Goal: Task Accomplishment & Management: Use online tool/utility

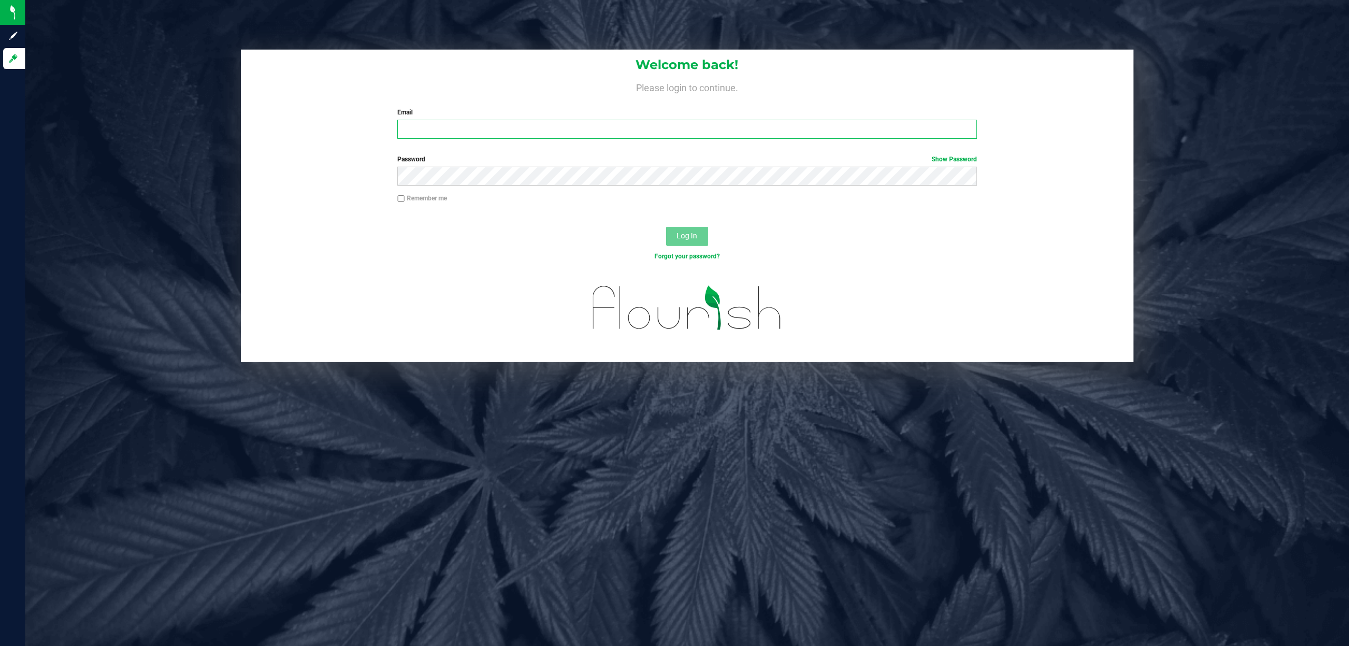
click at [553, 123] on input "Email" at bounding box center [687, 129] width 580 height 19
type input "[EMAIL_ADDRESS][DOMAIN_NAME]"
click at [666, 227] on button "Log In" at bounding box center [687, 236] width 42 height 19
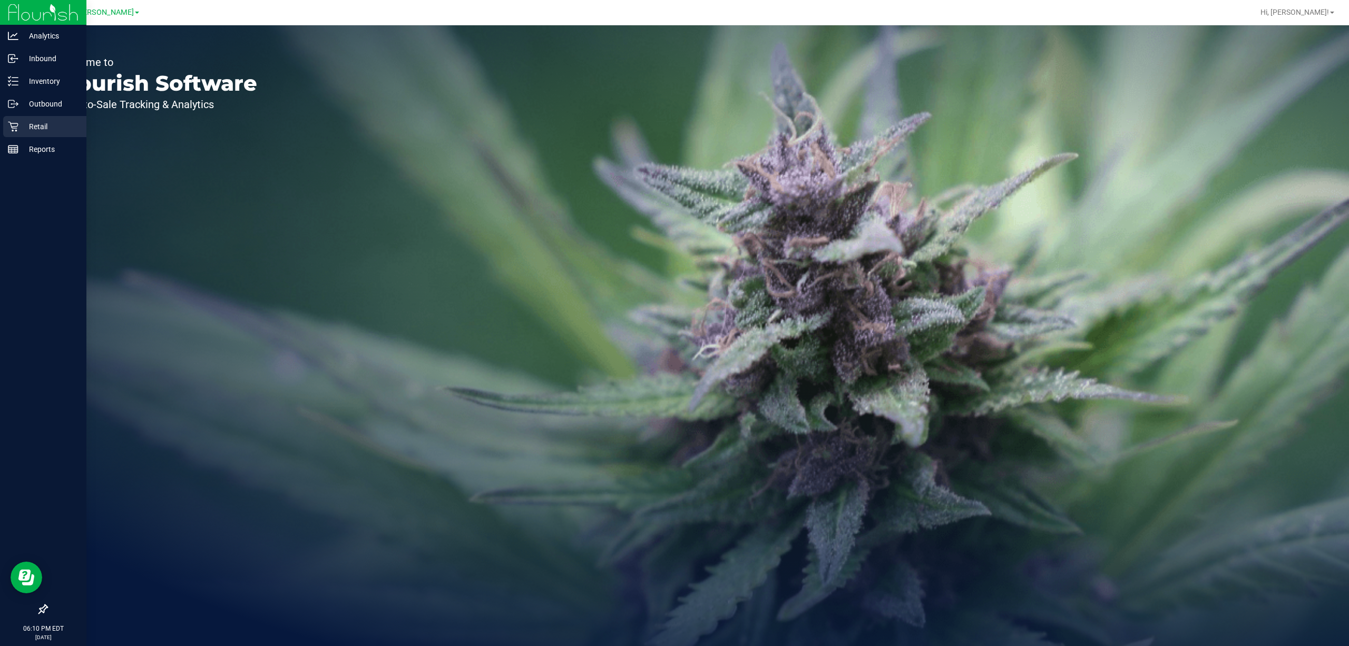
click at [45, 130] on p "Retail" at bounding box center [49, 126] width 63 height 13
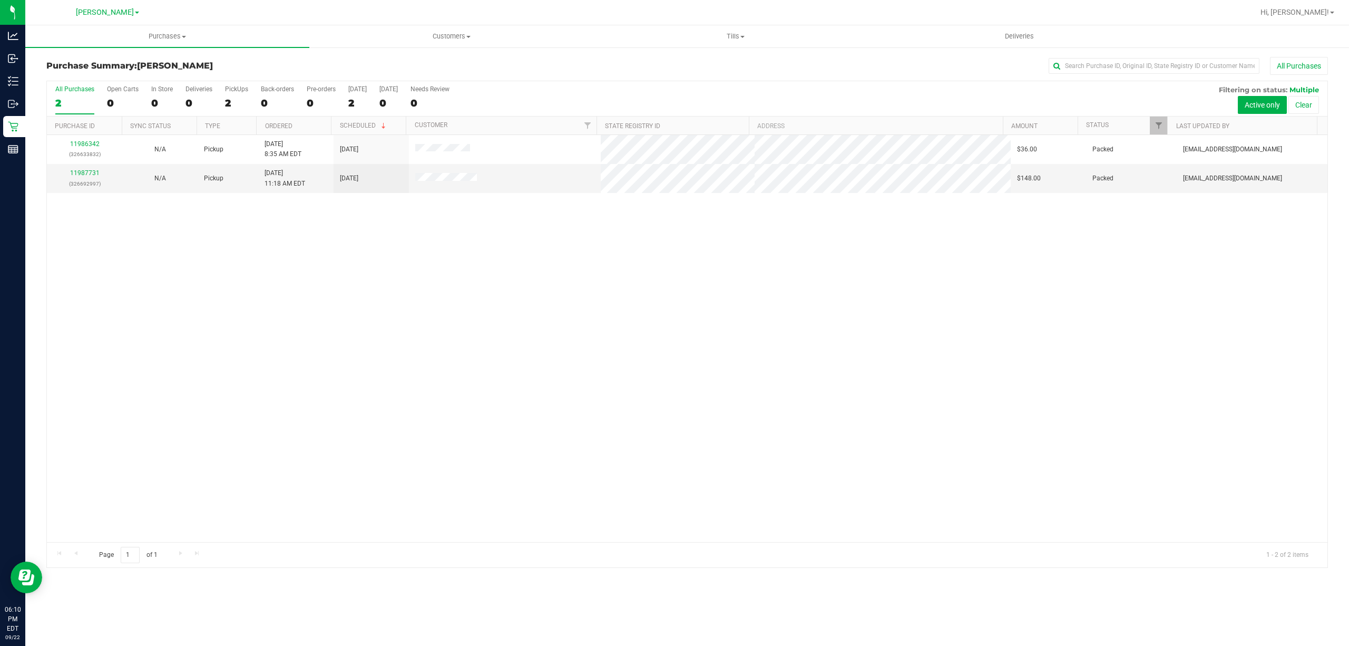
click at [341, 282] on div "11986342 (326633832) N/A Pickup [DATE] 8:35 AM EDT 9/22/2025 $36.00 Packed [EMA…" at bounding box center [687, 338] width 1281 height 407
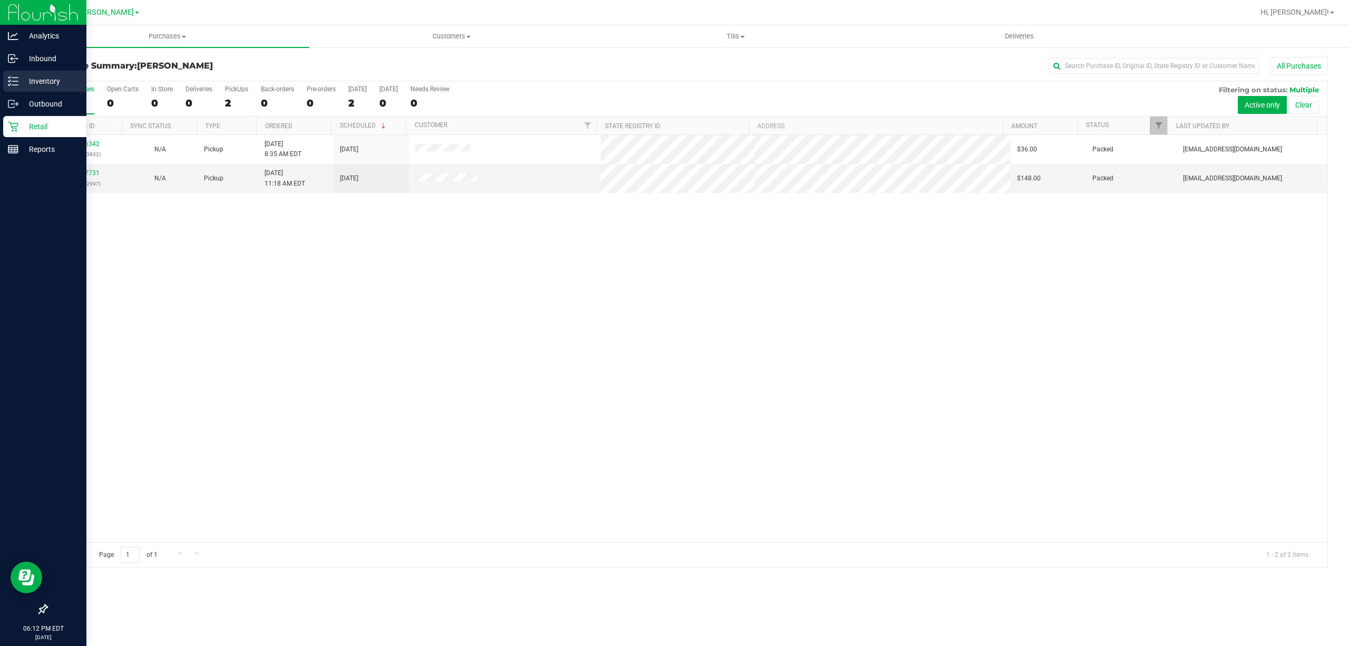
click at [42, 77] on p "Inventory" at bounding box center [49, 81] width 63 height 13
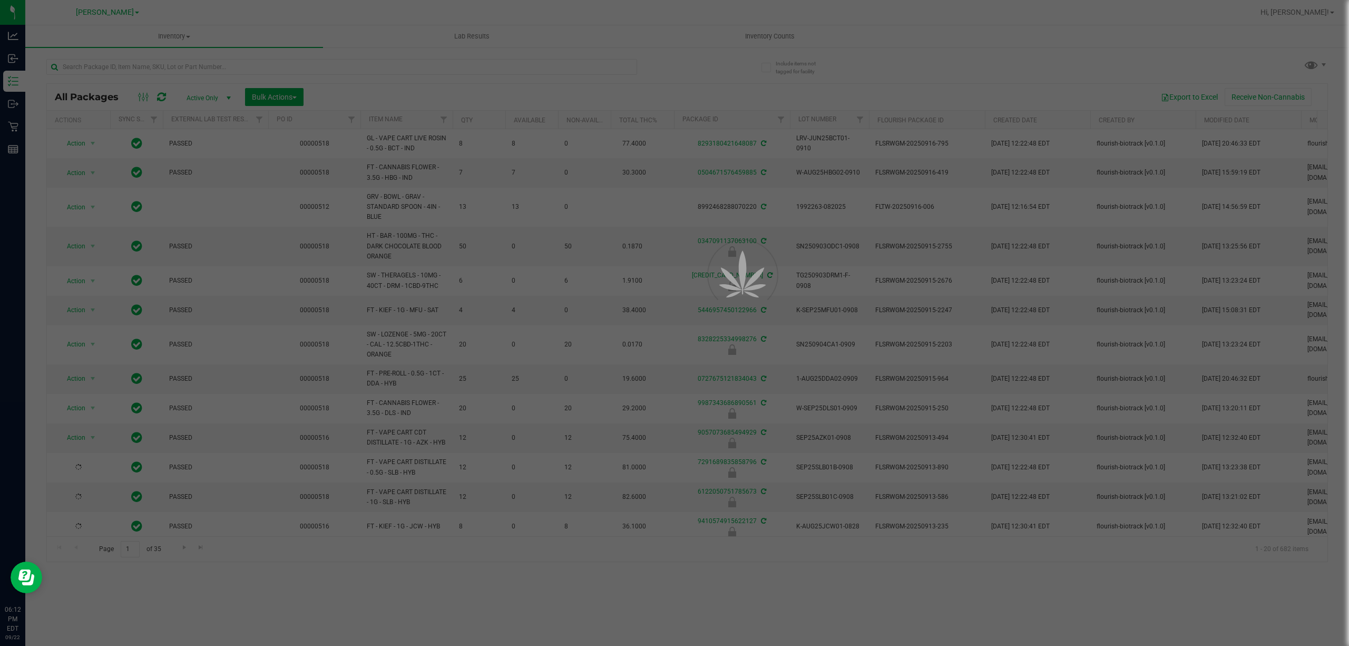
click at [764, 32] on div at bounding box center [674, 323] width 1349 height 646
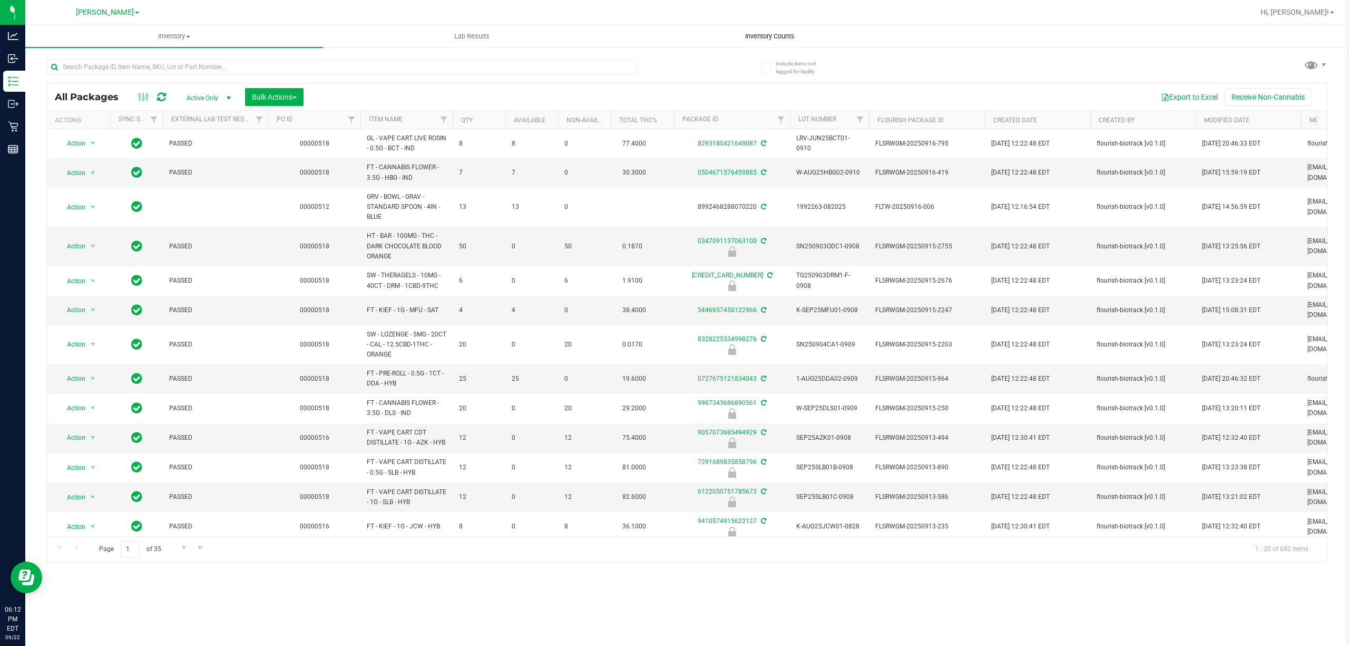
click at [759, 38] on span "Inventory Counts" at bounding box center [770, 36] width 78 height 9
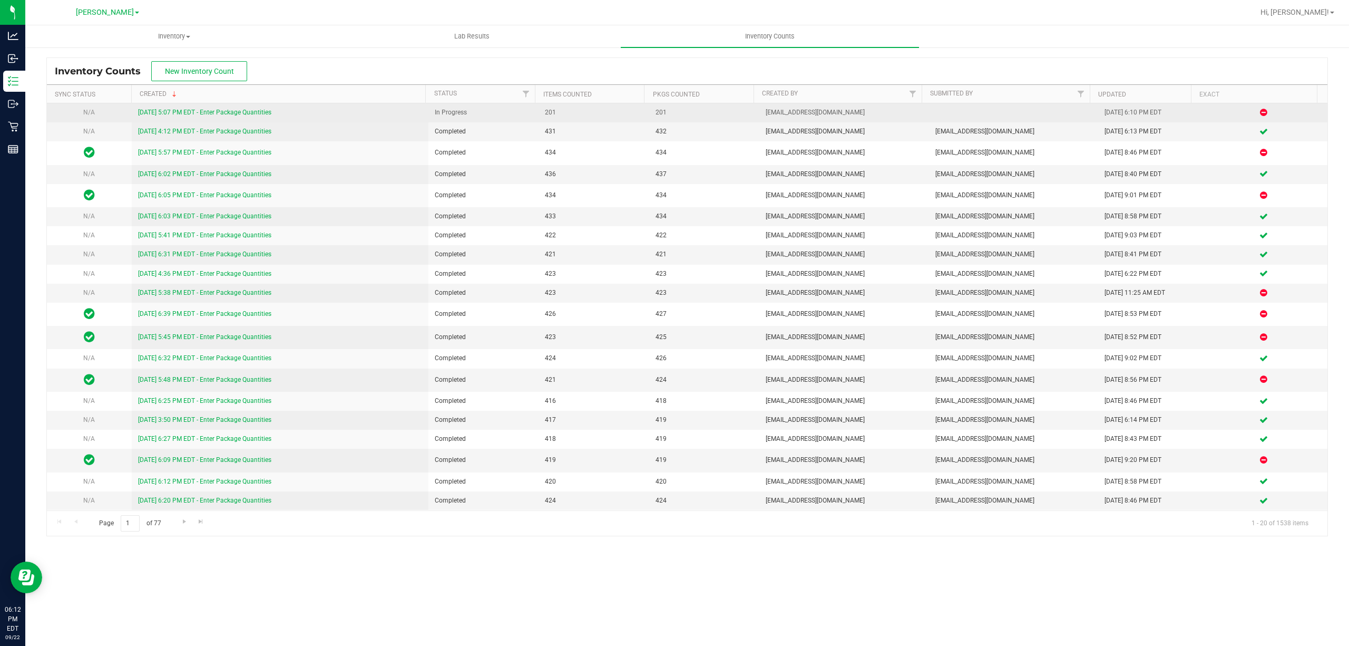
click at [233, 109] on link "[DATE] 5:07 PM EDT - Enter Package Quantities" at bounding box center [204, 112] width 133 height 7
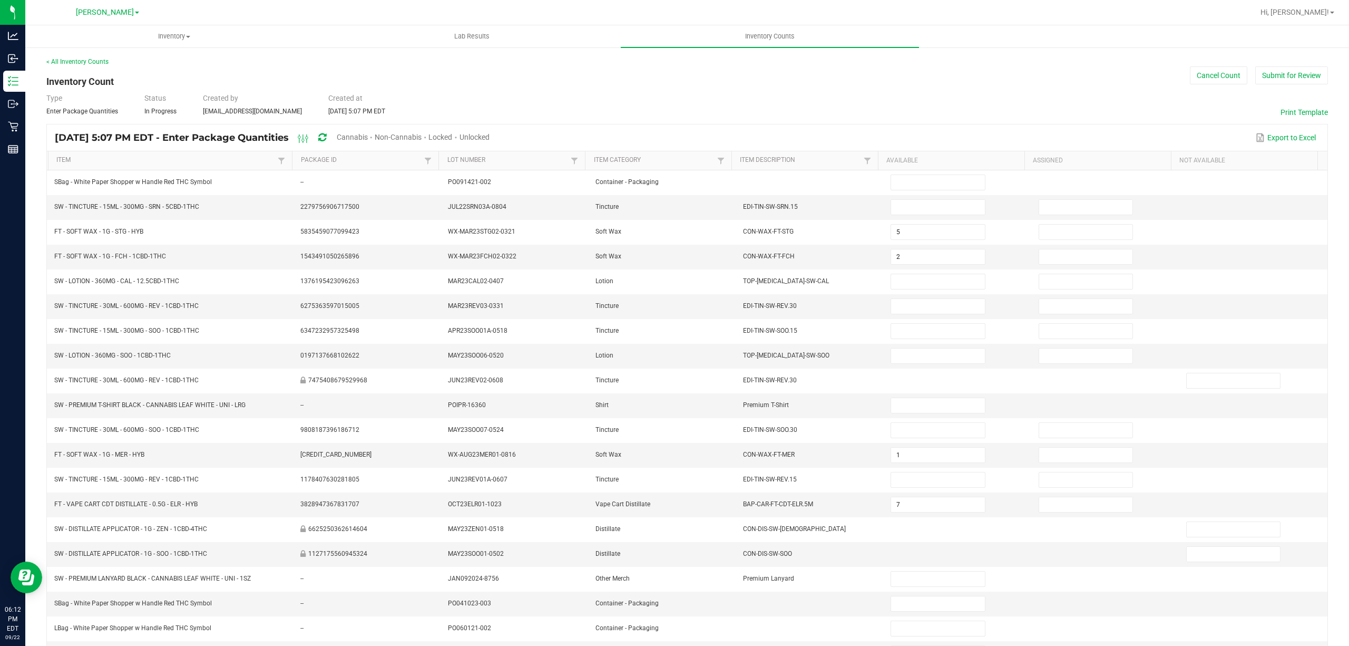
click at [490, 133] on span "Unlocked" at bounding box center [475, 137] width 30 height 8
type input "5"
type input "2"
type input "7"
type input "1"
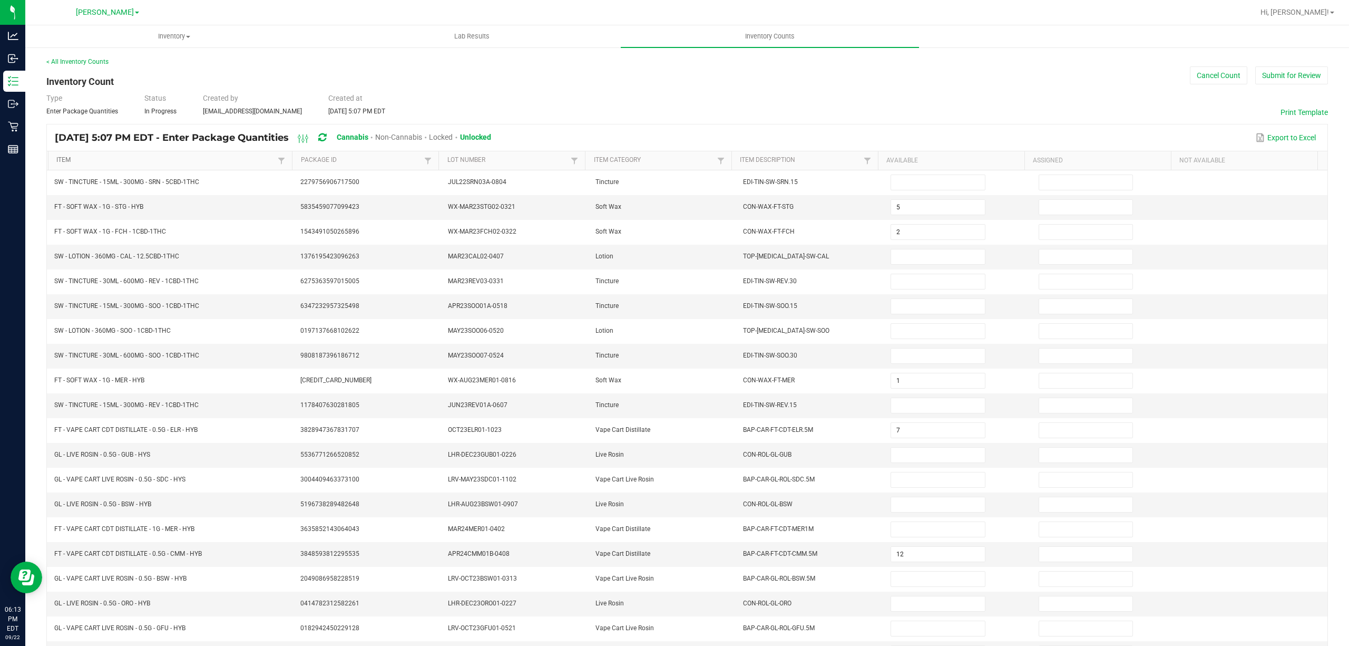
click at [128, 159] on link "Item" at bounding box center [165, 160] width 219 height 8
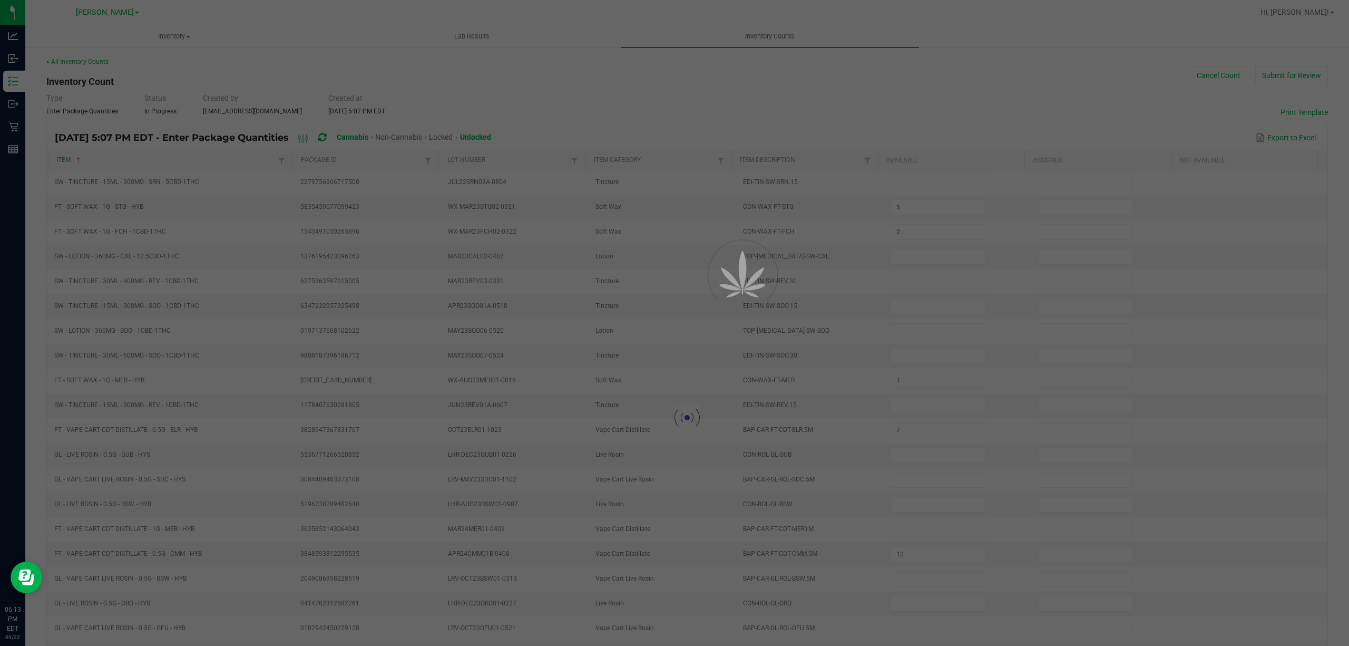
type input "3"
type input "19"
type input "6"
type input "8"
type input "11"
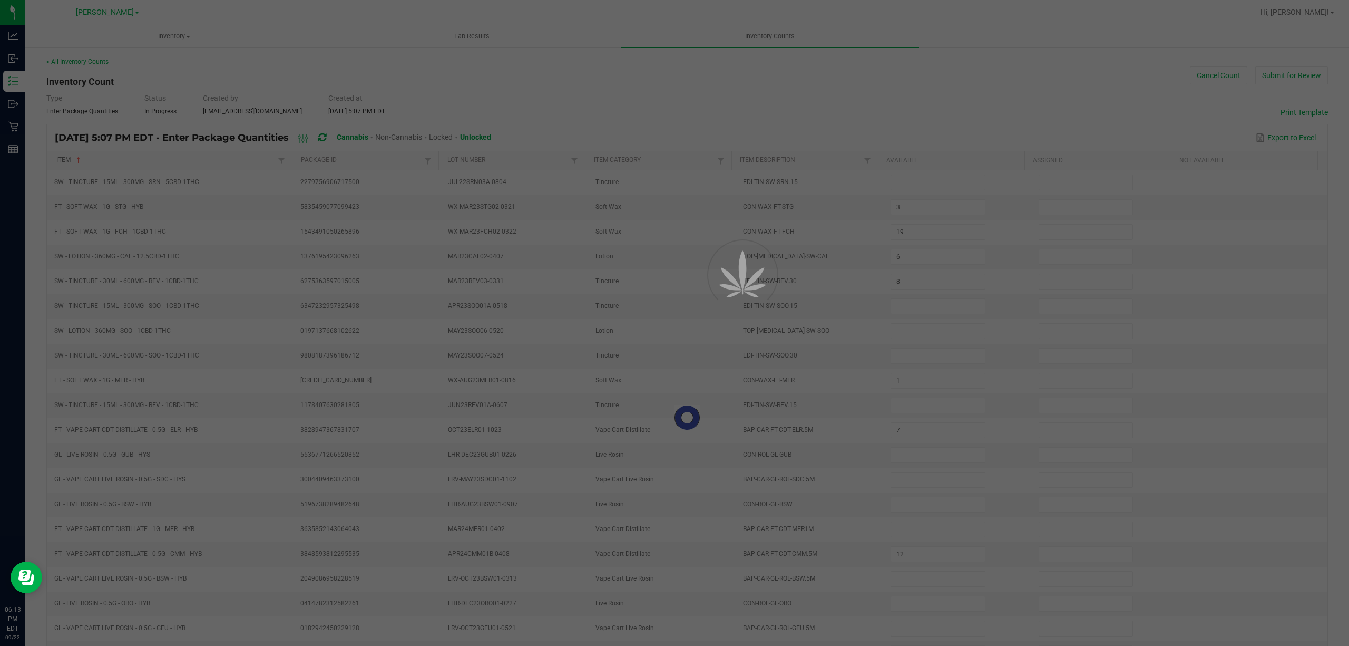
type input "18"
type input "9"
type input "3"
type input "1"
type input "19"
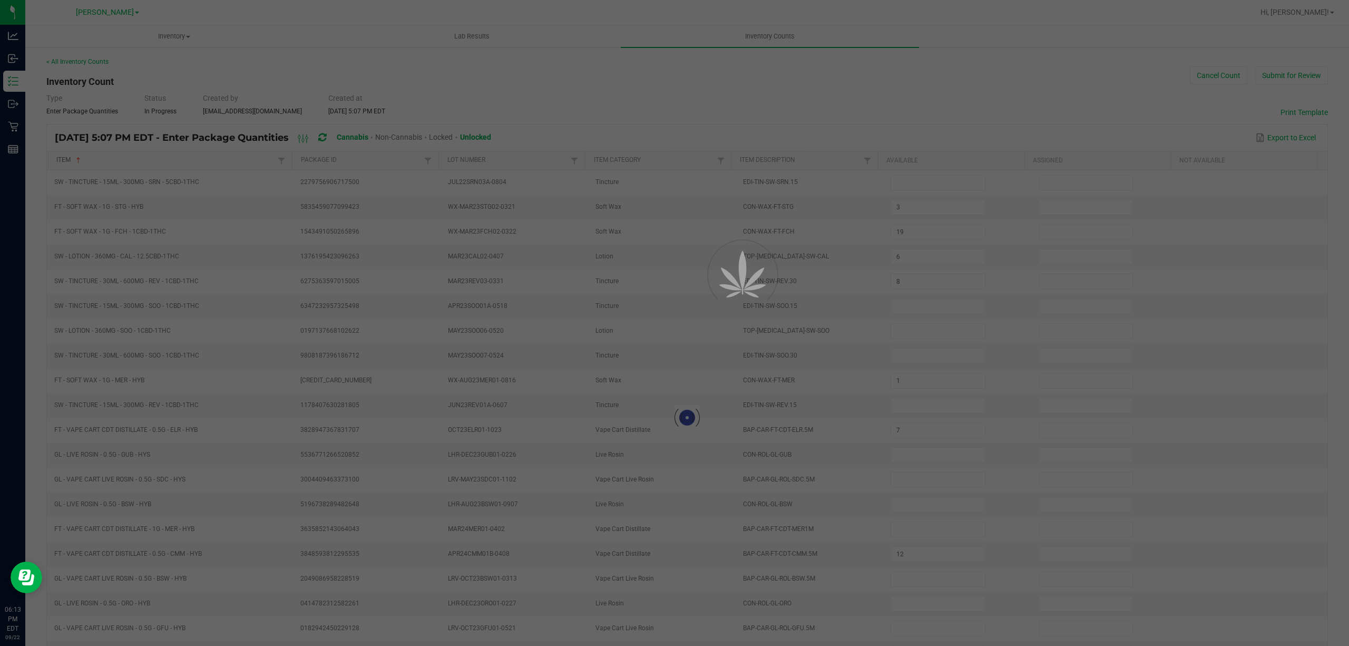
type input "13"
type input "17"
type input "8"
type input "4"
type input "16"
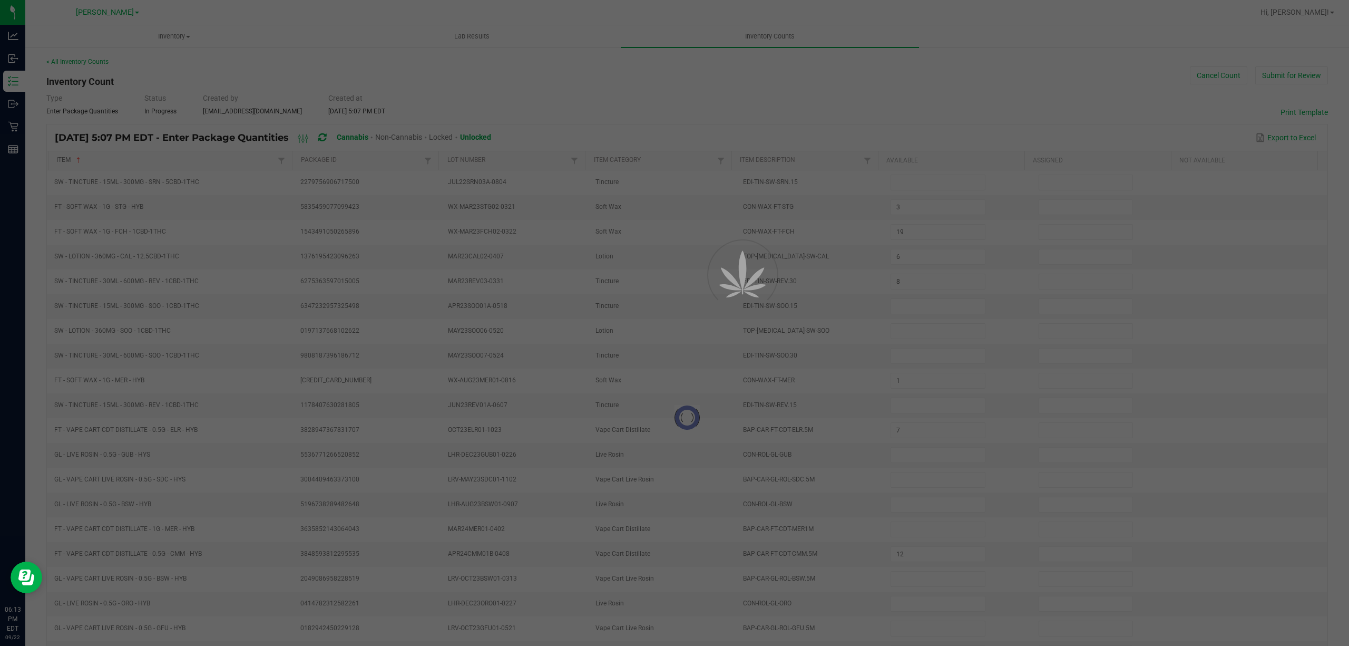
type input "4"
type input "10"
type input "17"
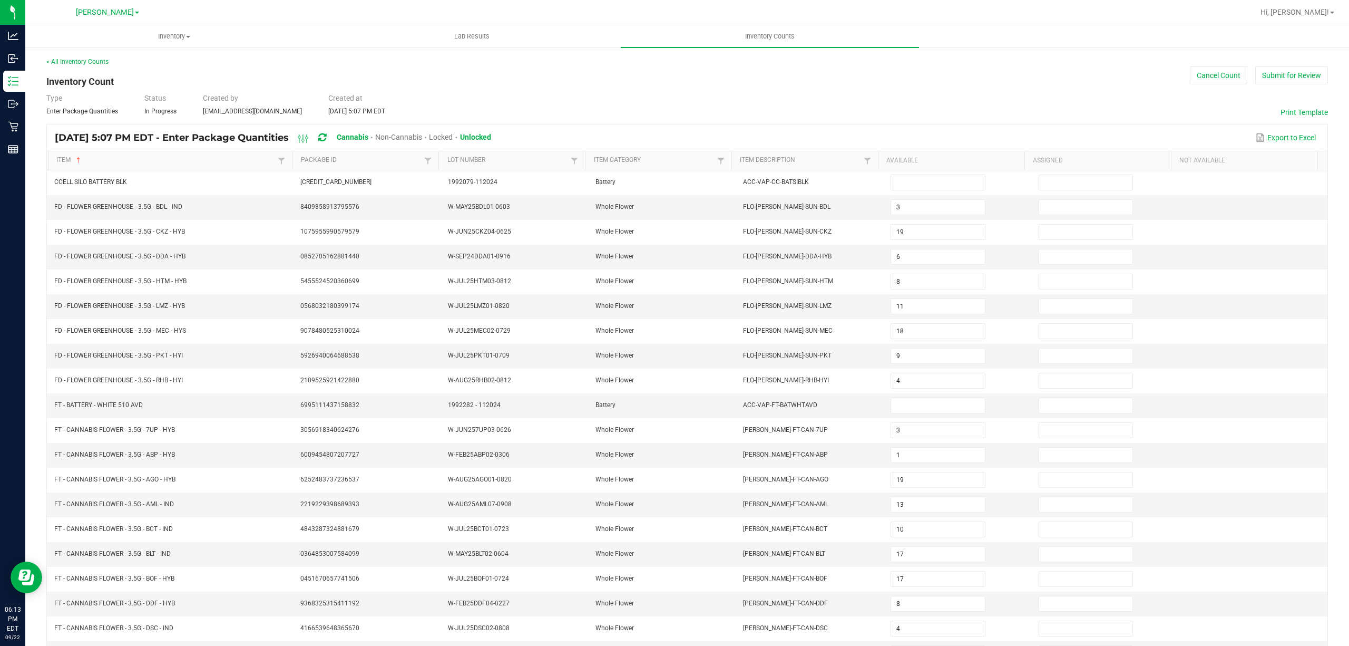
click at [932, 159] on th "Available" at bounding box center [951, 160] width 146 height 19
click at [193, 159] on link "Item" at bounding box center [165, 160] width 219 height 8
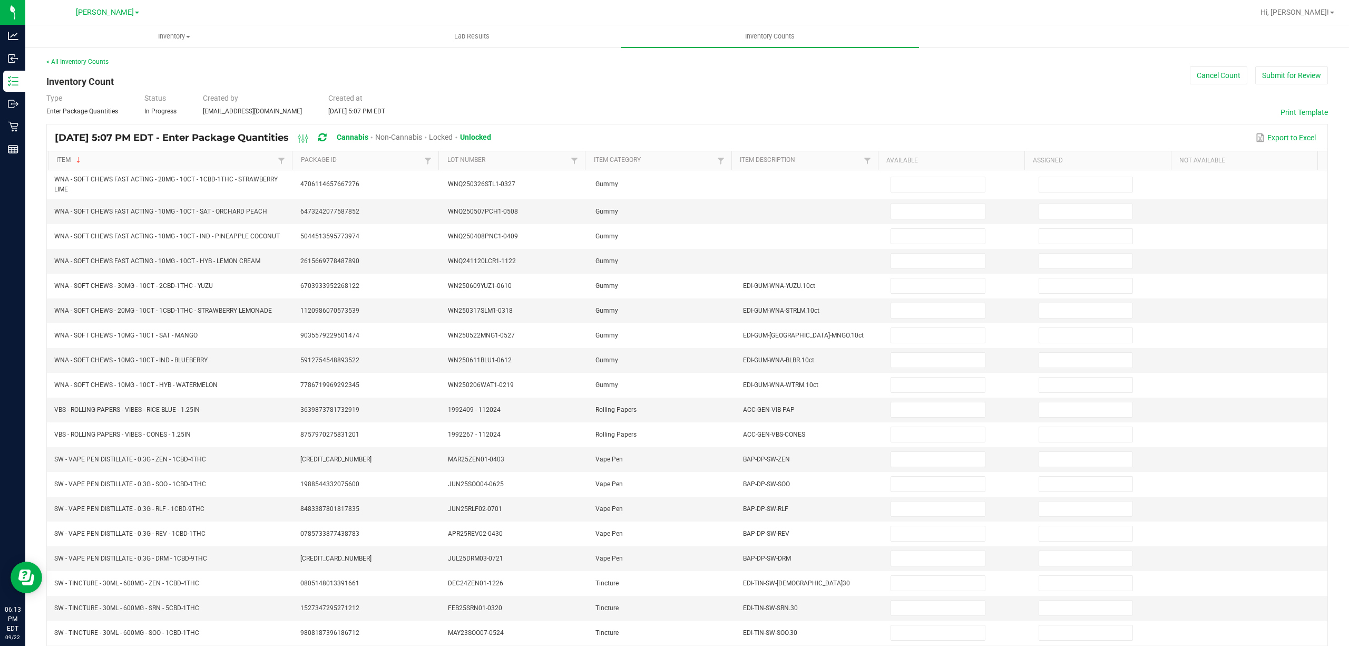
click at [193, 159] on link "Item" at bounding box center [165, 160] width 219 height 8
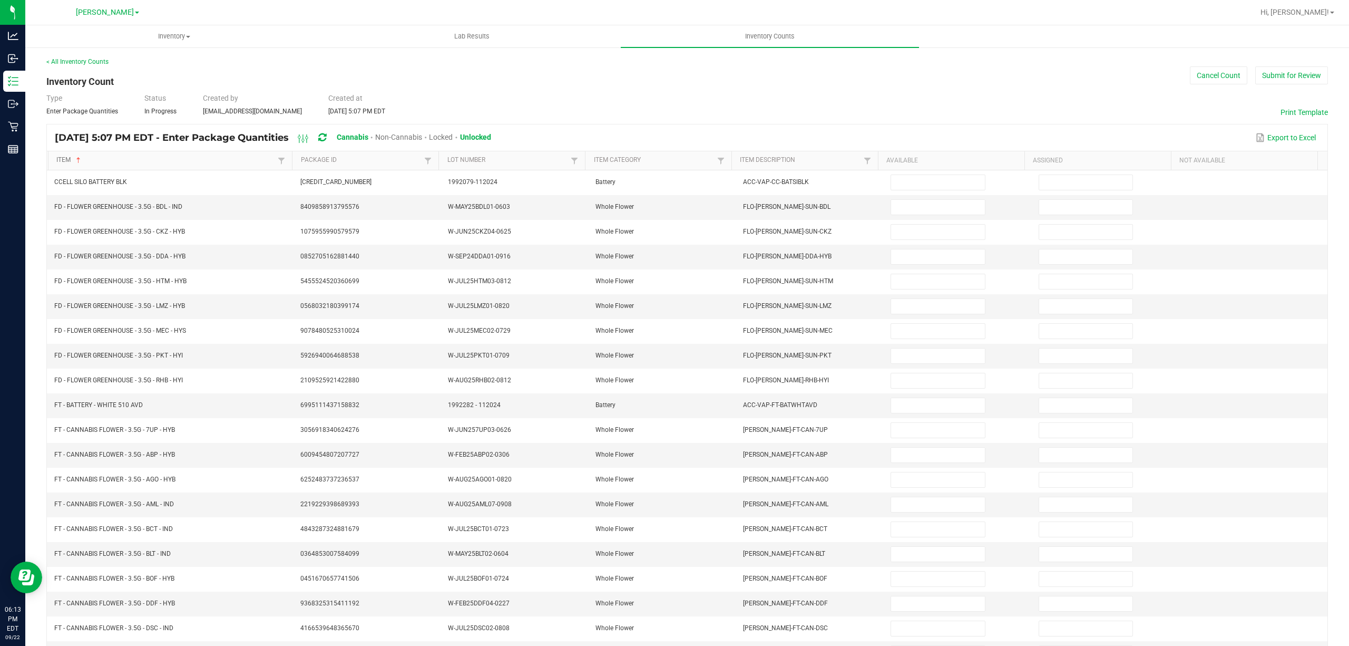
type input "3"
type input "19"
type input "6"
type input "8"
type input "11"
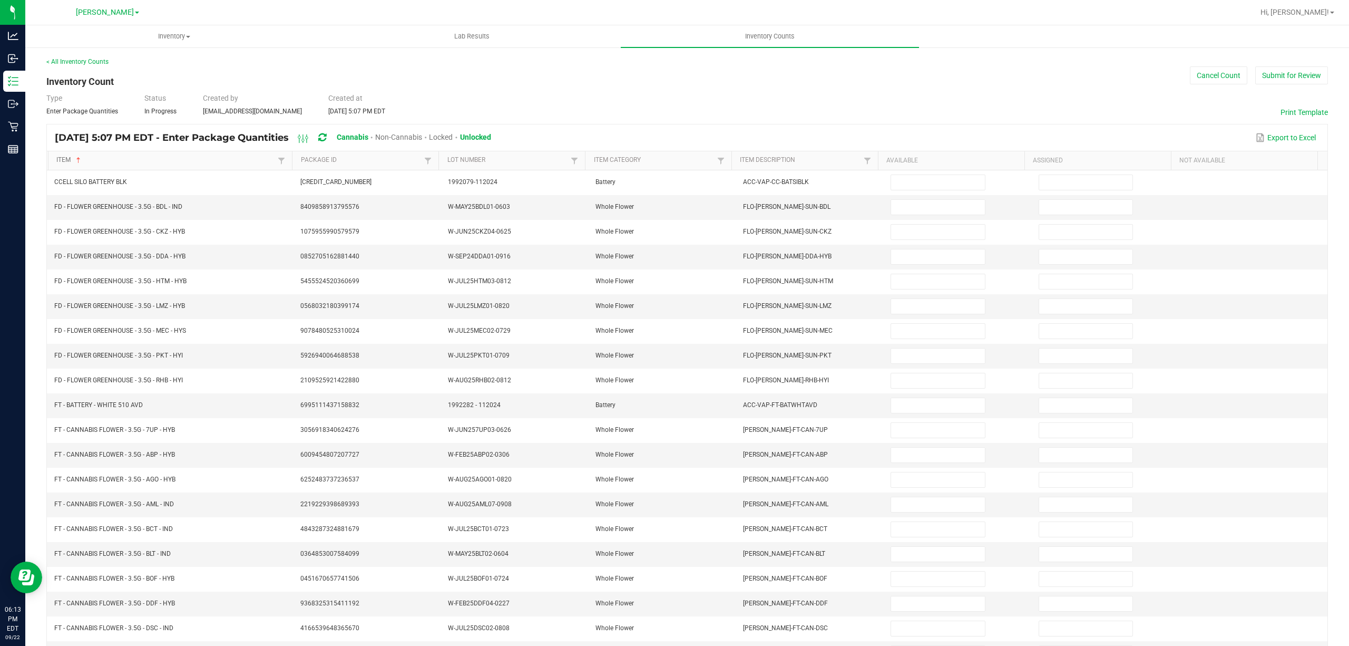
type input "18"
type input "9"
type input "3"
type input "1"
type input "19"
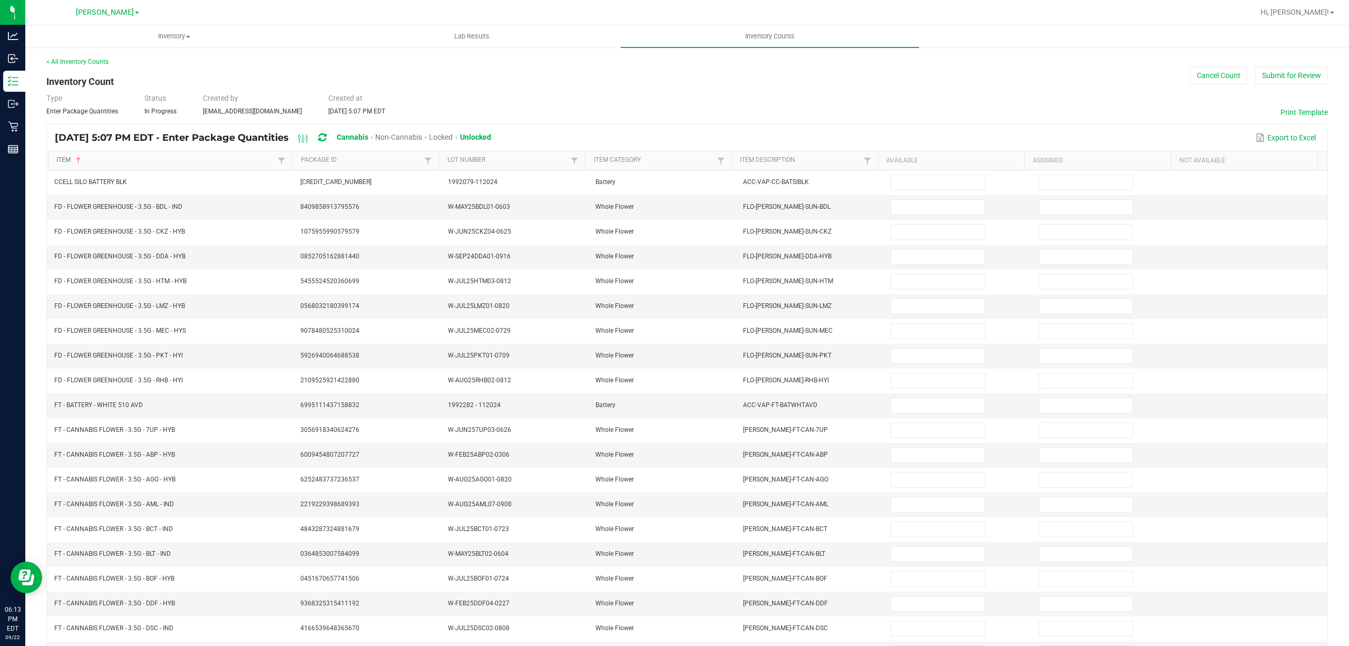
type input "13"
type input "17"
type input "8"
type input "4"
type input "16"
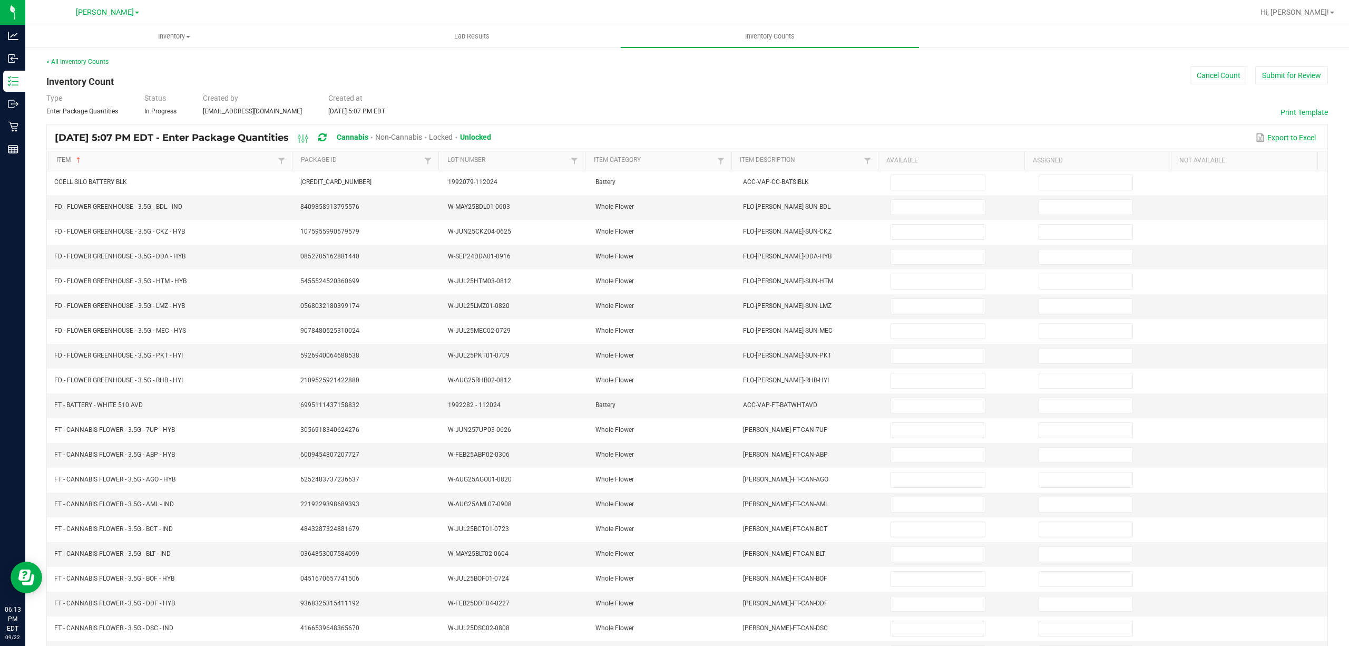
type input "4"
type input "10"
type input "17"
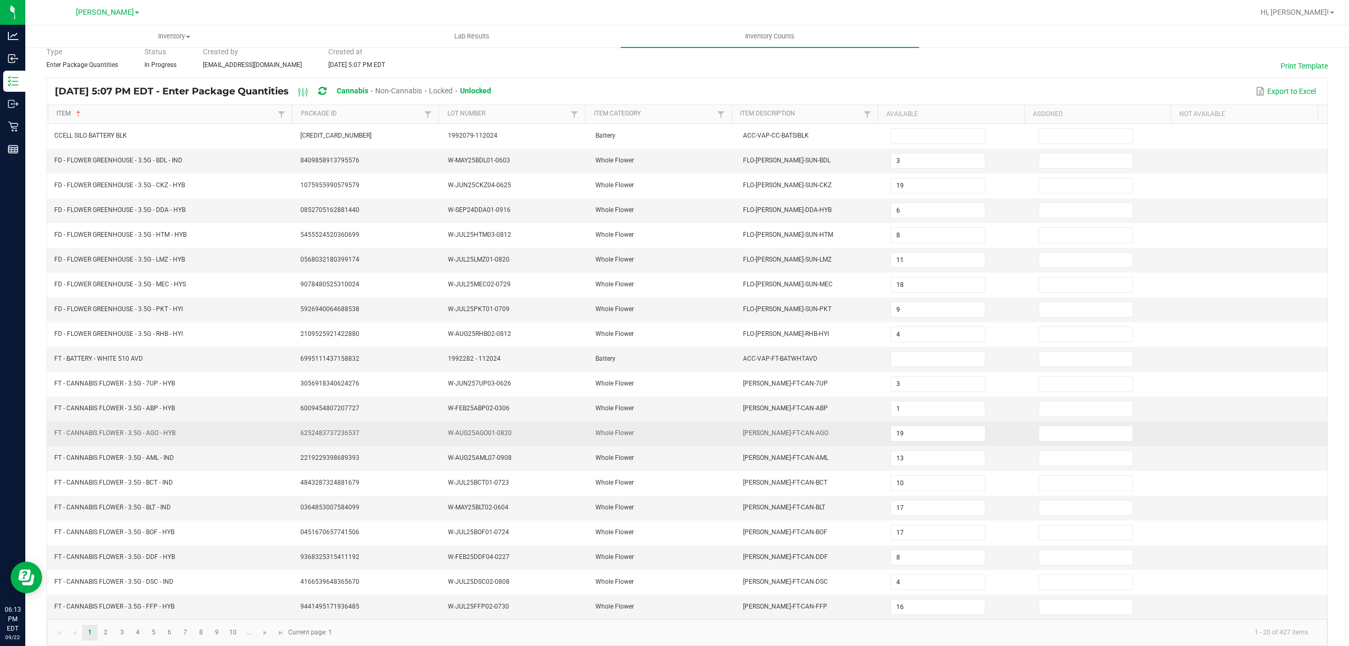
scroll to position [69, 0]
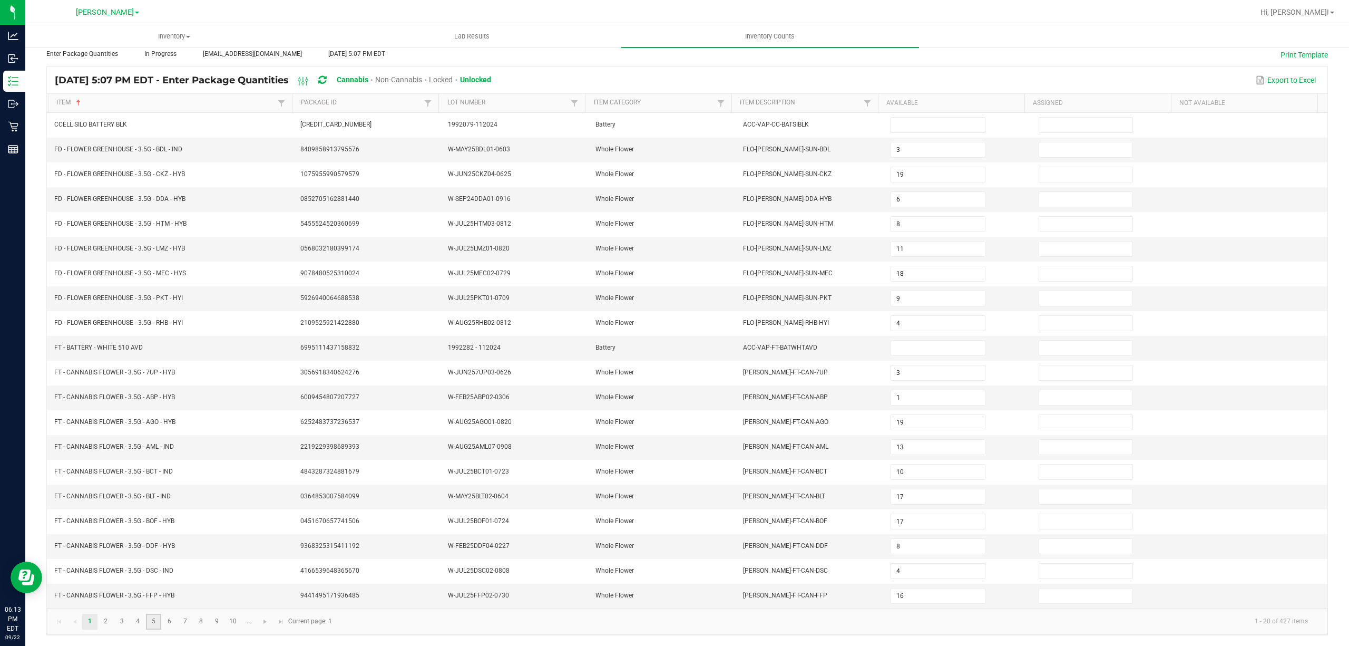
click at [158, 622] on link "5" at bounding box center [153, 621] width 15 height 16
type input "4"
type input "6"
type input "5"
type input "16"
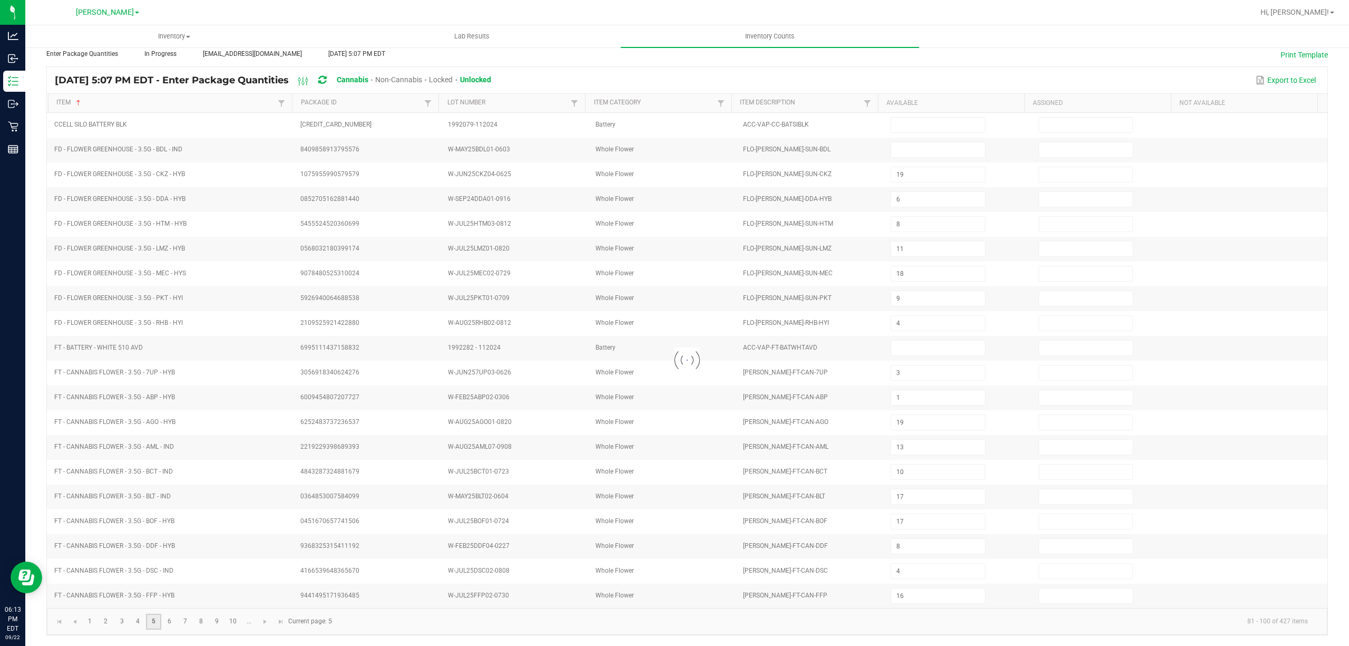
type input "21"
type input "9"
type input "12"
type input "20"
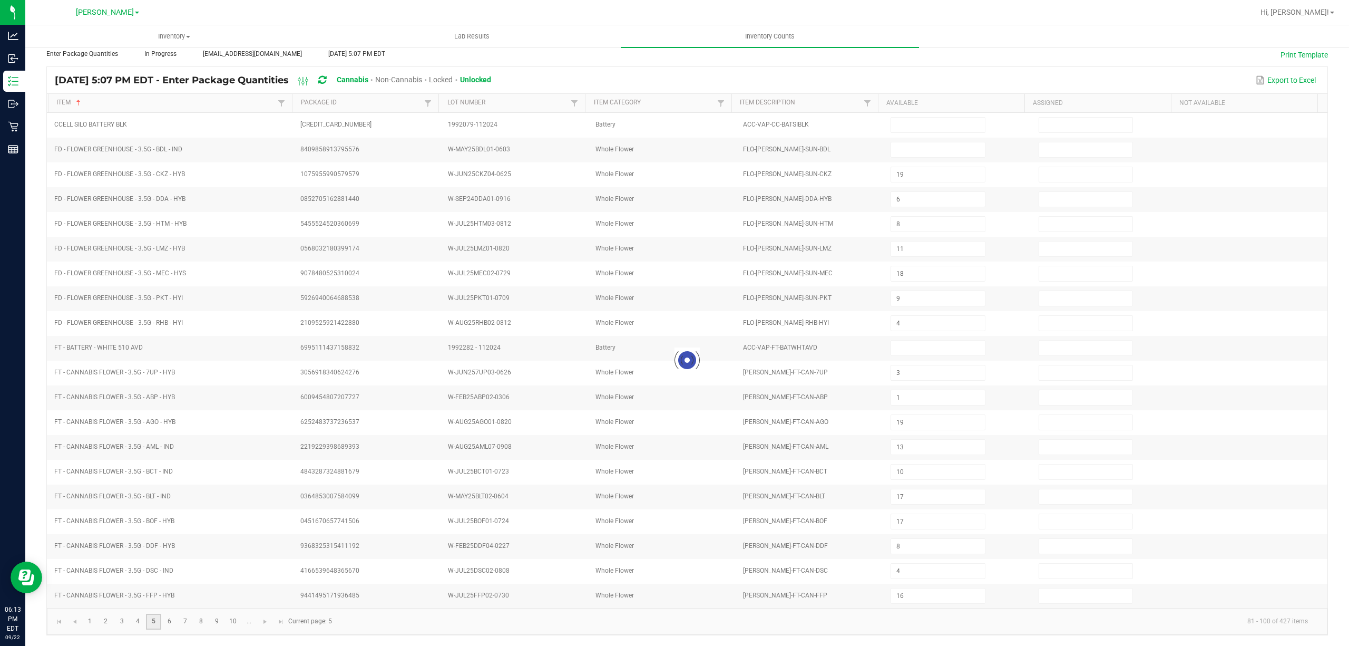
type input "20"
type input "13"
type input "25"
type input "10"
type input "11"
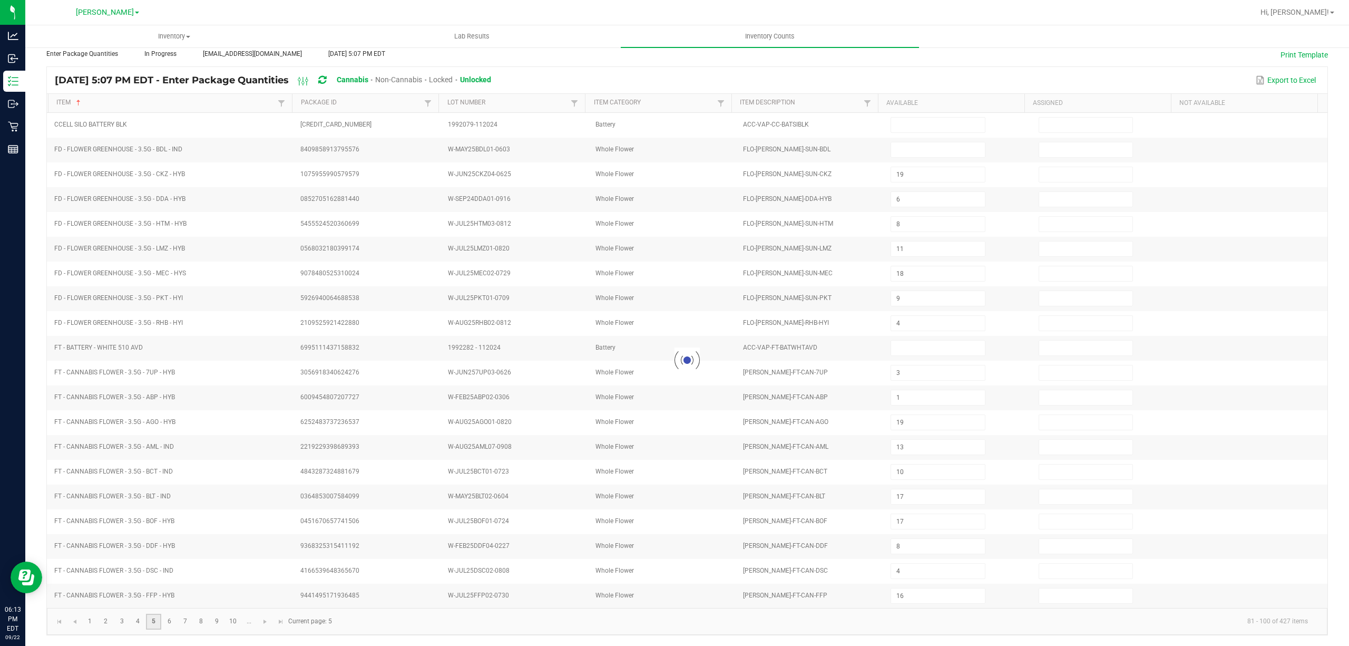
type input "23"
click at [117, 622] on link "3" at bounding box center [121, 621] width 15 height 16
type input "3"
type input "2"
type input "15"
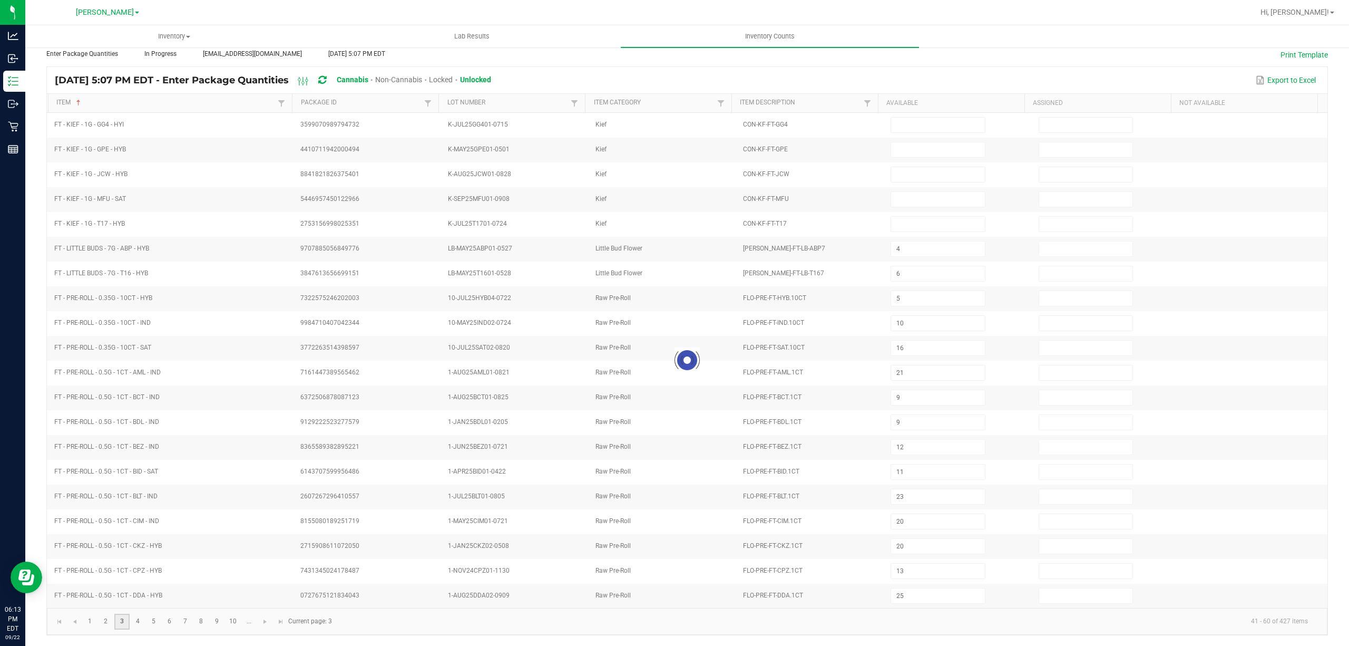
type input "12"
type input "19"
type input "17"
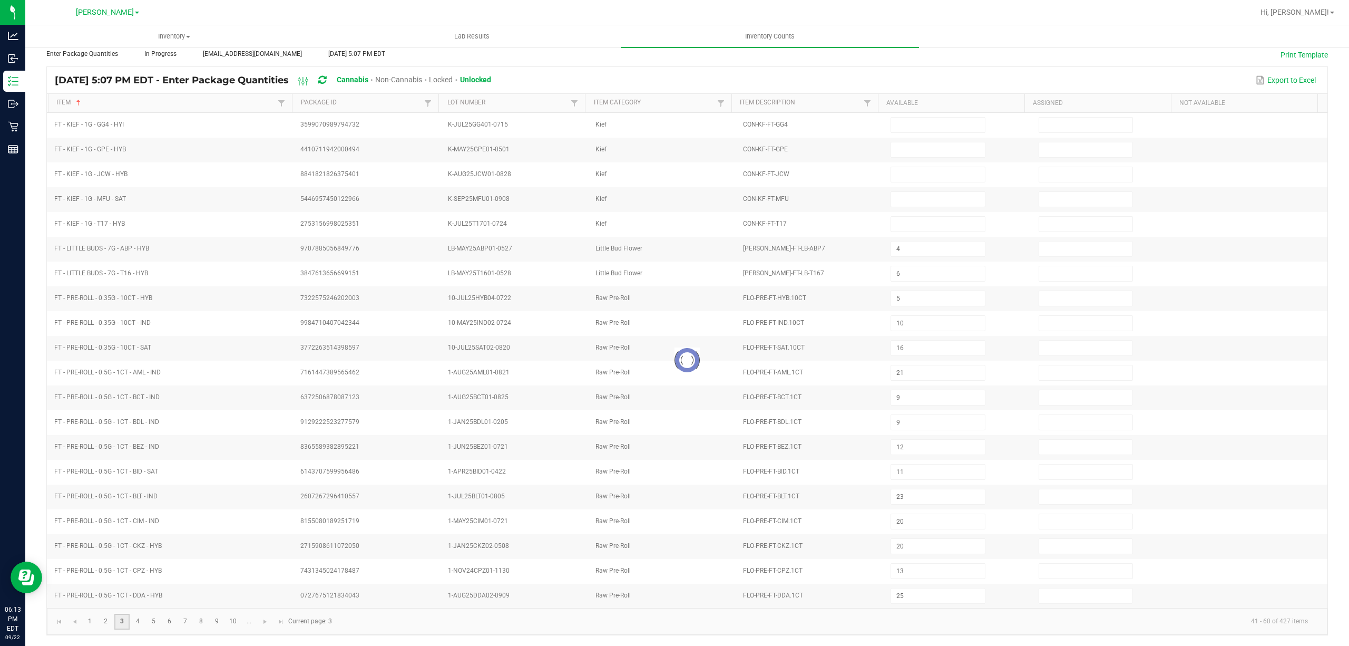
type input "2"
type input "4"
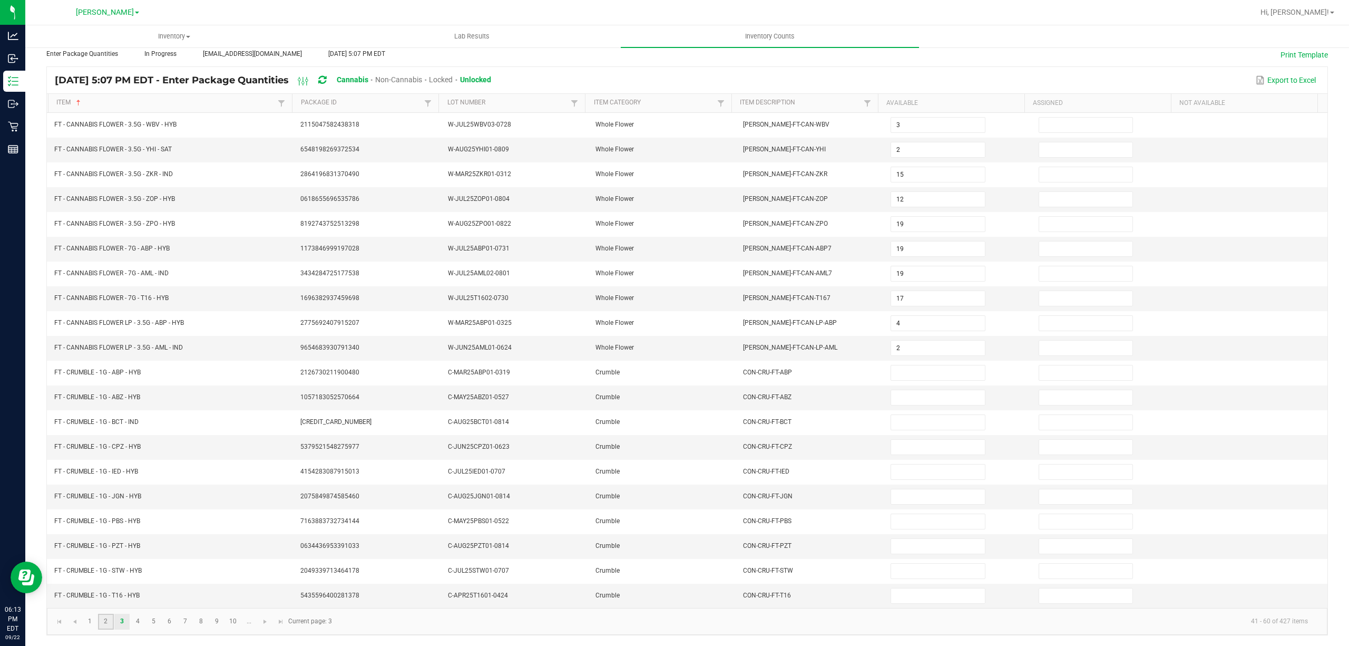
click at [102, 620] on link "2" at bounding box center [105, 621] width 15 height 16
type input "17"
type input "8"
type input "12"
type input "20"
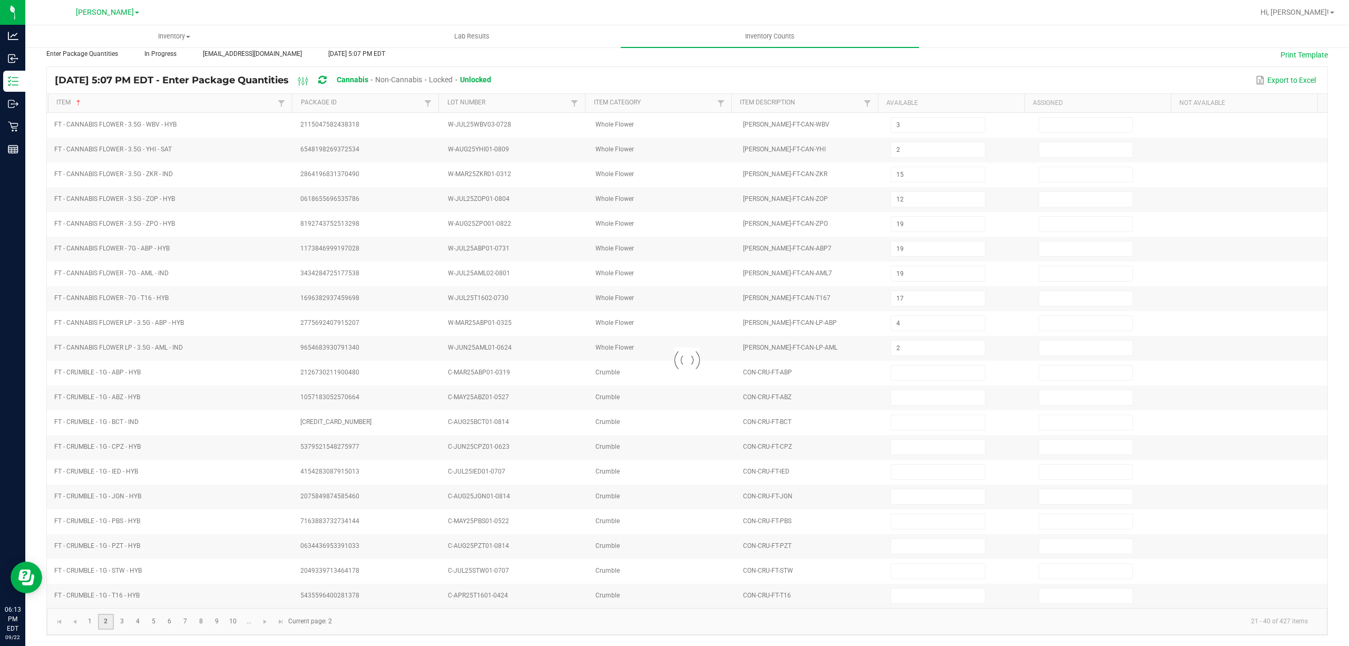
type input "7"
type input "9"
type input "5"
type input "6"
type input "9"
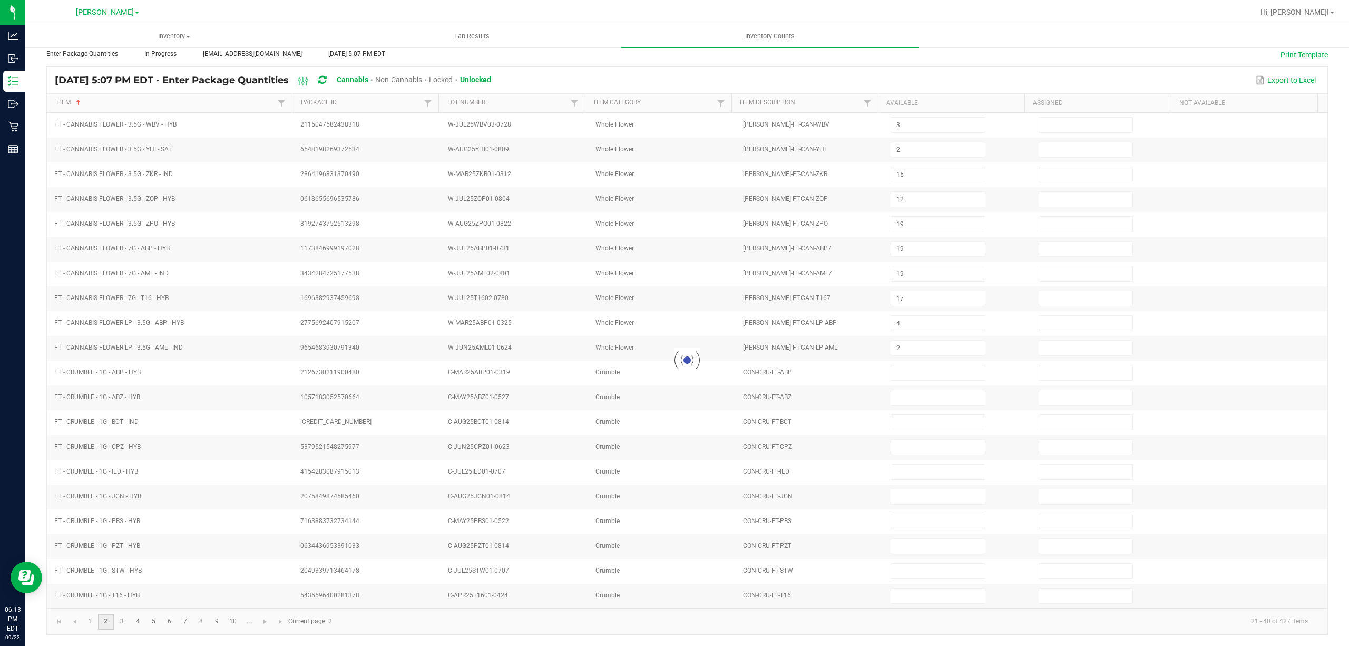
type input "1"
type input "6"
type input "17"
type input "19"
type input "13"
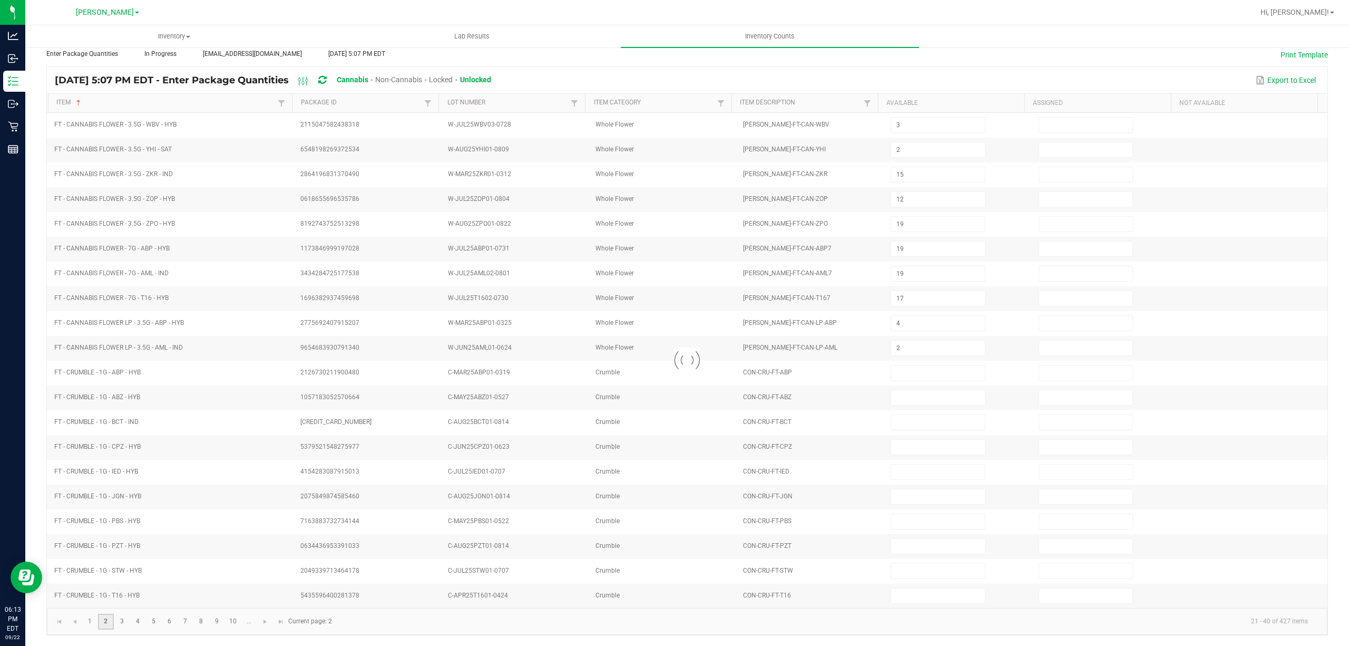
type input "7"
type input "2"
type input "16"
type input "2"
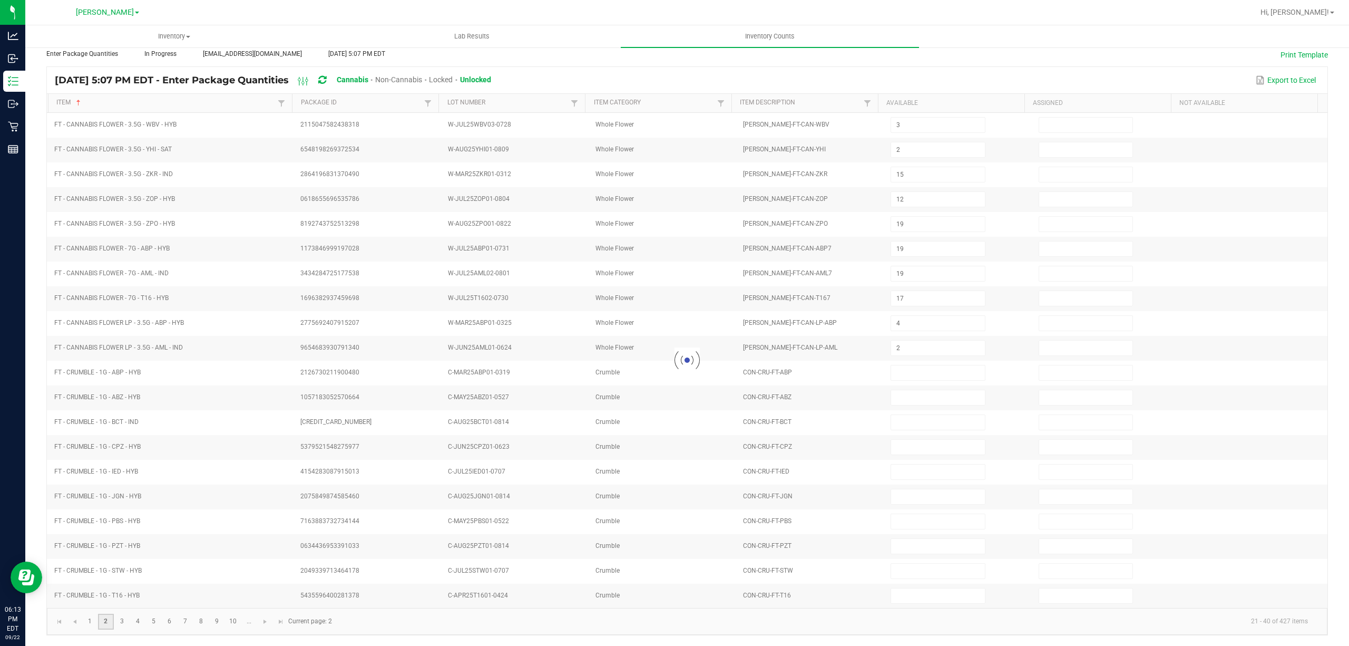
type input "11"
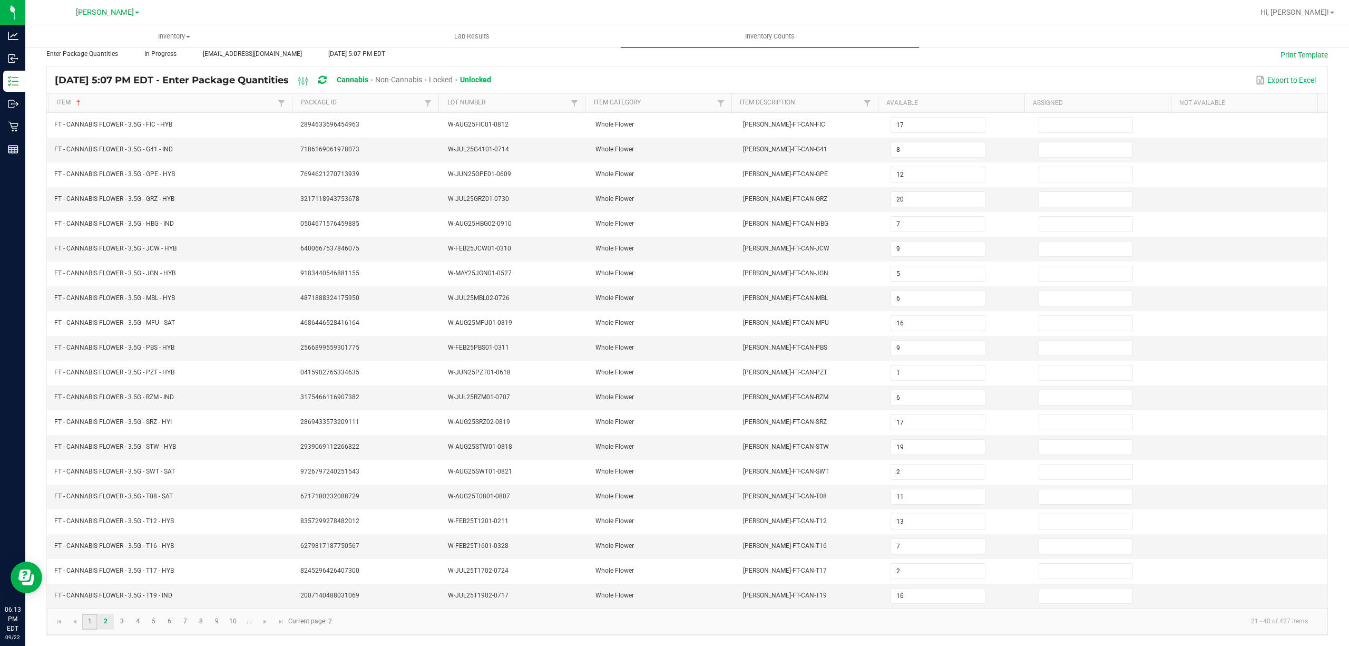
click at [90, 621] on link "1" at bounding box center [89, 621] width 15 height 16
type input "3"
type input "19"
type input "6"
type input "8"
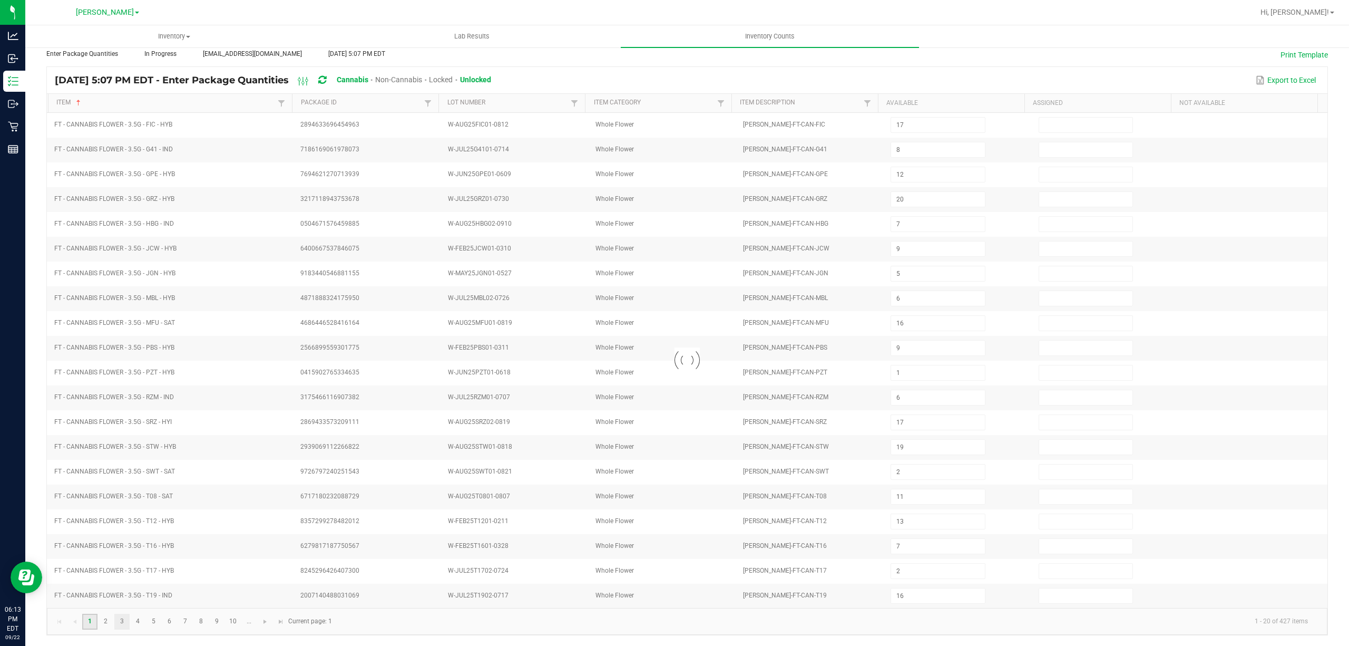
type input "11"
type input "18"
type input "9"
type input "3"
type input "1"
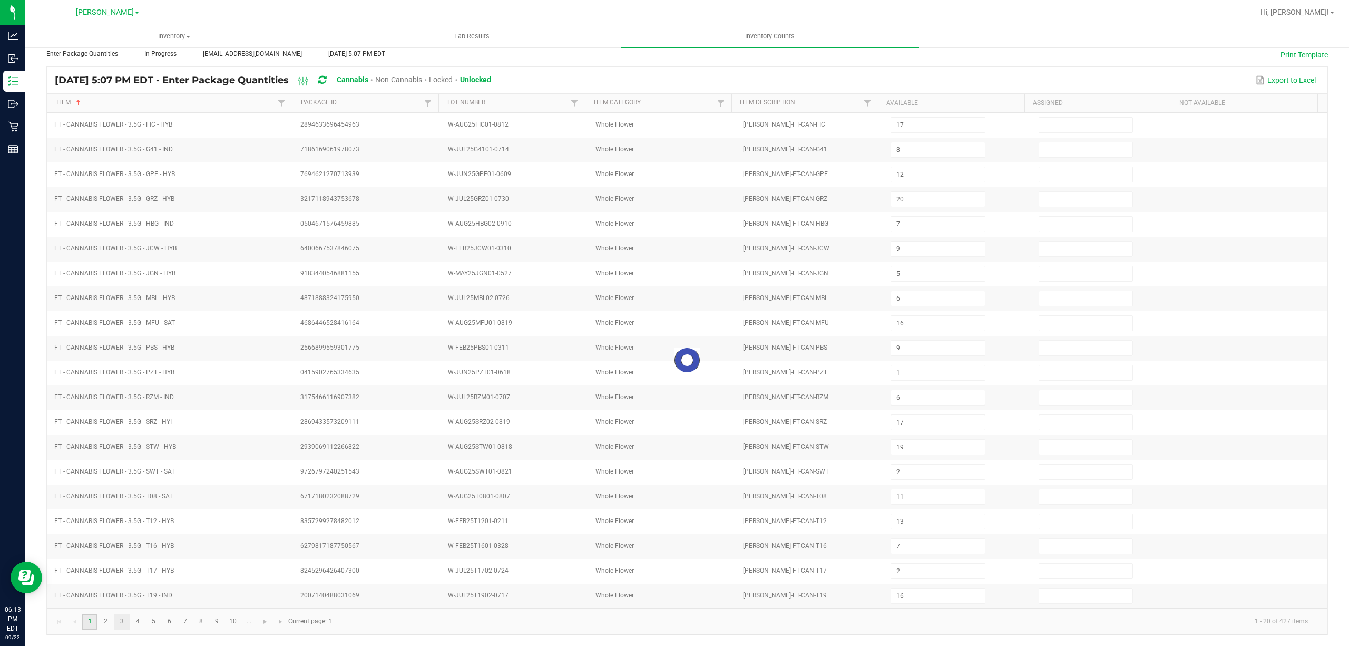
type input "19"
type input "13"
type input "17"
type input "8"
type input "4"
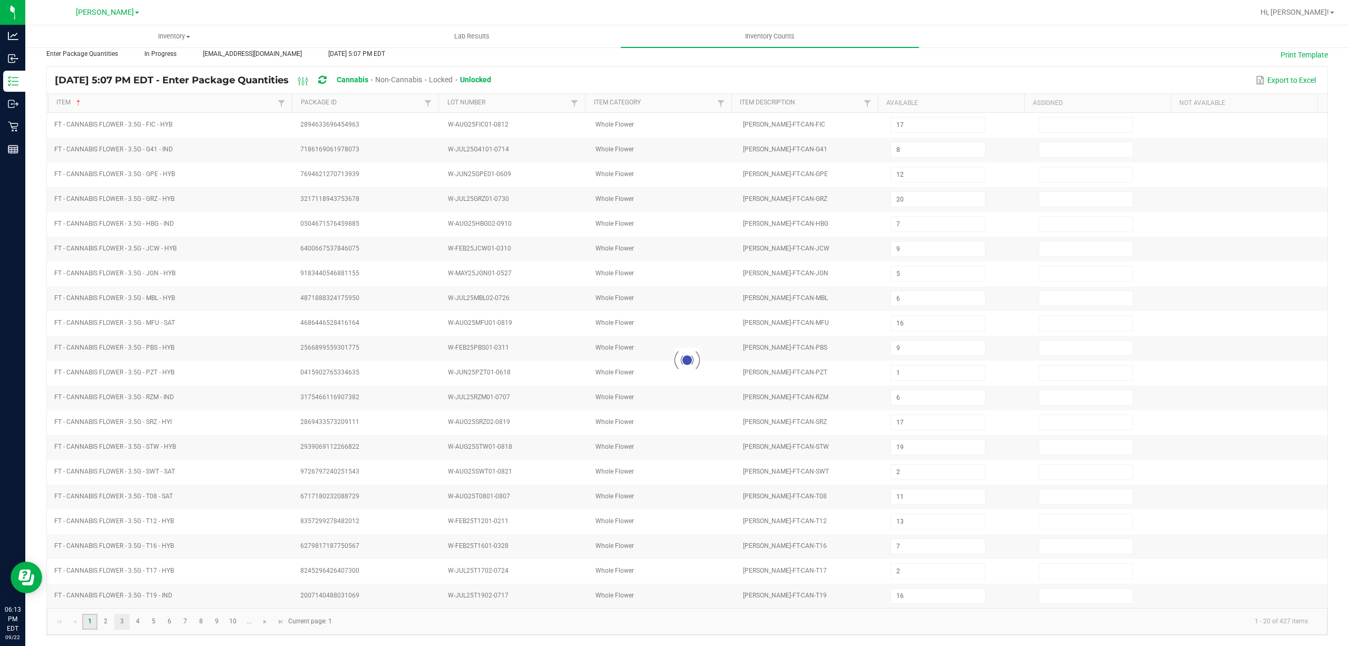
type input "4"
type input "10"
type input "17"
click at [121, 618] on link "3" at bounding box center [121, 621] width 15 height 16
type input "3"
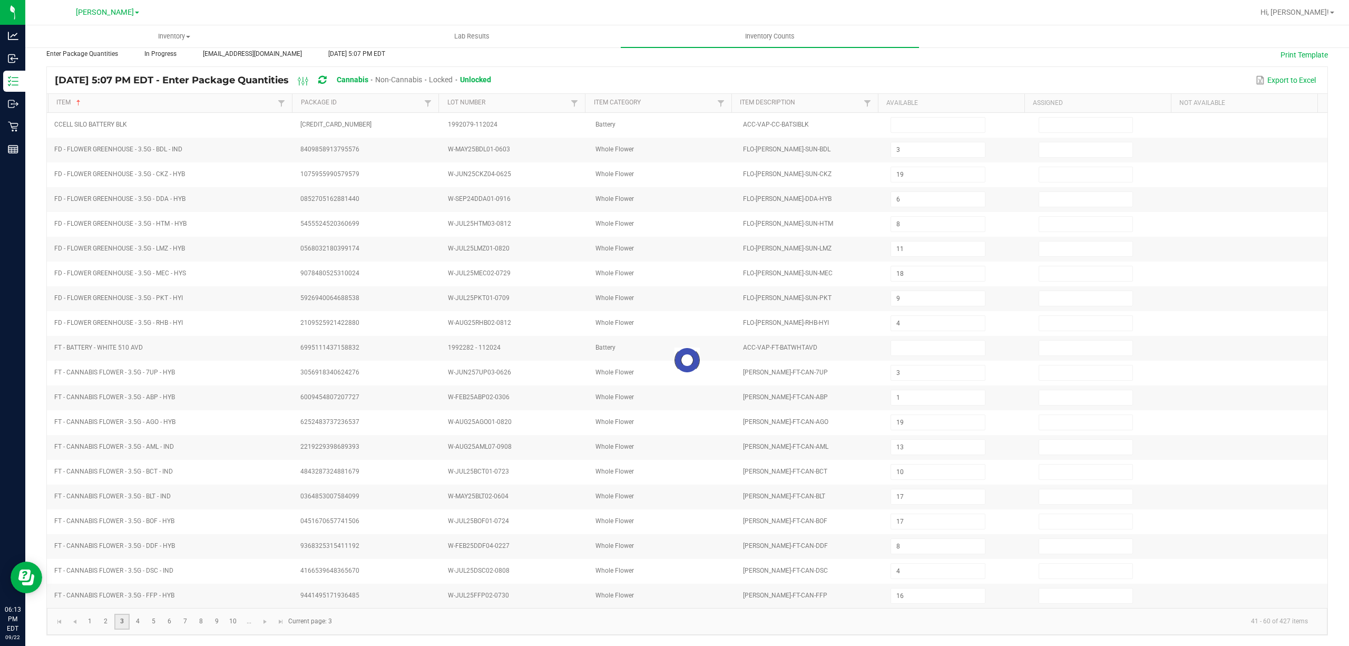
type input "2"
type input "15"
type input "12"
type input "19"
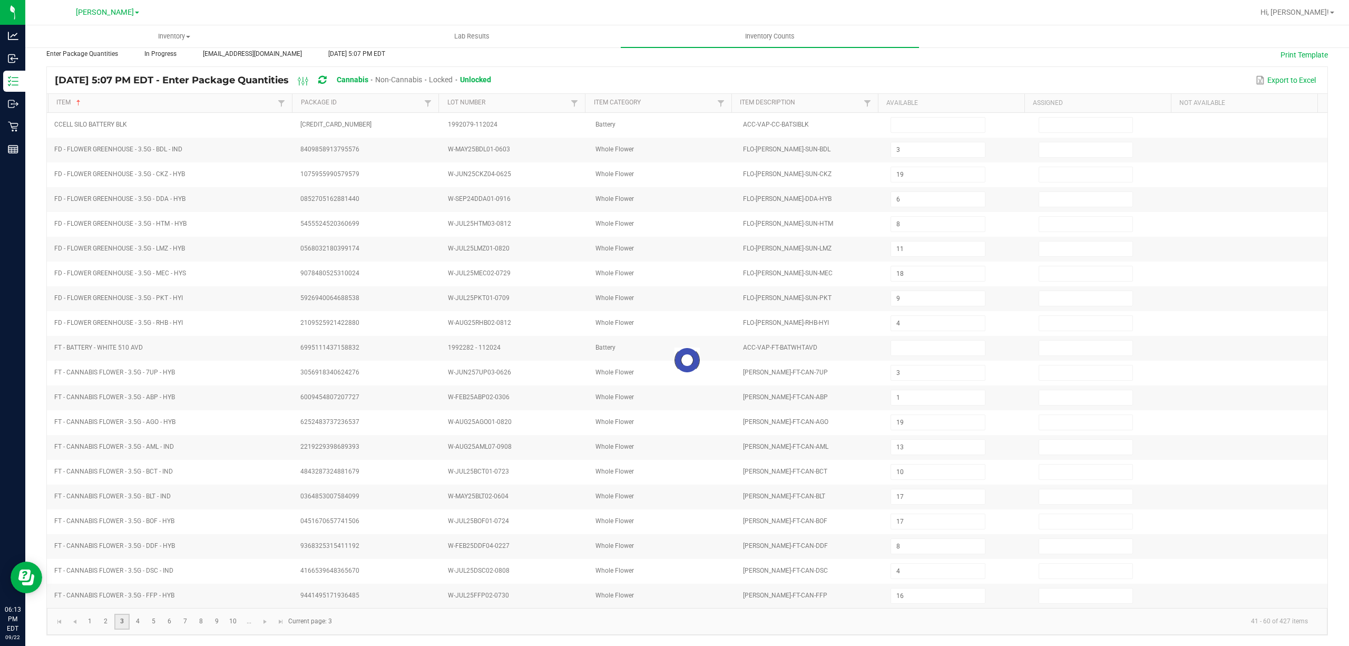
type input "19"
type input "17"
type input "2"
click at [135, 620] on link "4" at bounding box center [137, 621] width 15 height 16
type input "6"
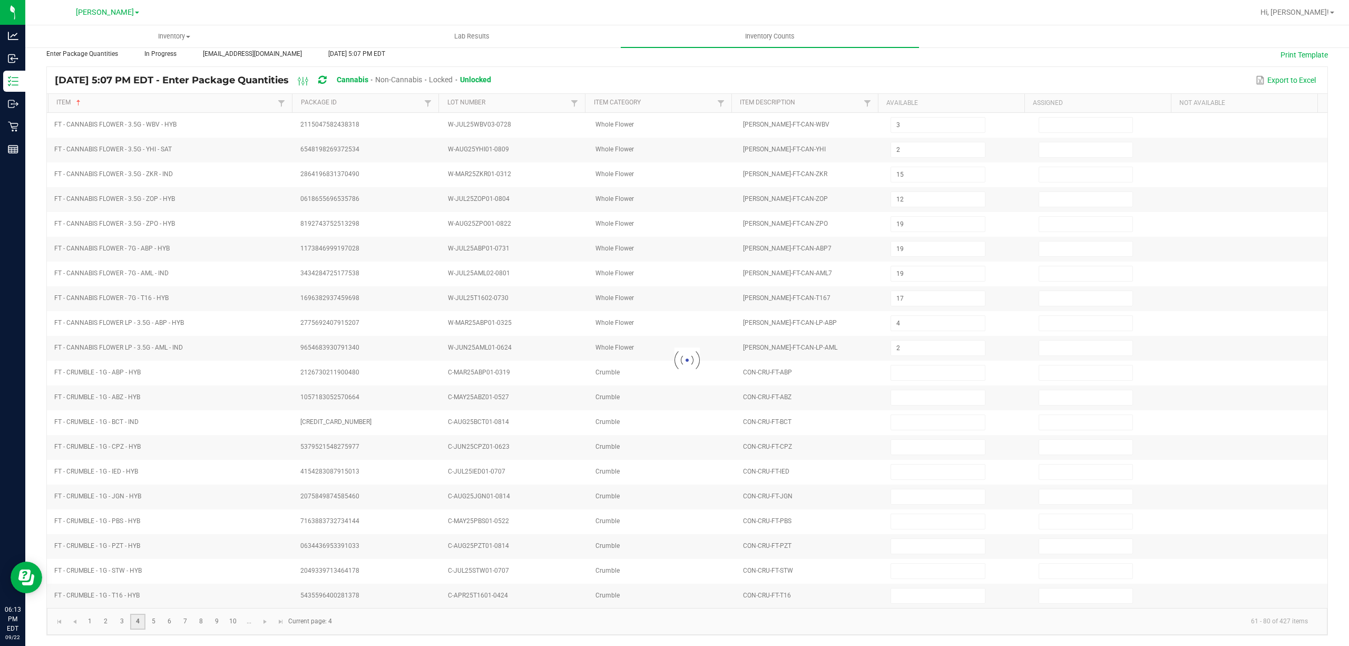
type input "9"
type input "15"
click at [148, 620] on link "5" at bounding box center [153, 621] width 15 height 16
type input "4"
type input "6"
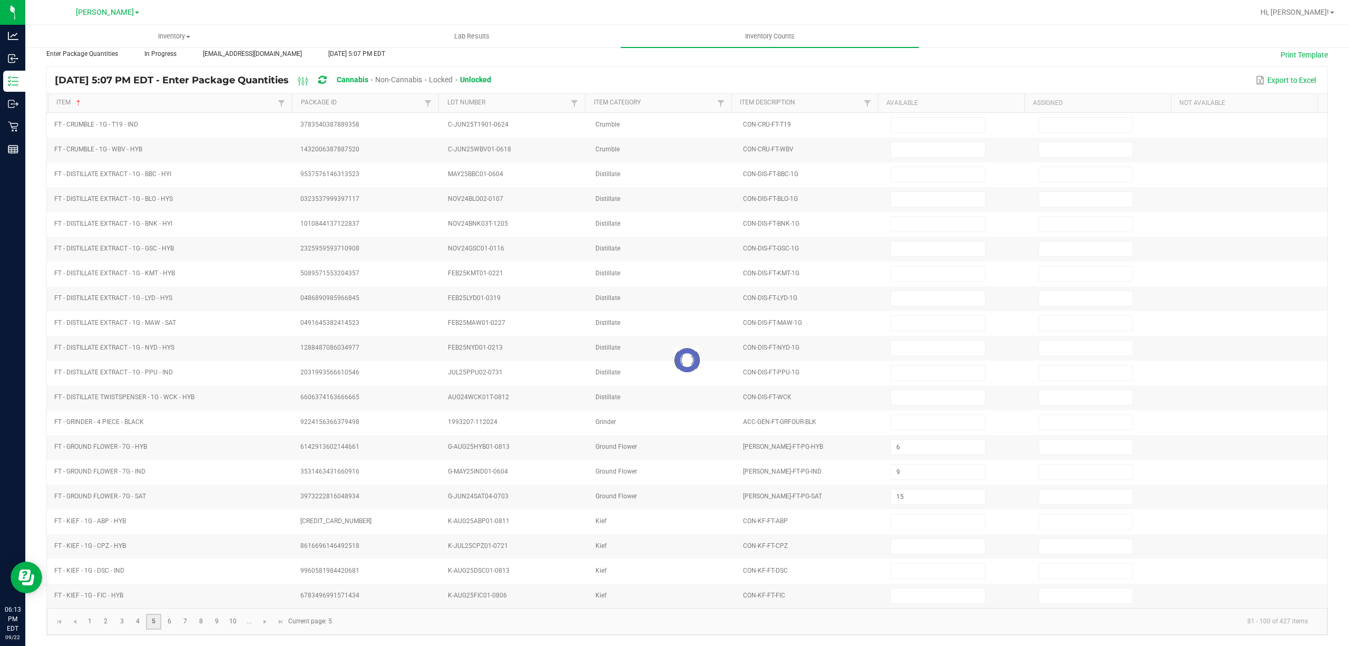
type input "5"
type input "16"
type input "21"
type input "9"
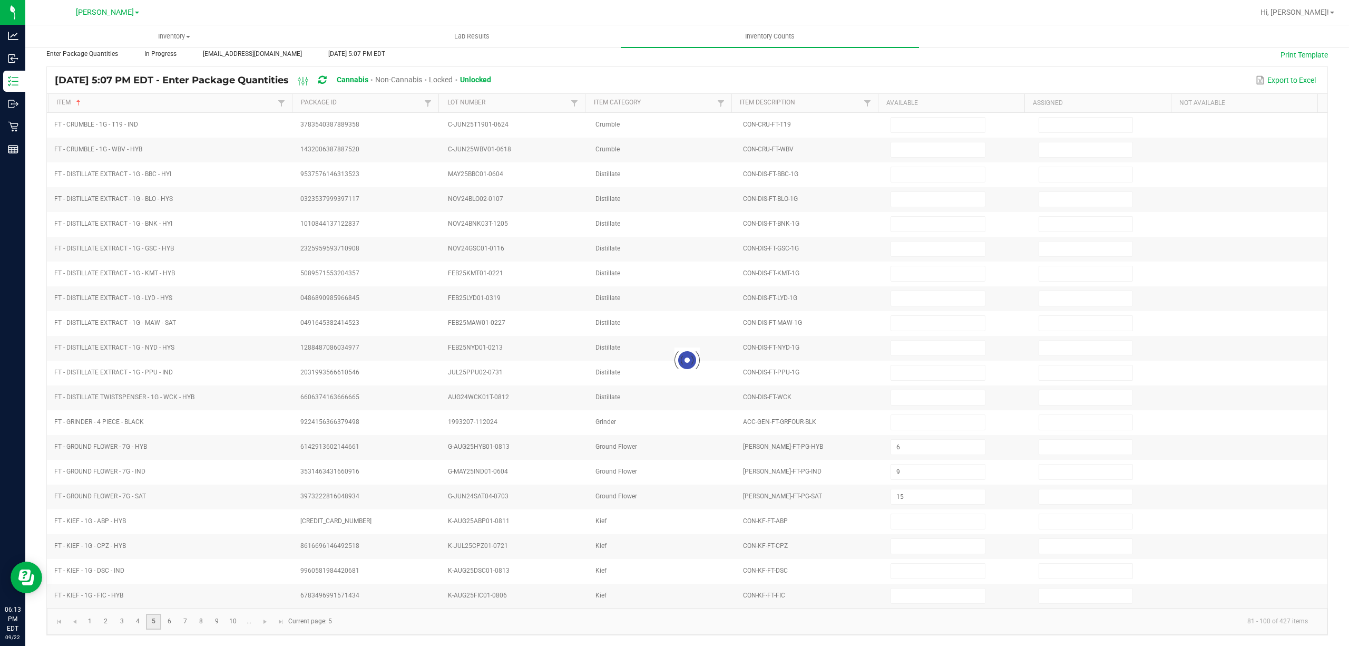
type input "12"
type input "20"
type input "13"
type input "25"
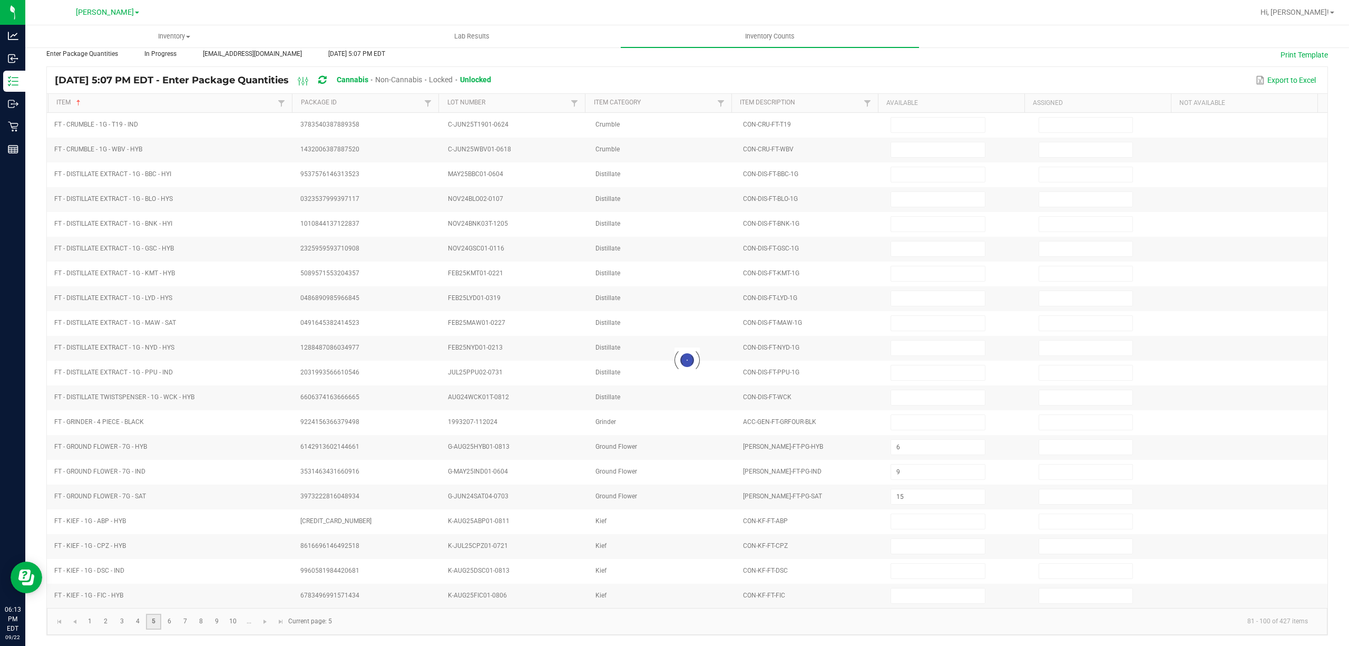
type input "10"
type input "11"
type input "23"
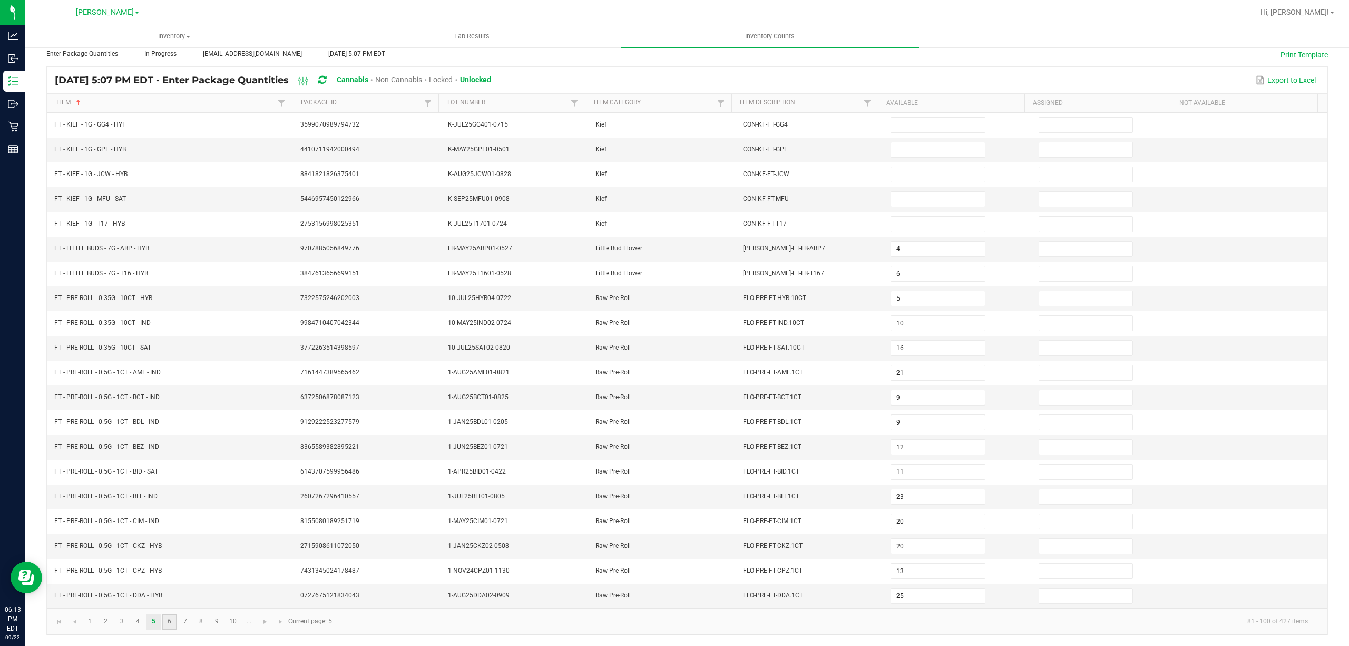
click at [171, 623] on link "6" at bounding box center [169, 621] width 15 height 16
type input "7"
type input "1"
type input "17"
type input "14"
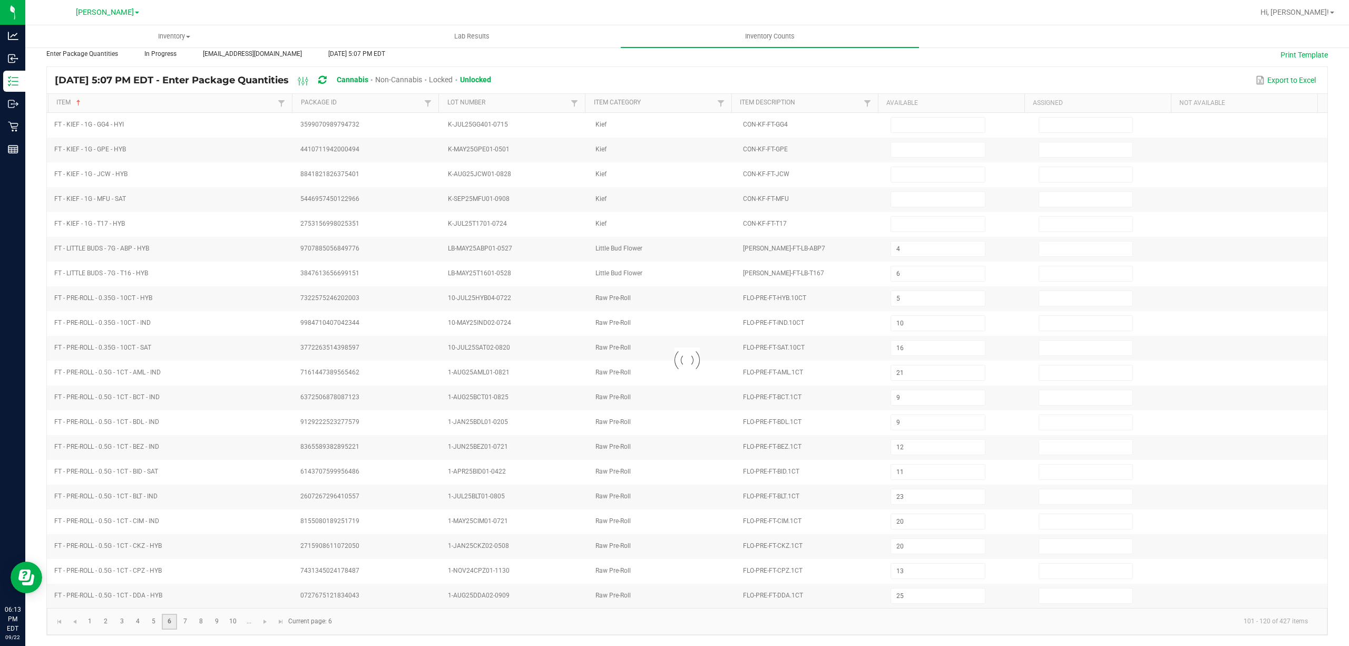
type input "16"
type input "20"
type input "16"
type input "7"
type input "23"
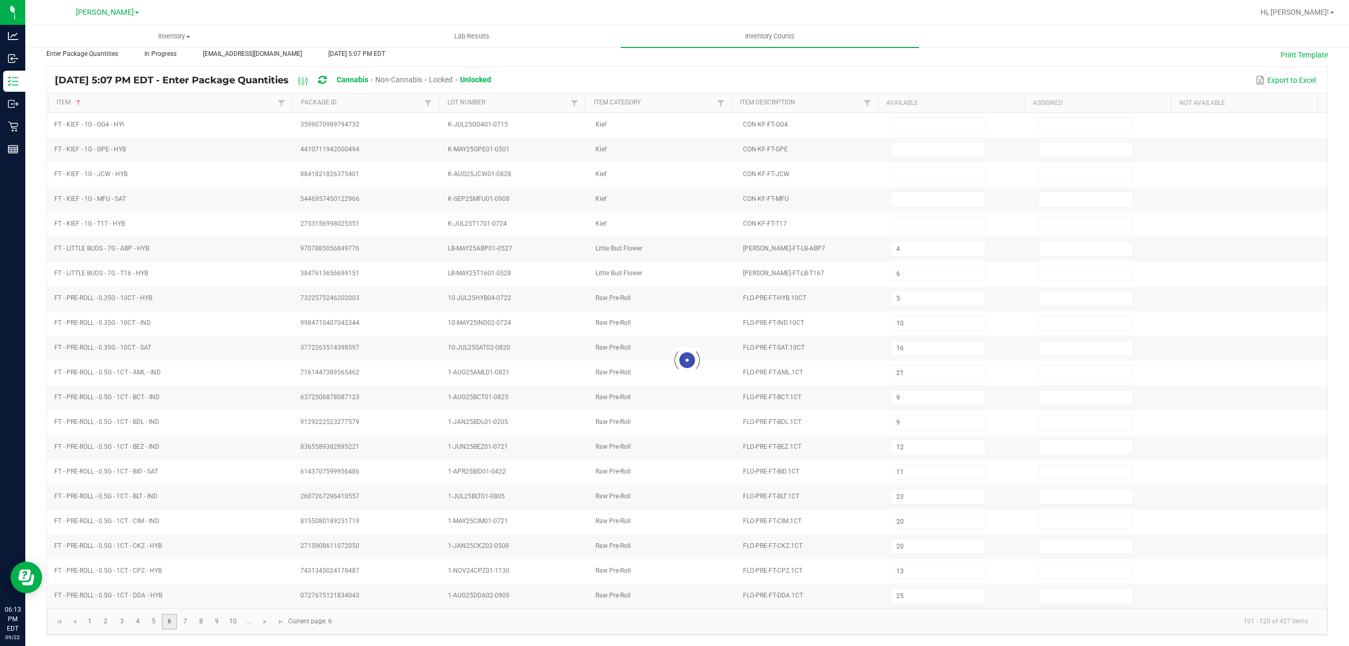
type input "3"
type input "11"
type input "7"
type input "3"
click at [180, 620] on link "7" at bounding box center [185, 621] width 15 height 16
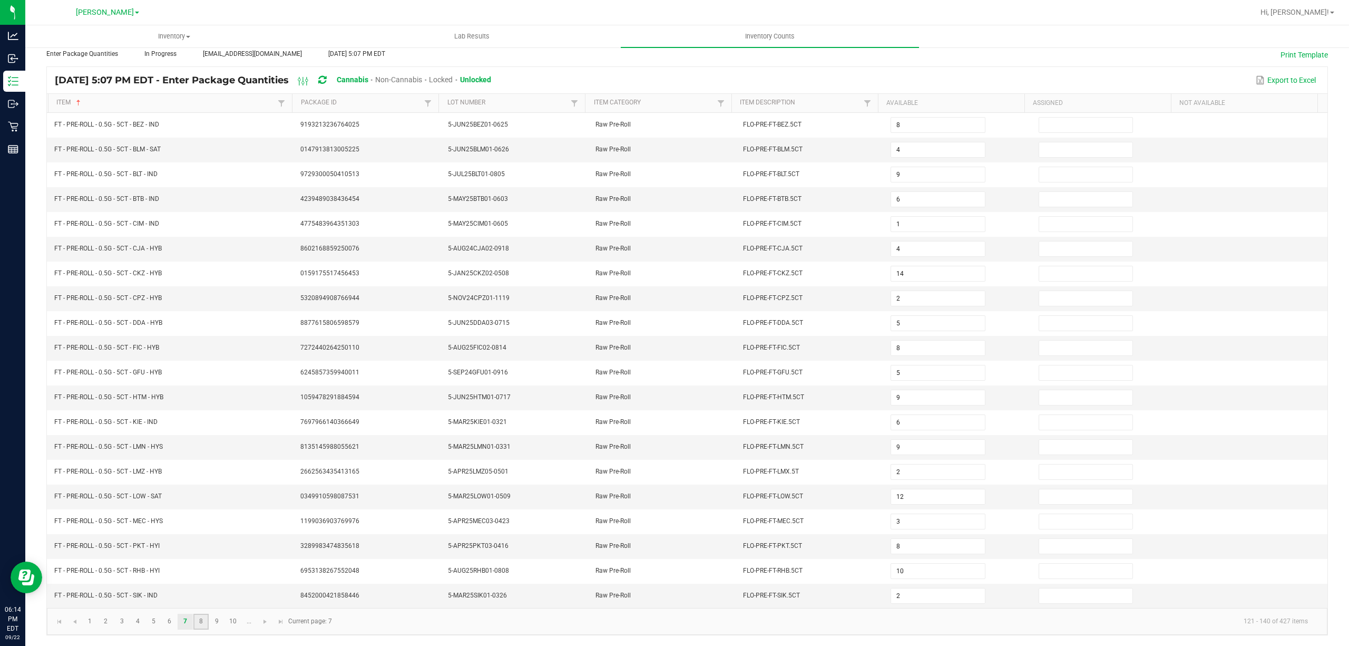
click at [199, 626] on link "8" at bounding box center [200, 621] width 15 height 16
click at [239, 622] on link "10" at bounding box center [233, 621] width 15 height 16
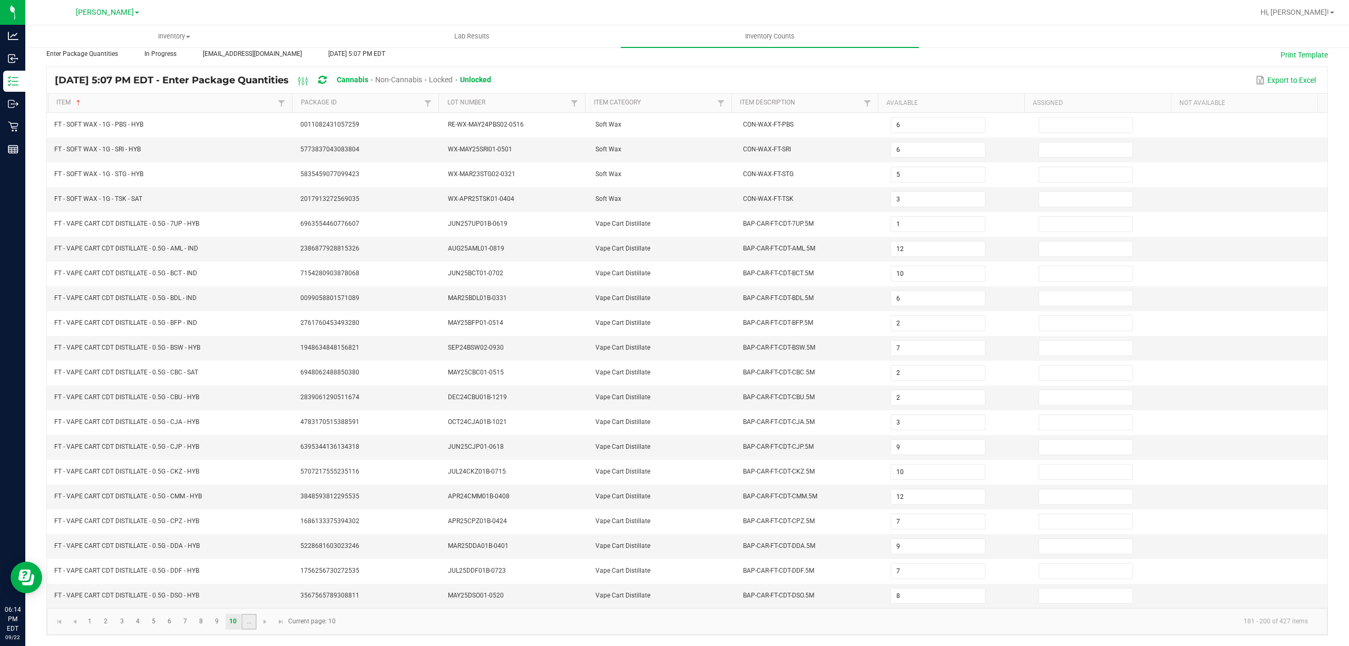
click at [250, 621] on link "..." at bounding box center [248, 621] width 15 height 16
click at [250, 621] on link "20" at bounding box center [248, 621] width 15 height 16
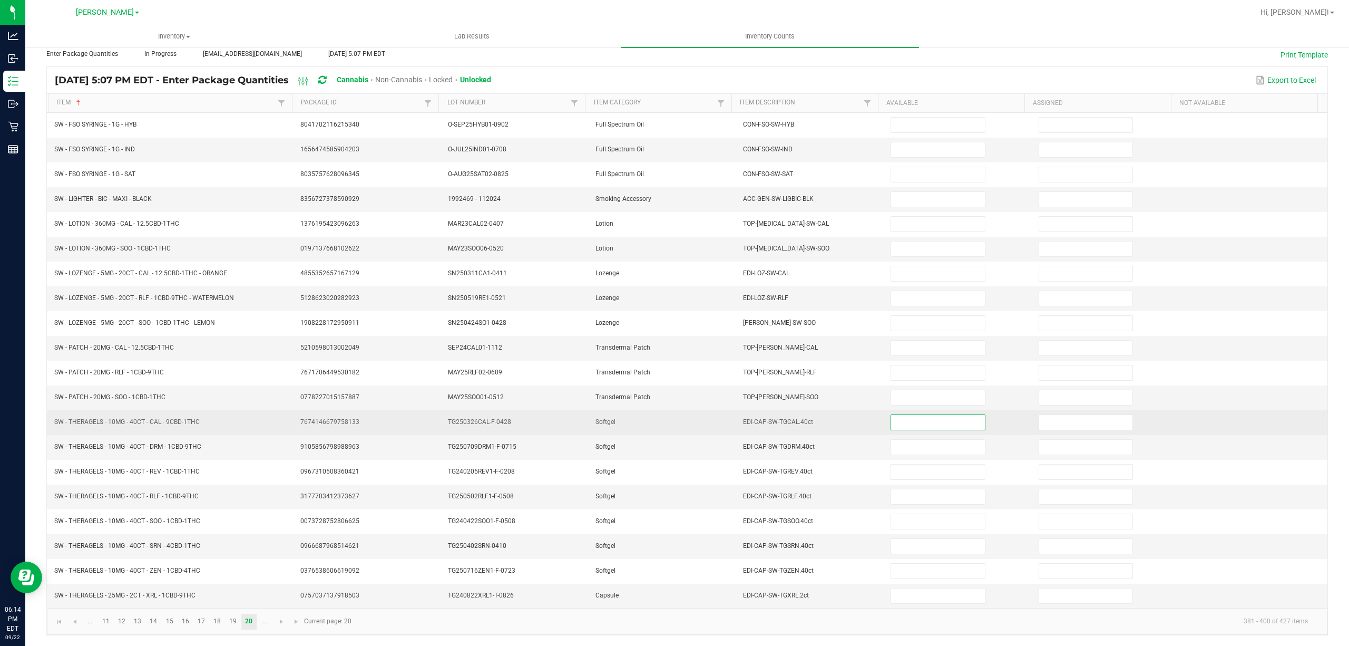
click at [896, 418] on input at bounding box center [937, 422] width 93 height 15
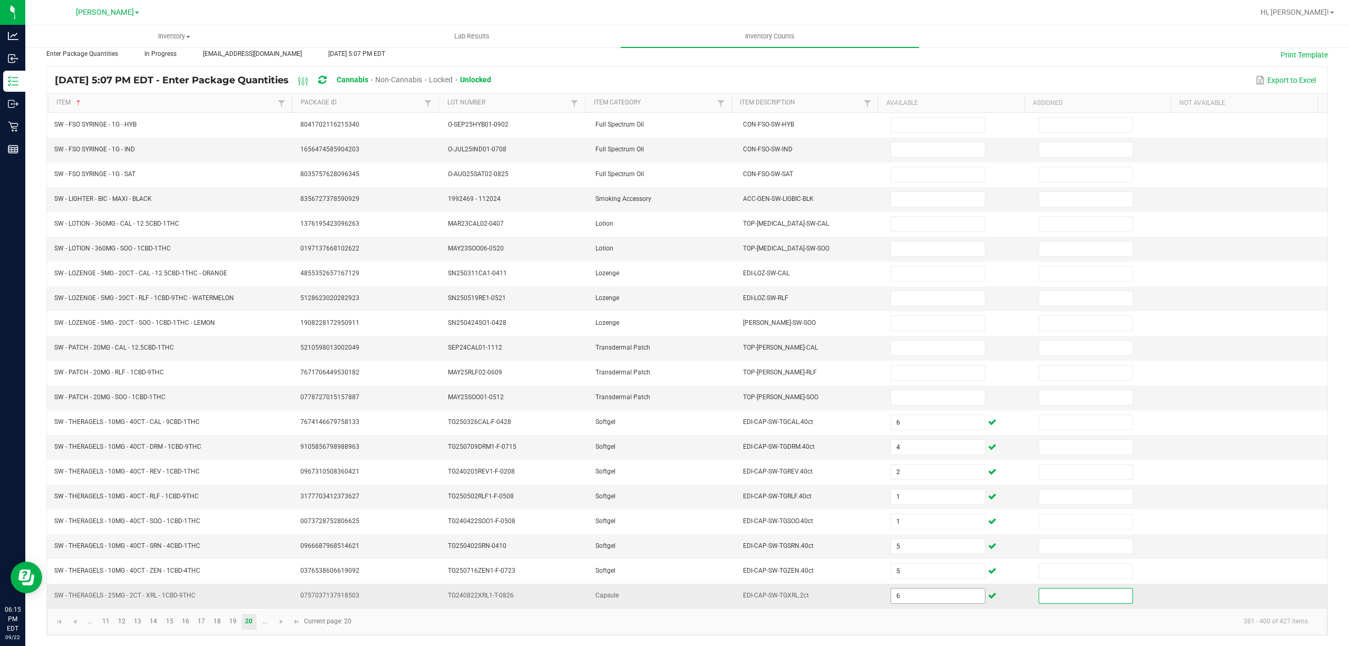
click at [900, 600] on input "6" at bounding box center [937, 595] width 93 height 15
click at [260, 622] on link "..." at bounding box center [264, 621] width 15 height 16
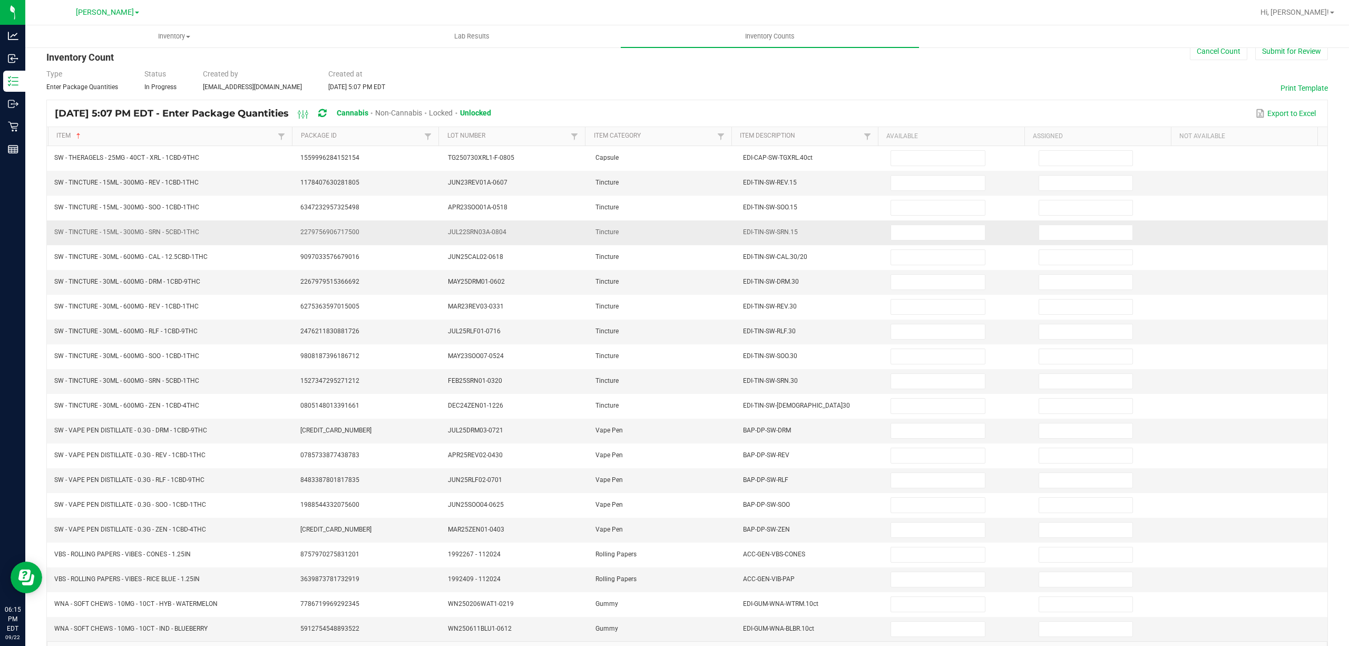
scroll to position [0, 0]
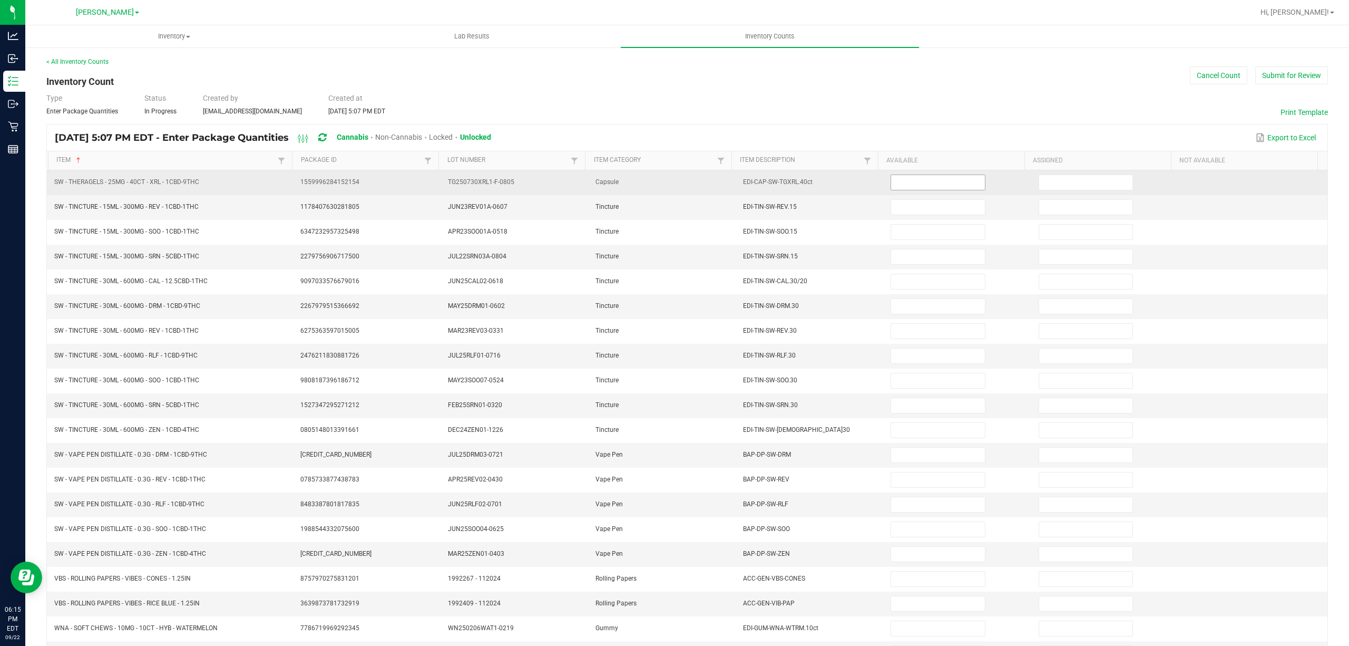
click at [939, 178] on input at bounding box center [937, 182] width 93 height 15
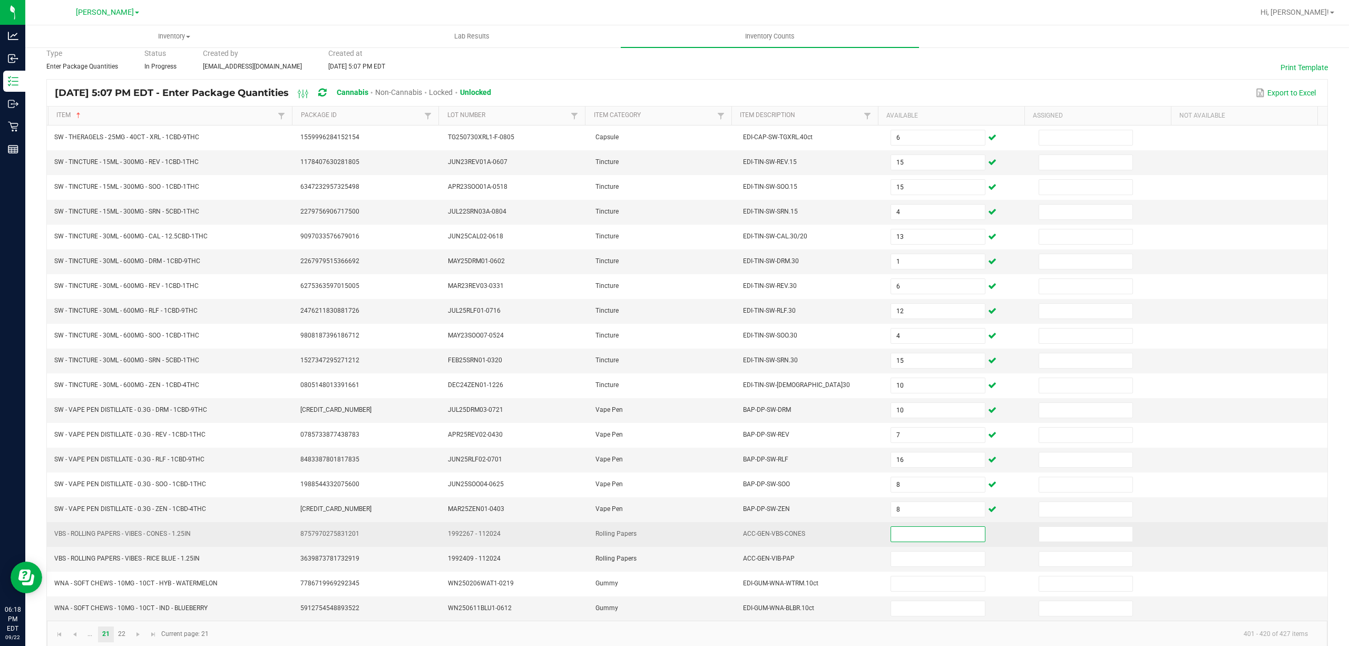
scroll to position [69, 0]
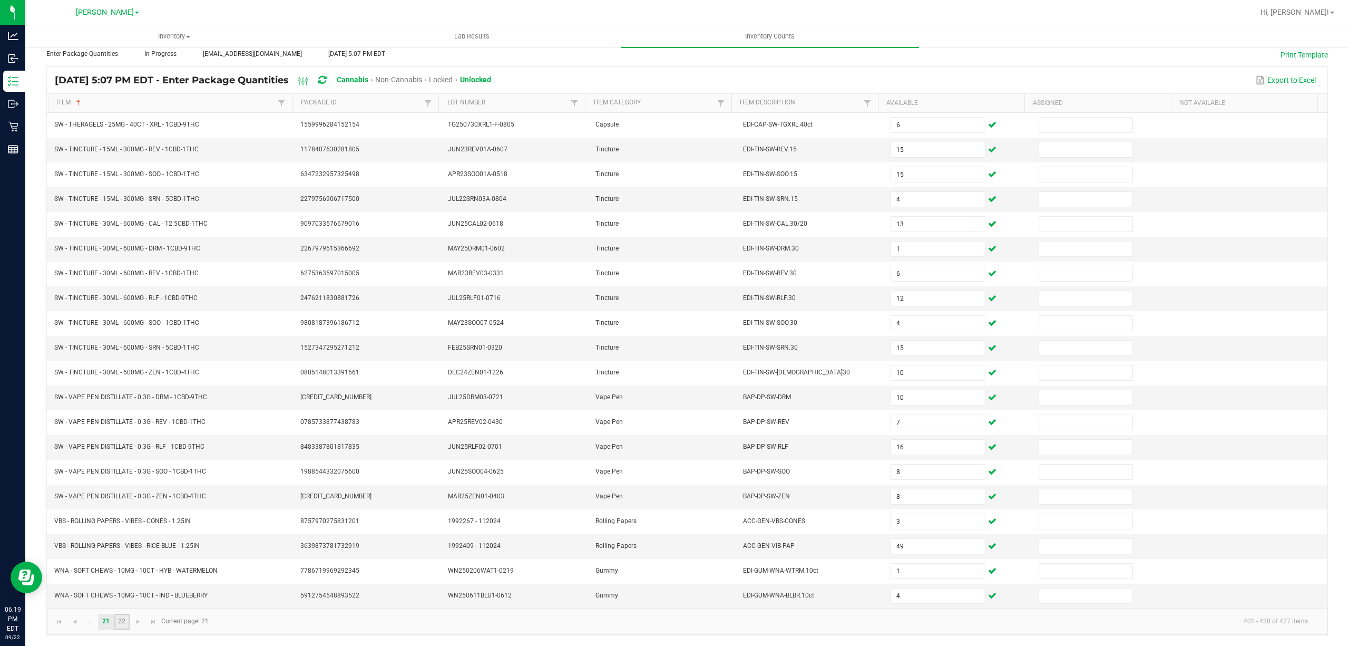
click at [126, 622] on link "22" at bounding box center [121, 621] width 15 height 16
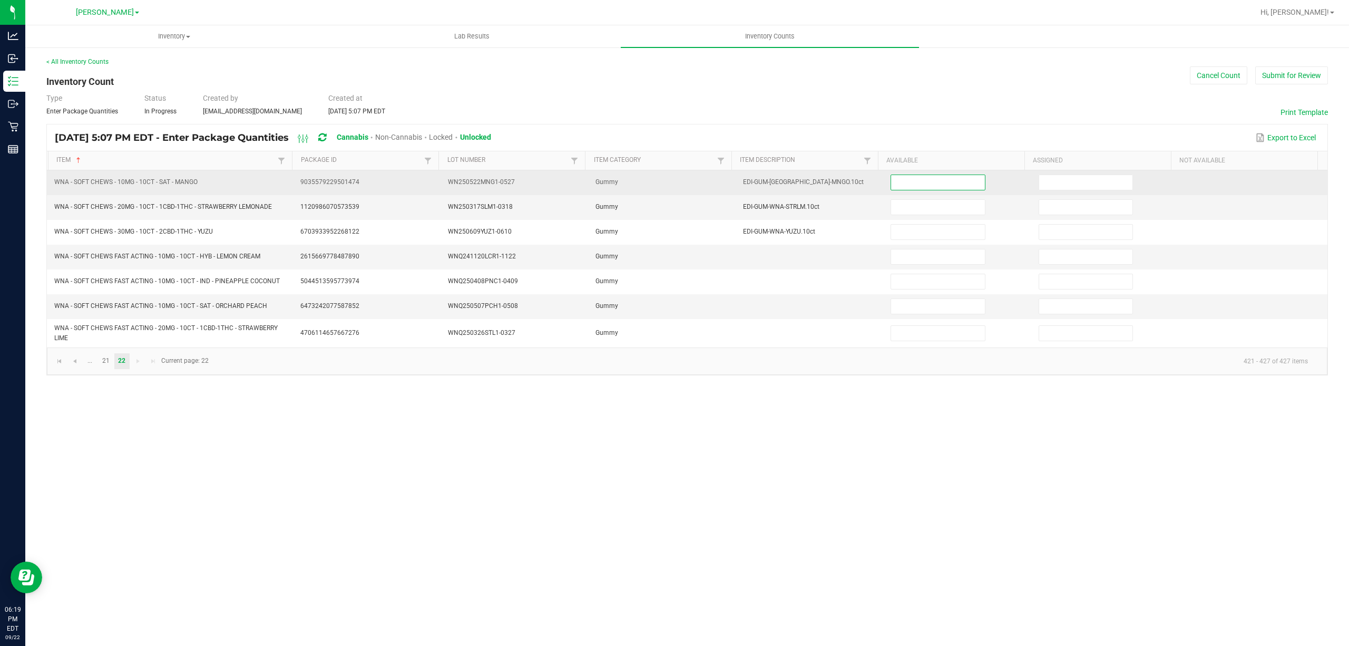
click at [913, 180] on input at bounding box center [937, 182] width 93 height 15
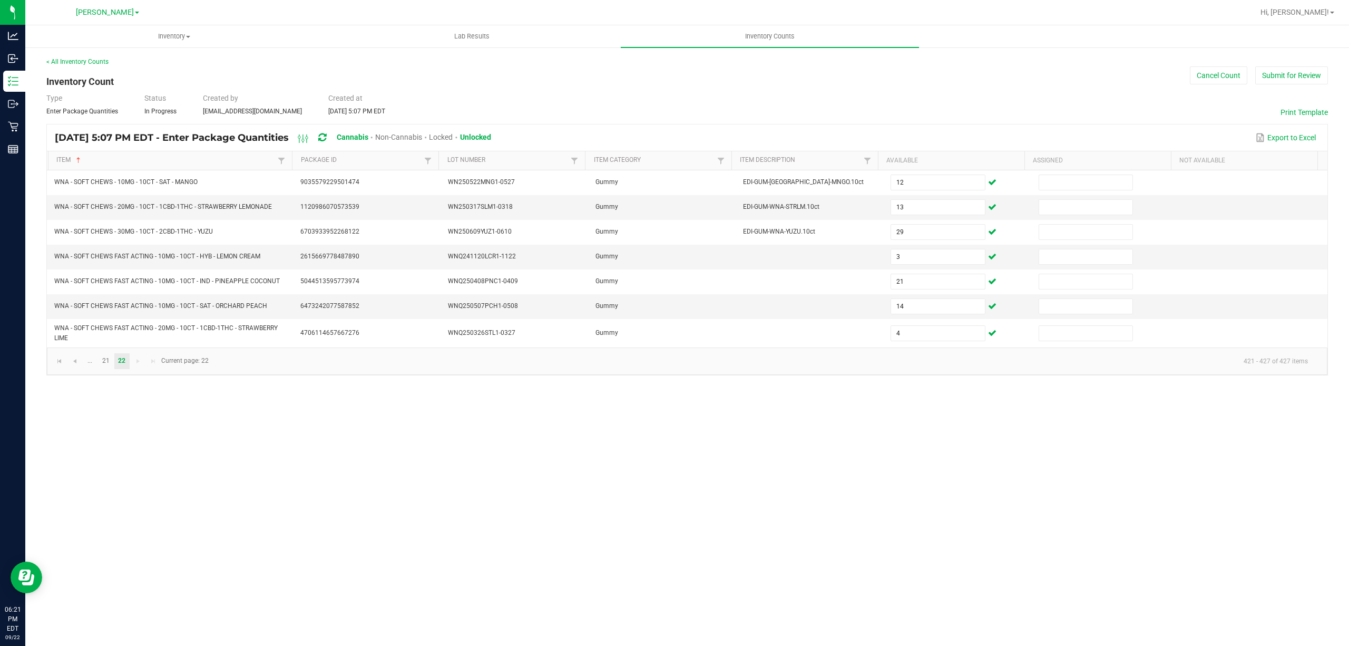
click at [521, 428] on div "Inventory All packages All inventory Waste log Create inventory Lab Results Inv…" at bounding box center [687, 335] width 1324 height 620
click at [99, 364] on link "21" at bounding box center [105, 361] width 15 height 16
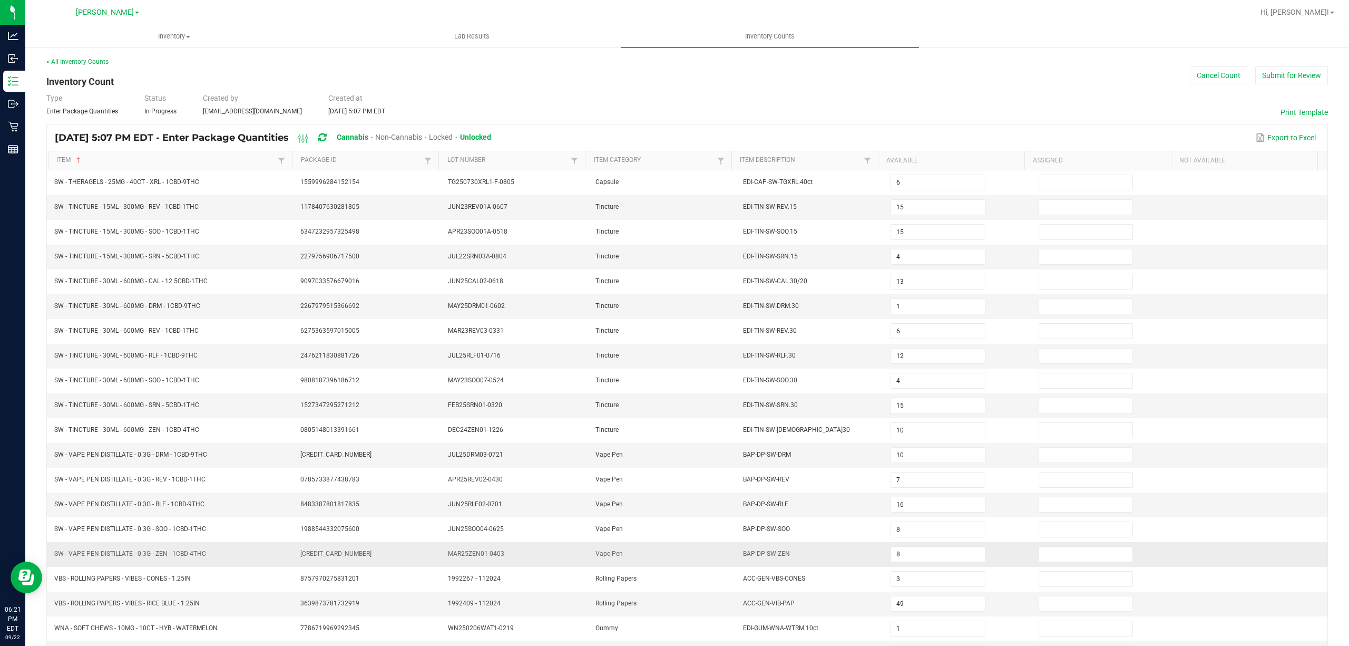
scroll to position [69, 0]
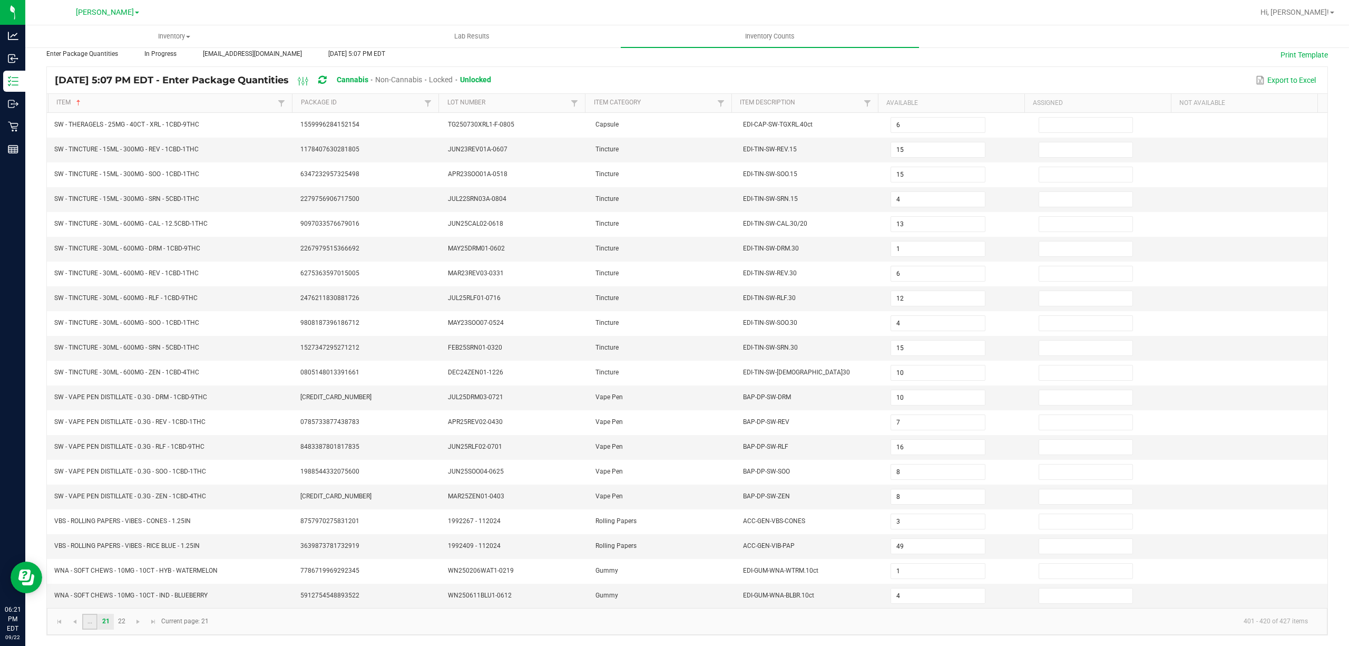
click at [87, 624] on link "..." at bounding box center [89, 621] width 15 height 16
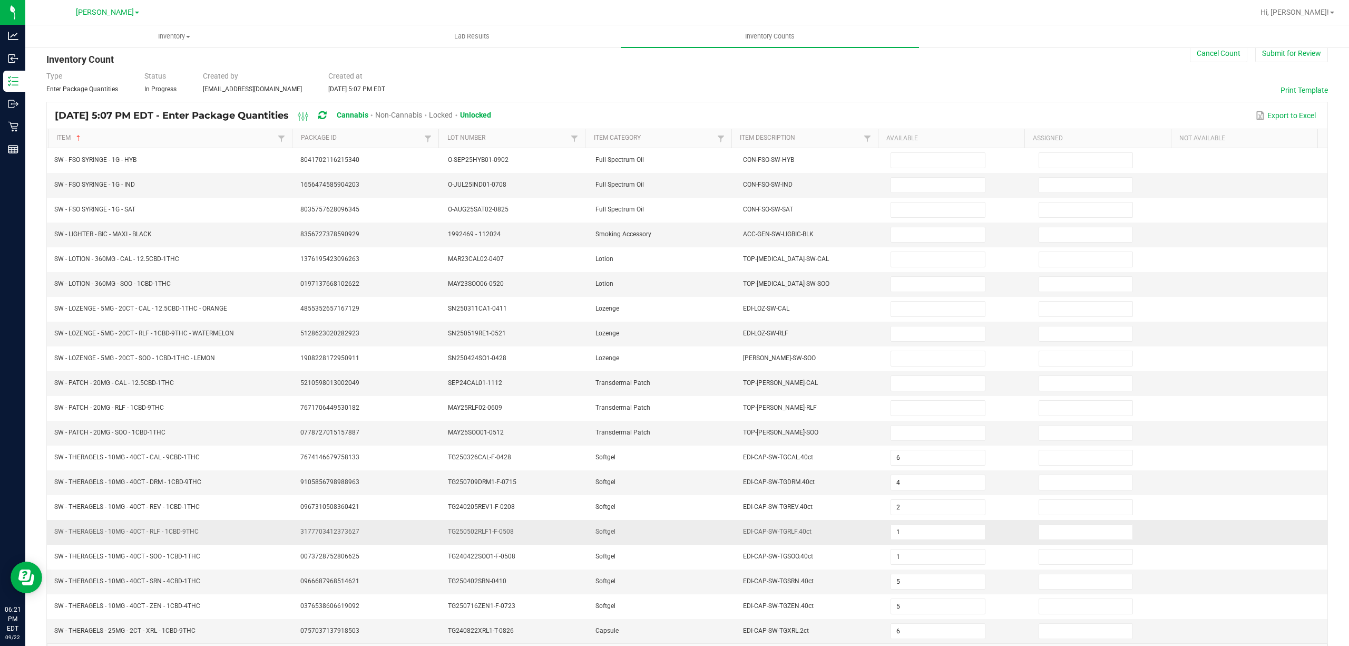
scroll to position [0, 0]
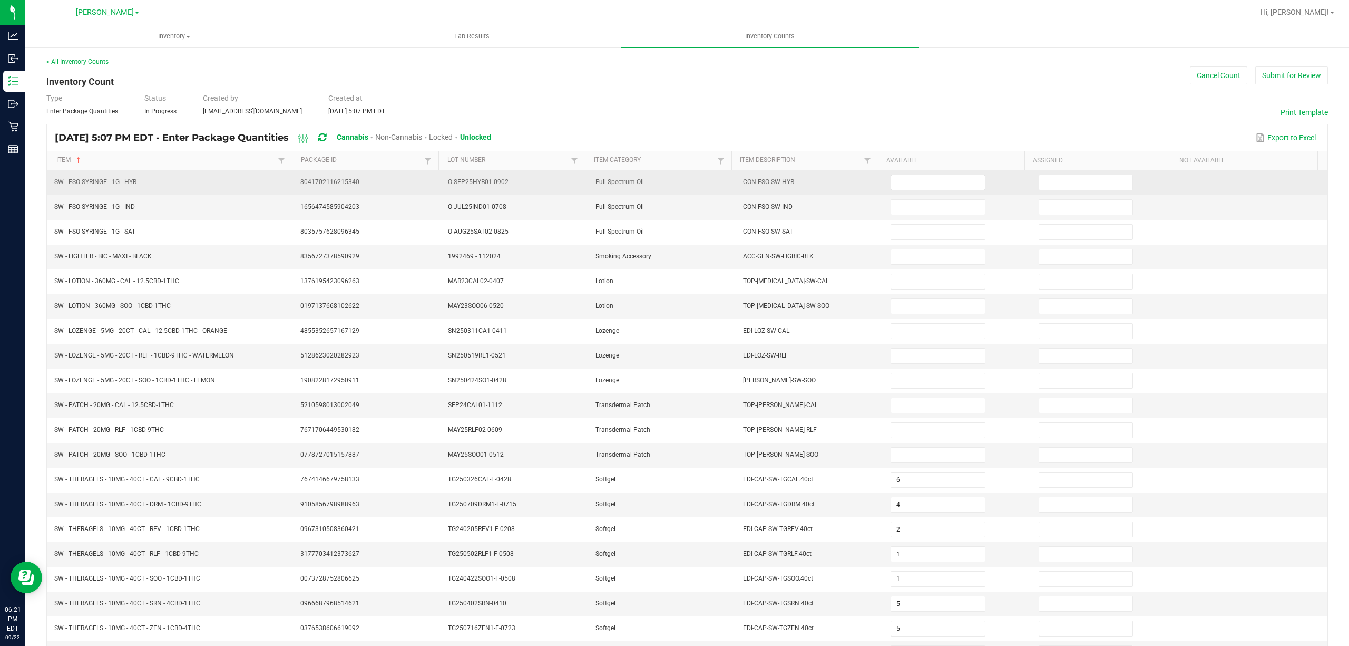
click at [923, 180] on input at bounding box center [937, 182] width 93 height 15
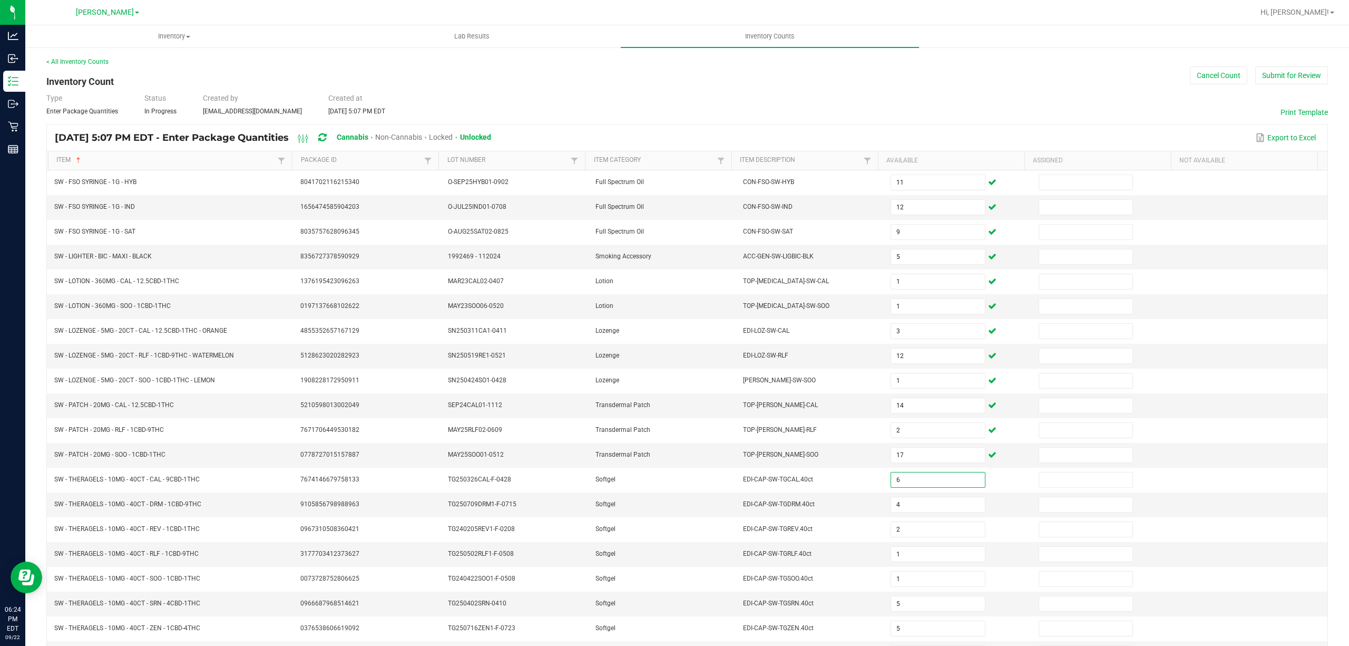
click at [789, 96] on div "Type Enter Package Quantities Status In Progress Created by [EMAIL_ADDRESS][DOM…" at bounding box center [687, 104] width 1282 height 23
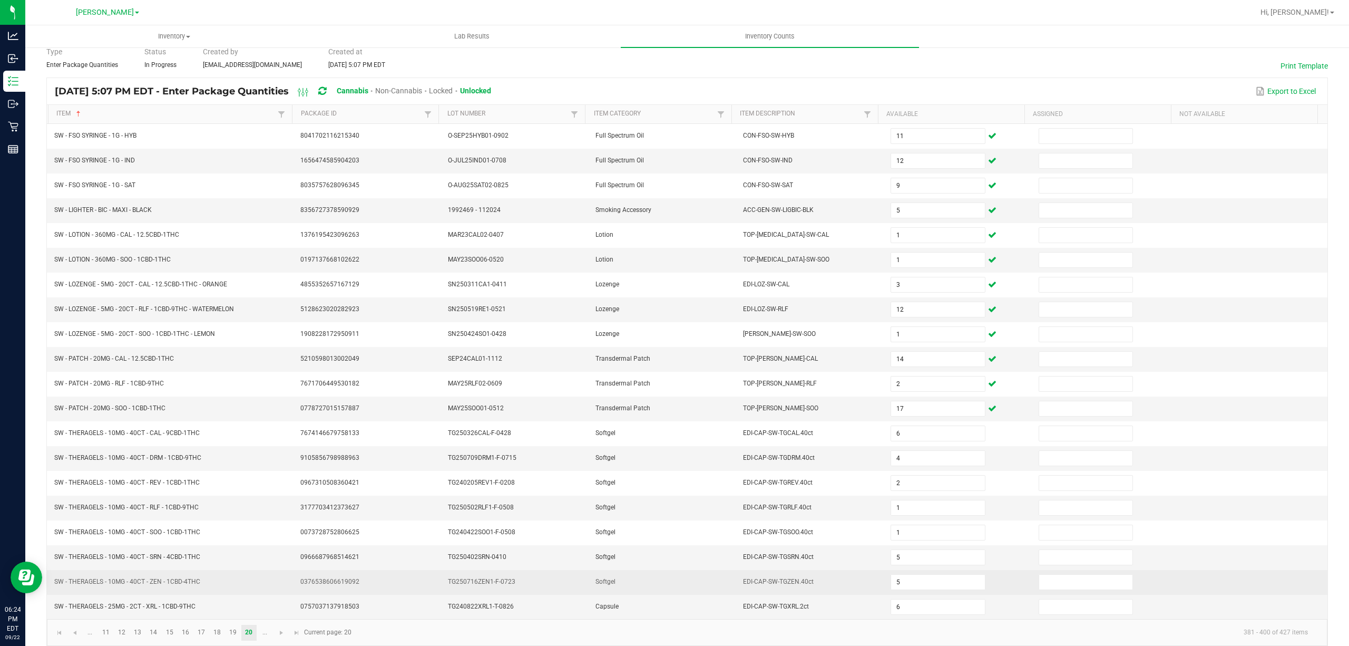
scroll to position [69, 0]
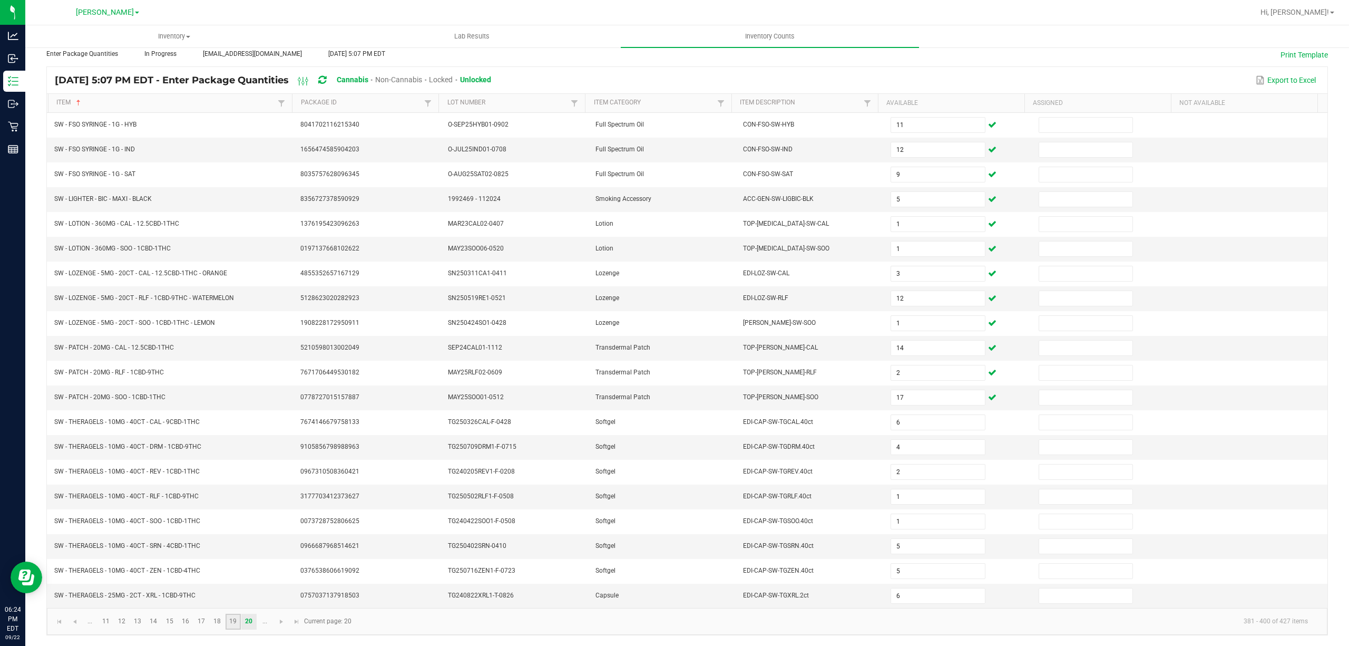
click at [226, 627] on link "19" at bounding box center [233, 621] width 15 height 16
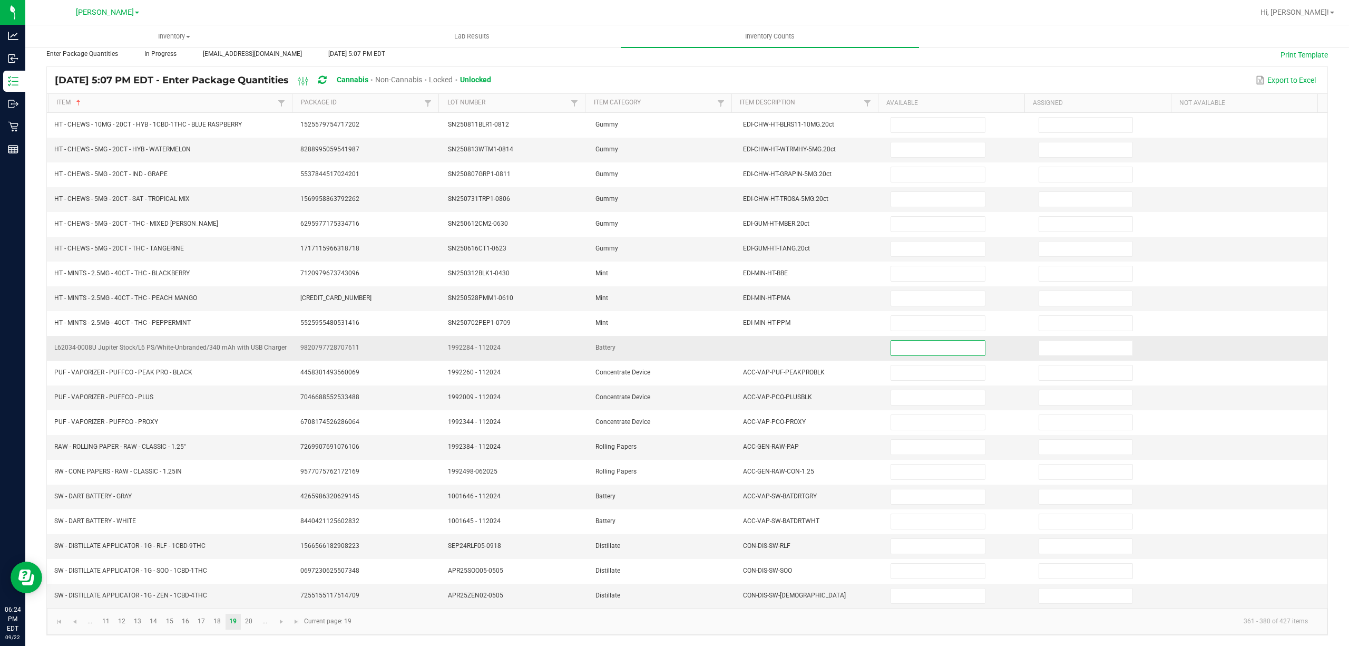
click at [945, 340] on input at bounding box center [937, 347] width 93 height 15
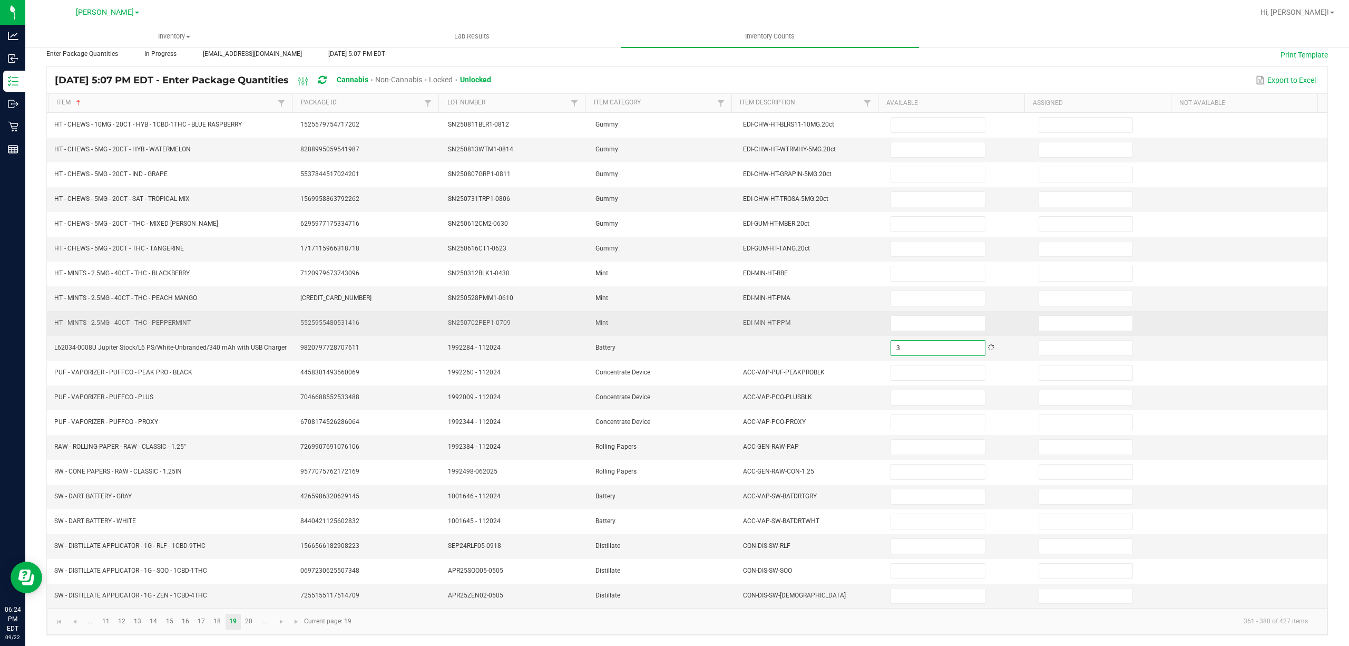
click at [829, 327] on td "EDI-MIN-HT-PPM" at bounding box center [811, 323] width 148 height 25
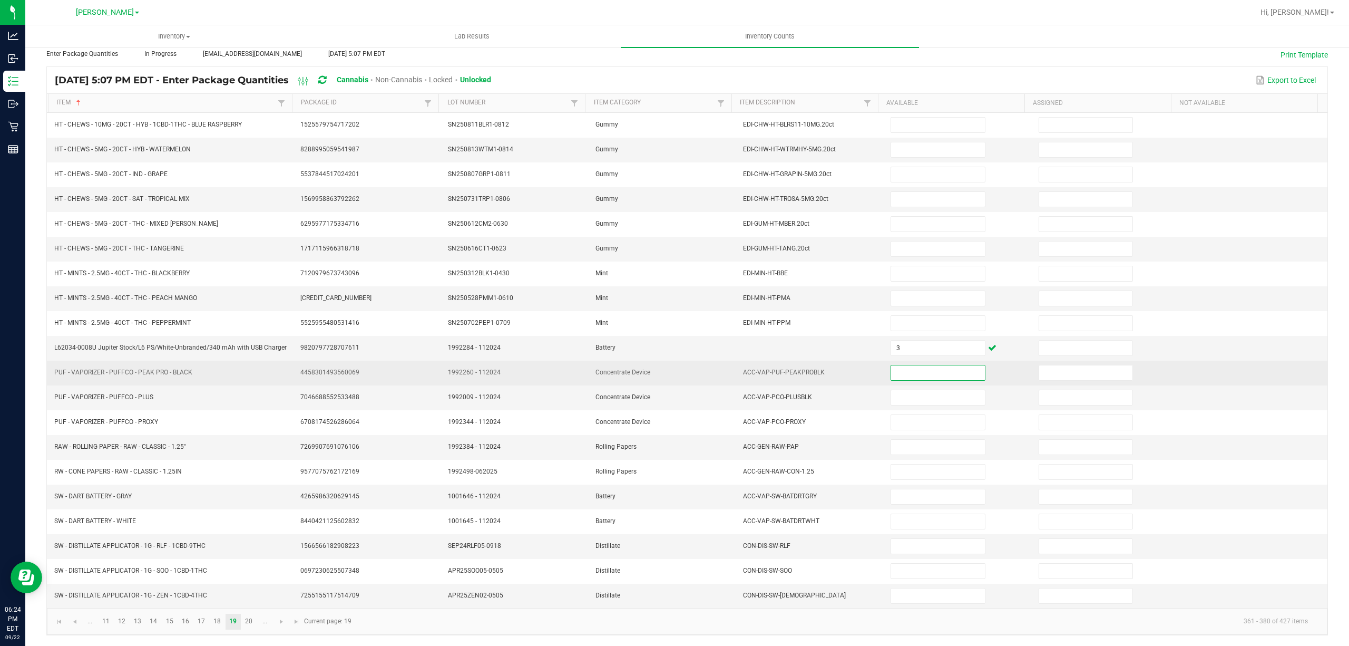
click at [891, 365] on input at bounding box center [937, 372] width 93 height 15
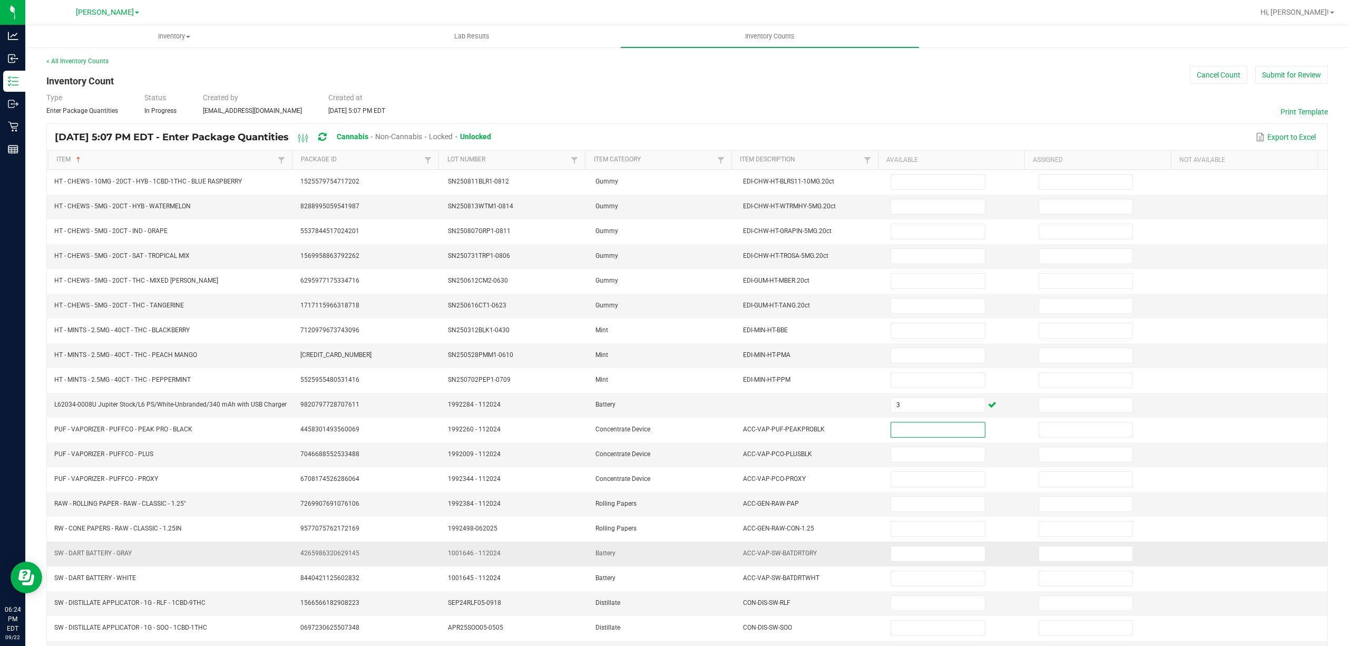
scroll to position [0, 0]
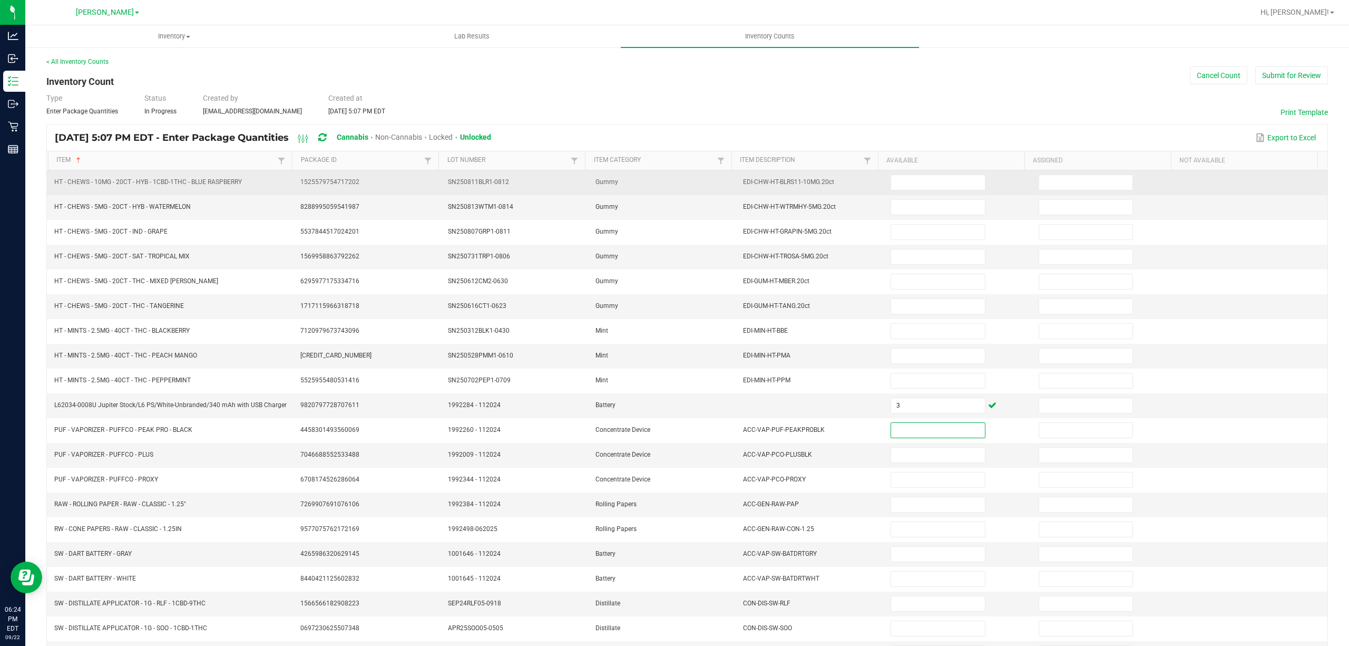
click at [901, 173] on td at bounding box center [958, 182] width 148 height 25
click at [901, 190] on span at bounding box center [938, 182] width 94 height 16
click at [901, 183] on input at bounding box center [937, 182] width 93 height 15
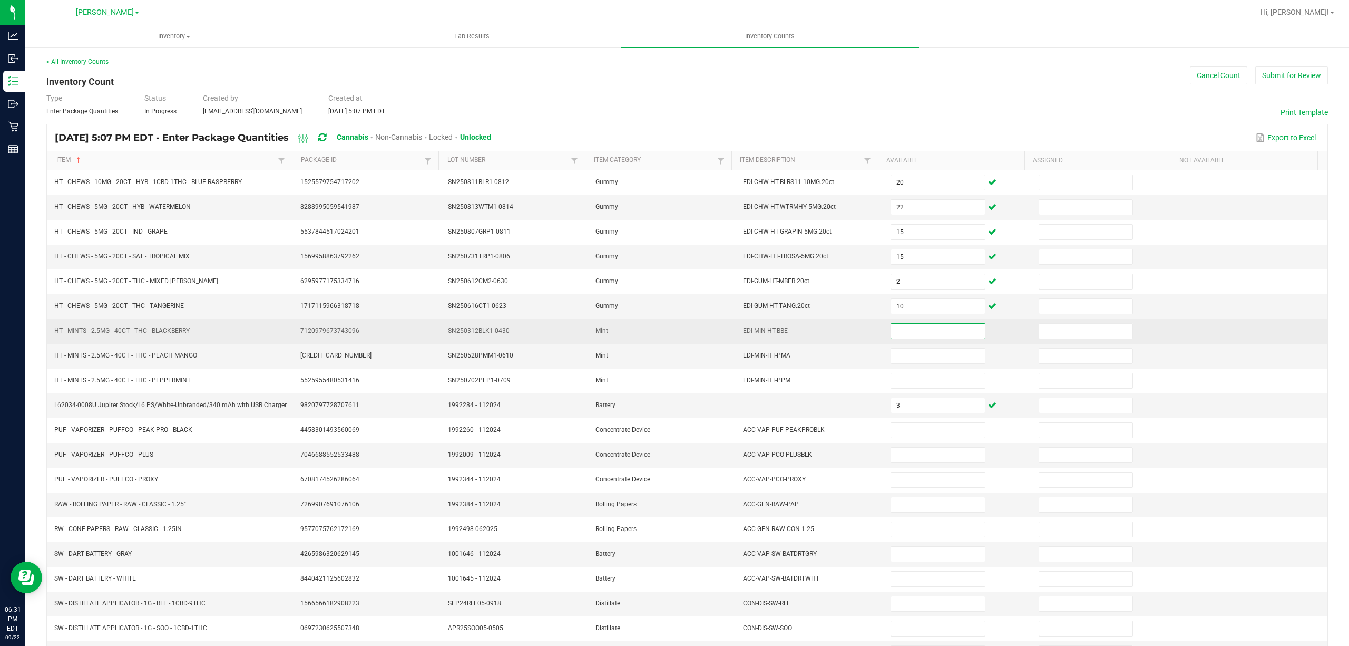
click at [892, 334] on input at bounding box center [937, 331] width 93 height 15
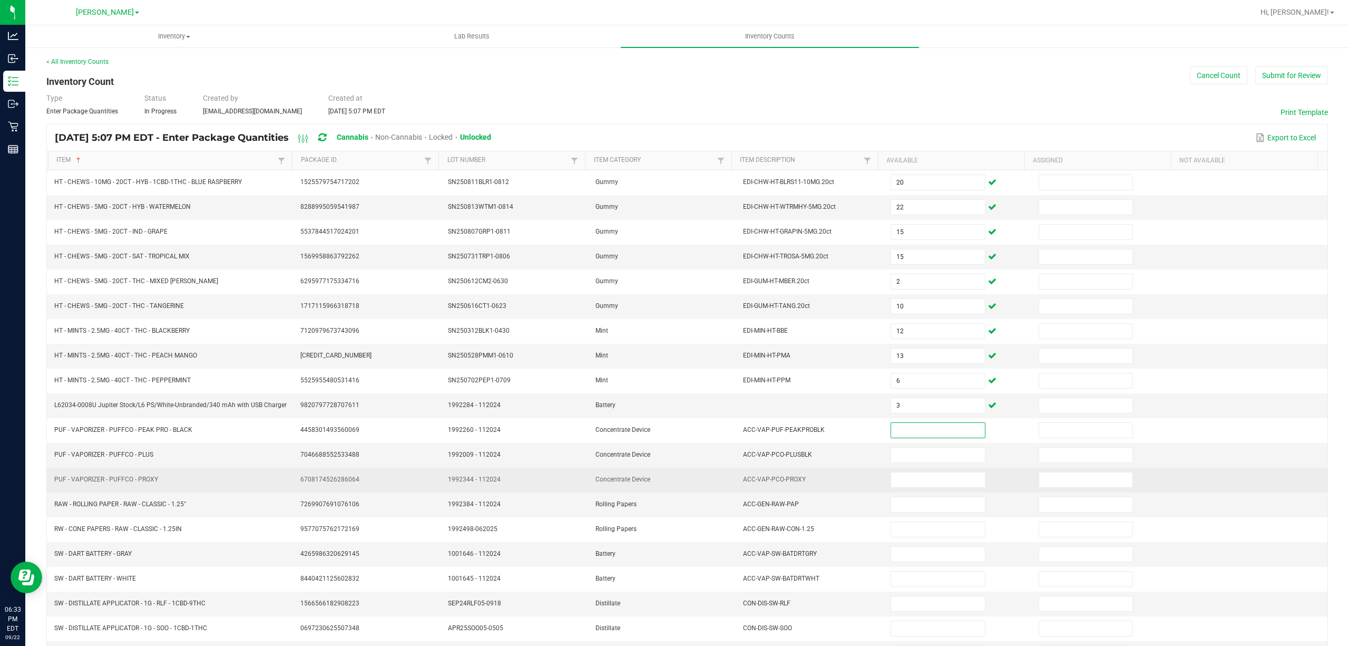
scroll to position [69, 0]
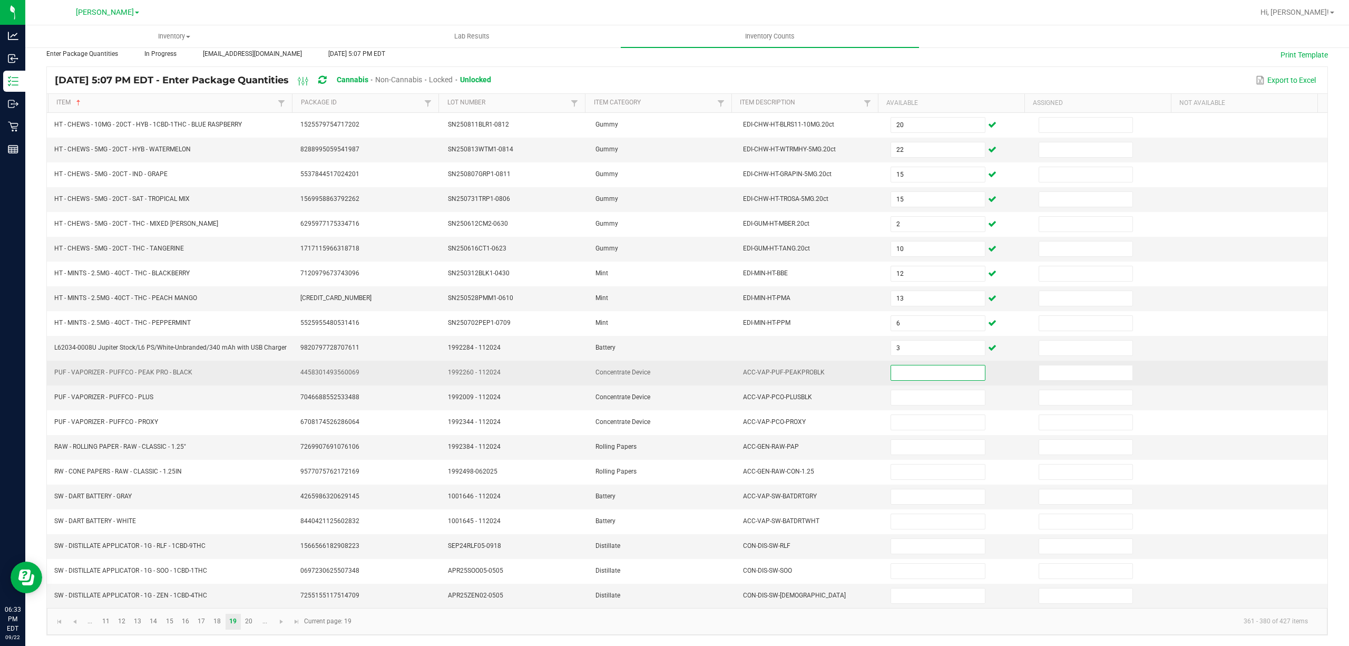
click at [895, 369] on input at bounding box center [937, 372] width 93 height 15
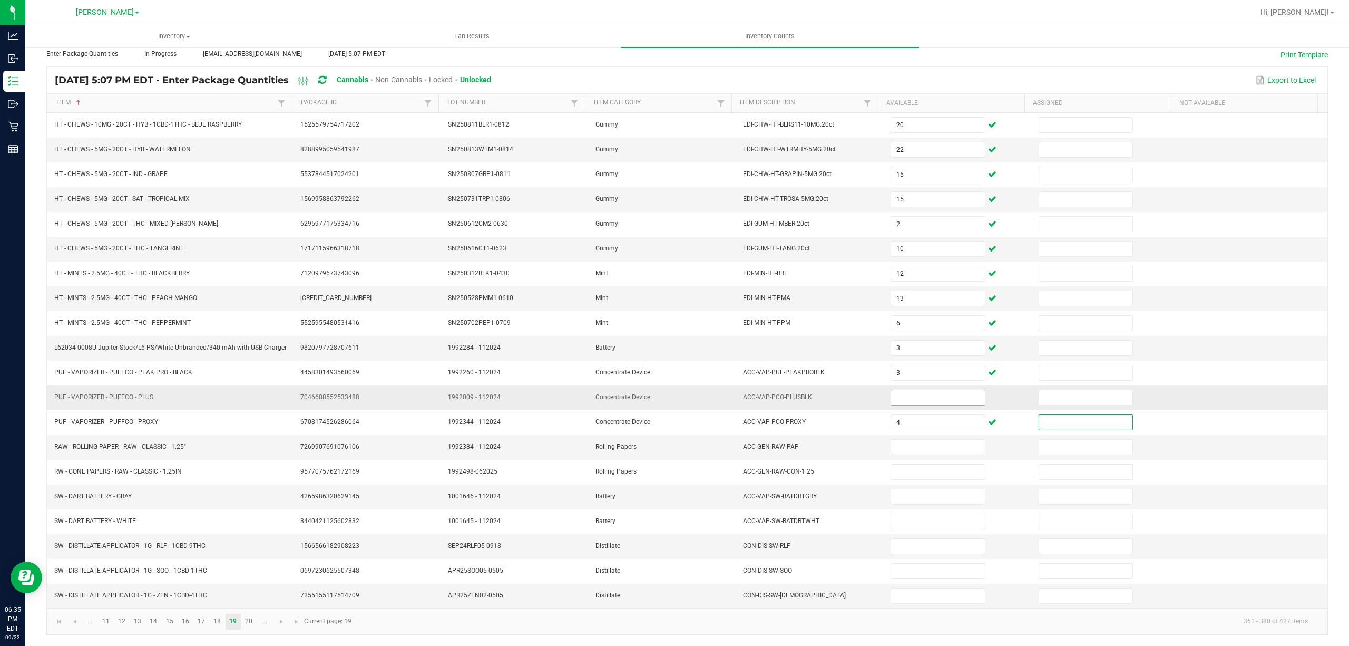
click at [915, 397] on input at bounding box center [937, 397] width 93 height 15
click at [956, 442] on input at bounding box center [937, 446] width 93 height 15
click at [905, 495] on input at bounding box center [937, 496] width 93 height 15
click at [911, 435] on td at bounding box center [958, 447] width 148 height 25
click at [912, 442] on input at bounding box center [937, 446] width 93 height 15
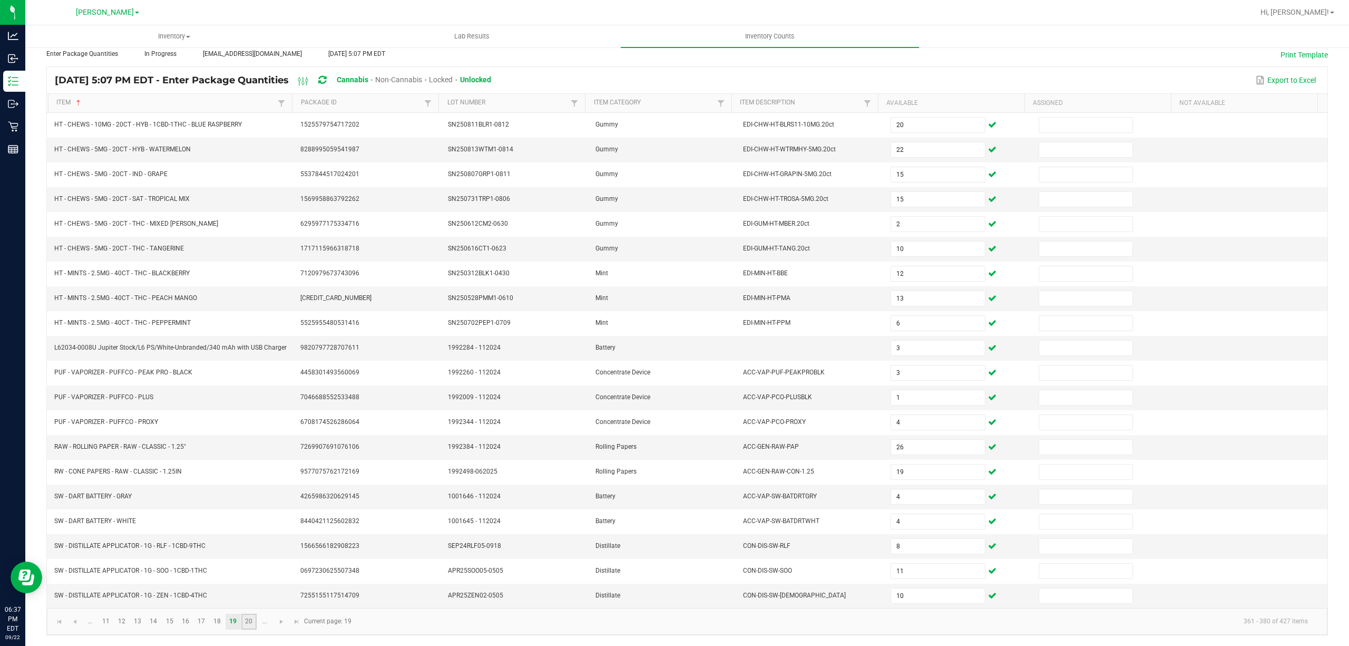
click at [243, 624] on link "20" at bounding box center [248, 621] width 15 height 16
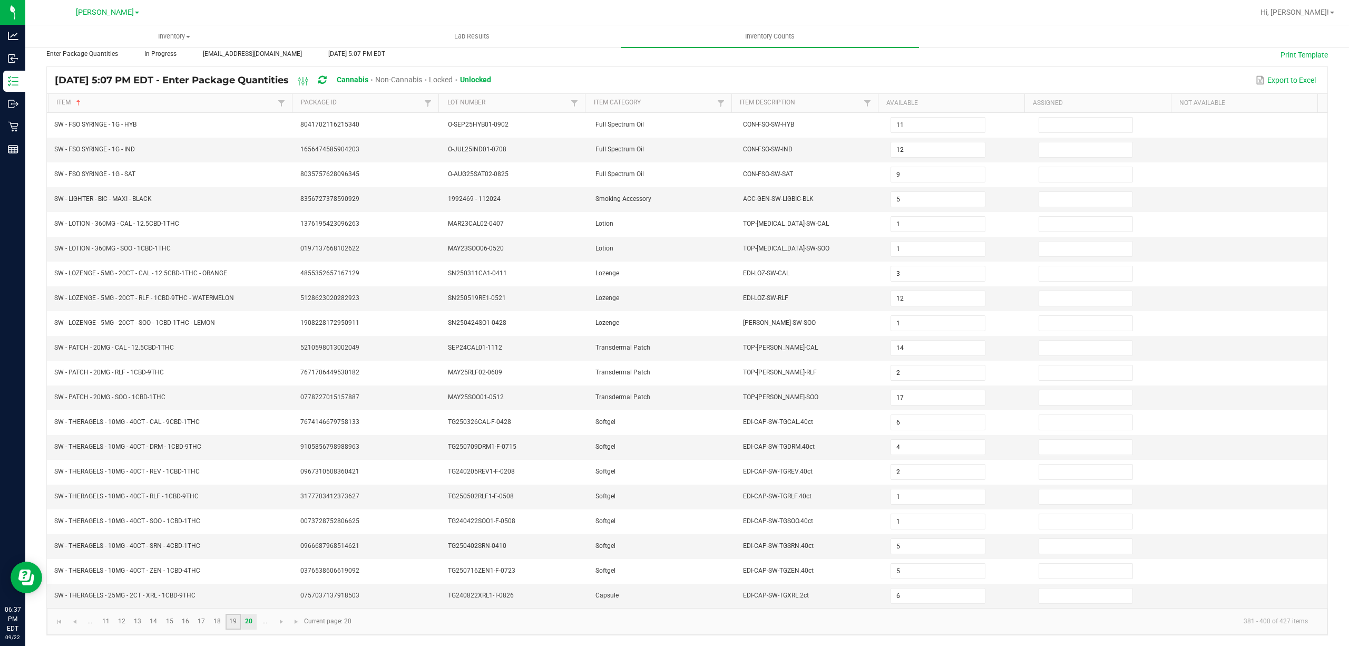
click at [234, 628] on link "19" at bounding box center [233, 621] width 15 height 16
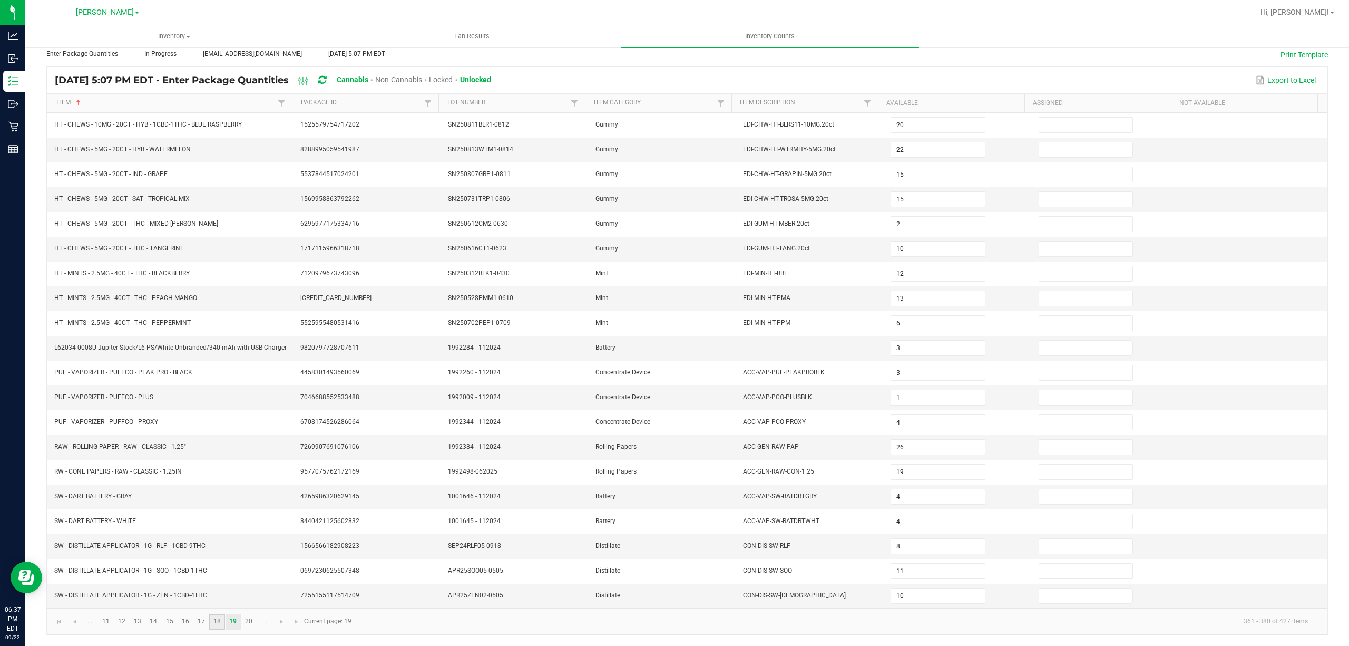
click at [211, 614] on link "18" at bounding box center [216, 621] width 15 height 16
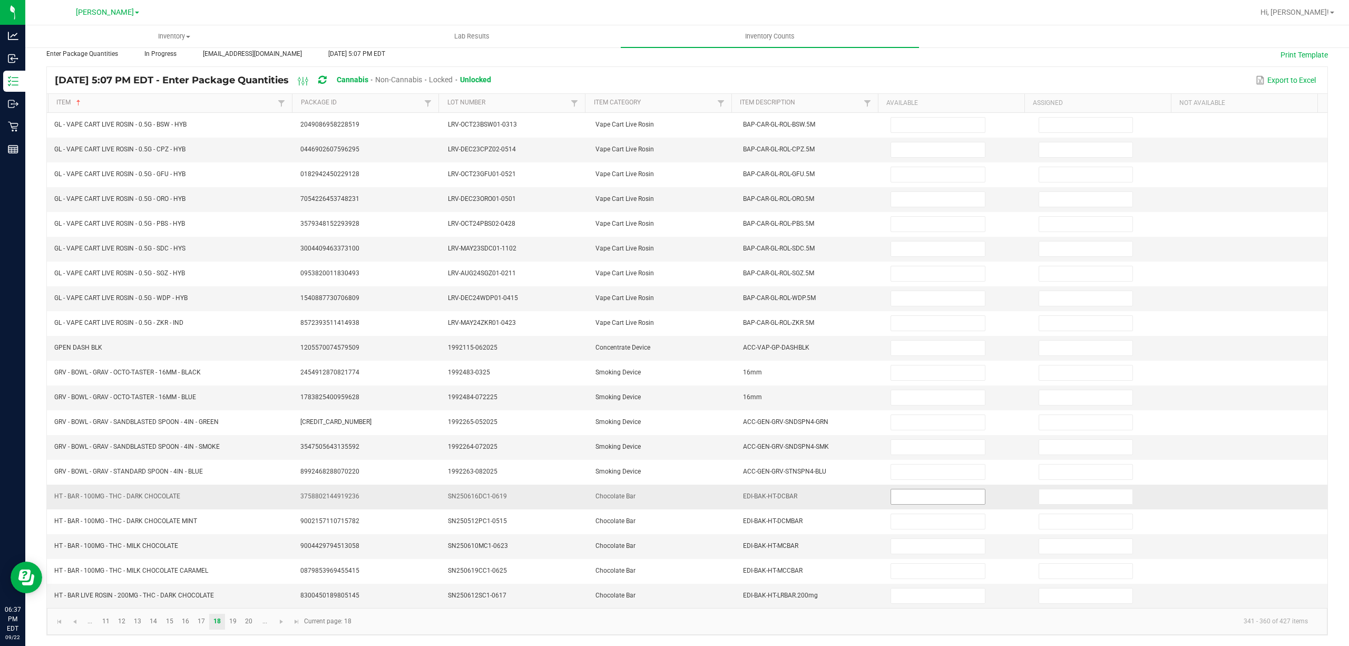
click at [912, 494] on input at bounding box center [937, 496] width 93 height 15
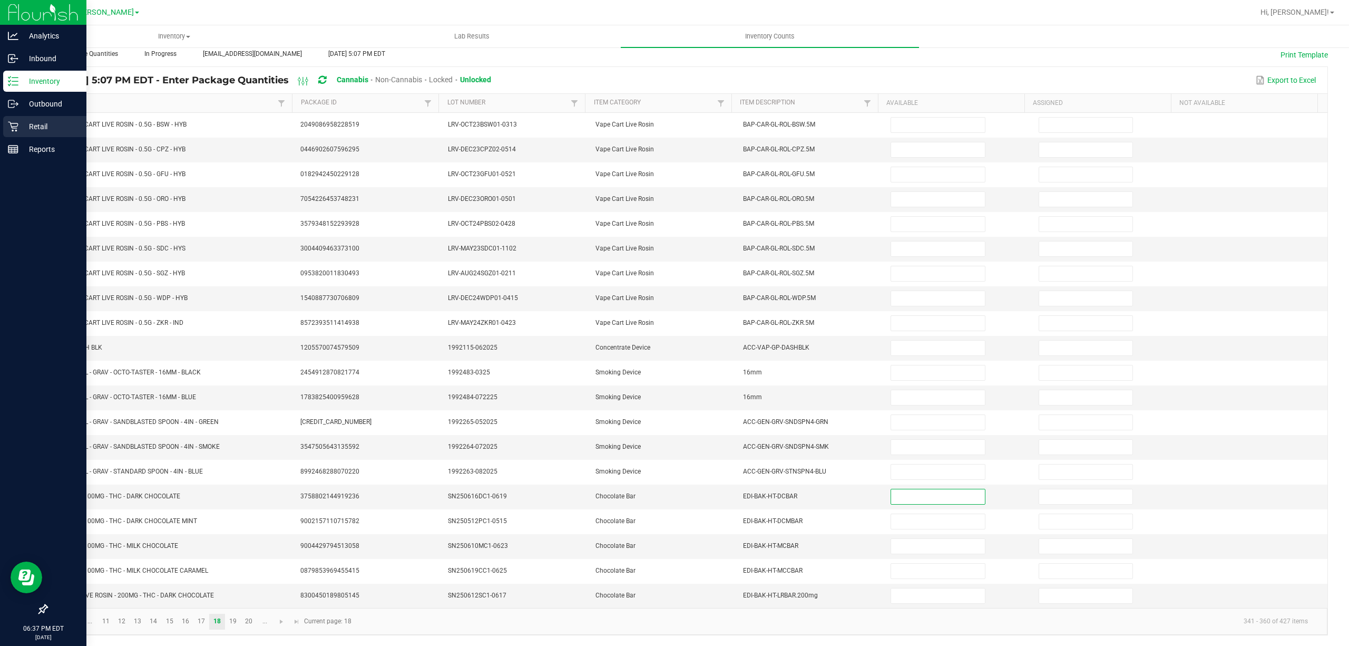
click at [38, 123] on p "Retail" at bounding box center [49, 126] width 63 height 13
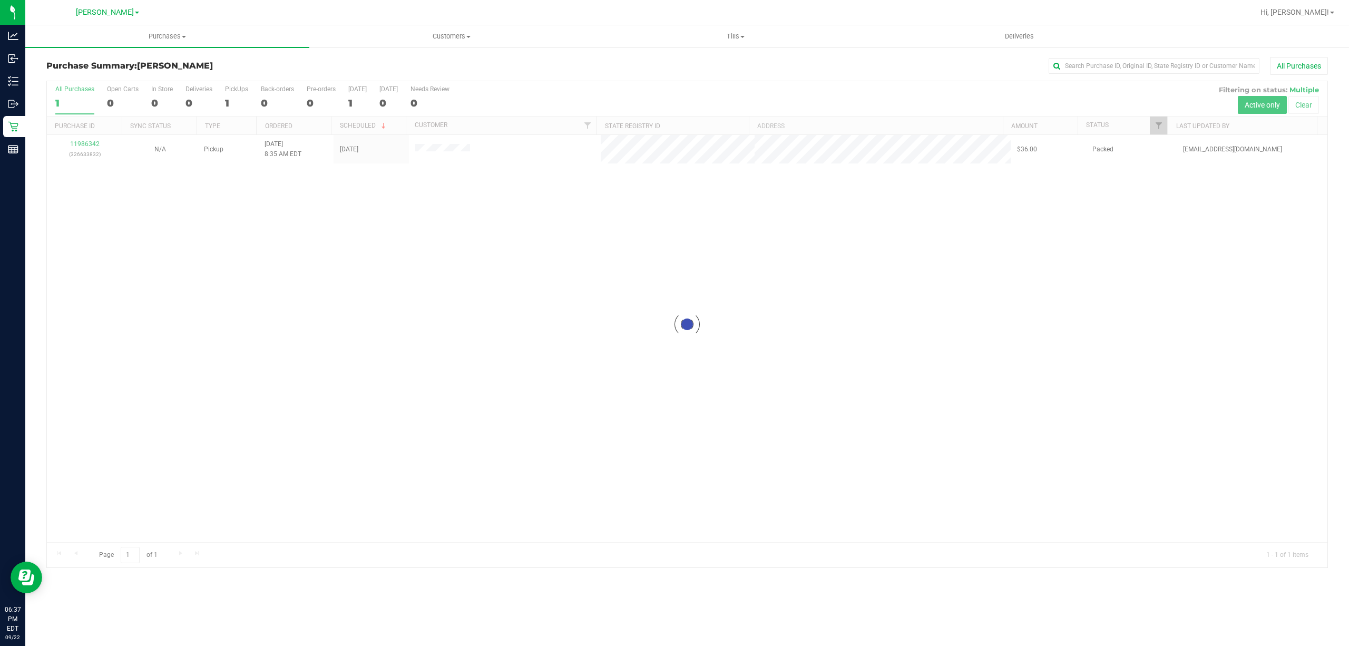
click at [486, 315] on div at bounding box center [687, 324] width 1281 height 486
click at [1327, 13] on span "Hi, [PERSON_NAME]!" at bounding box center [1295, 12] width 69 height 8
click at [1301, 97] on span "Sign Out" at bounding box center [1294, 93] width 31 height 11
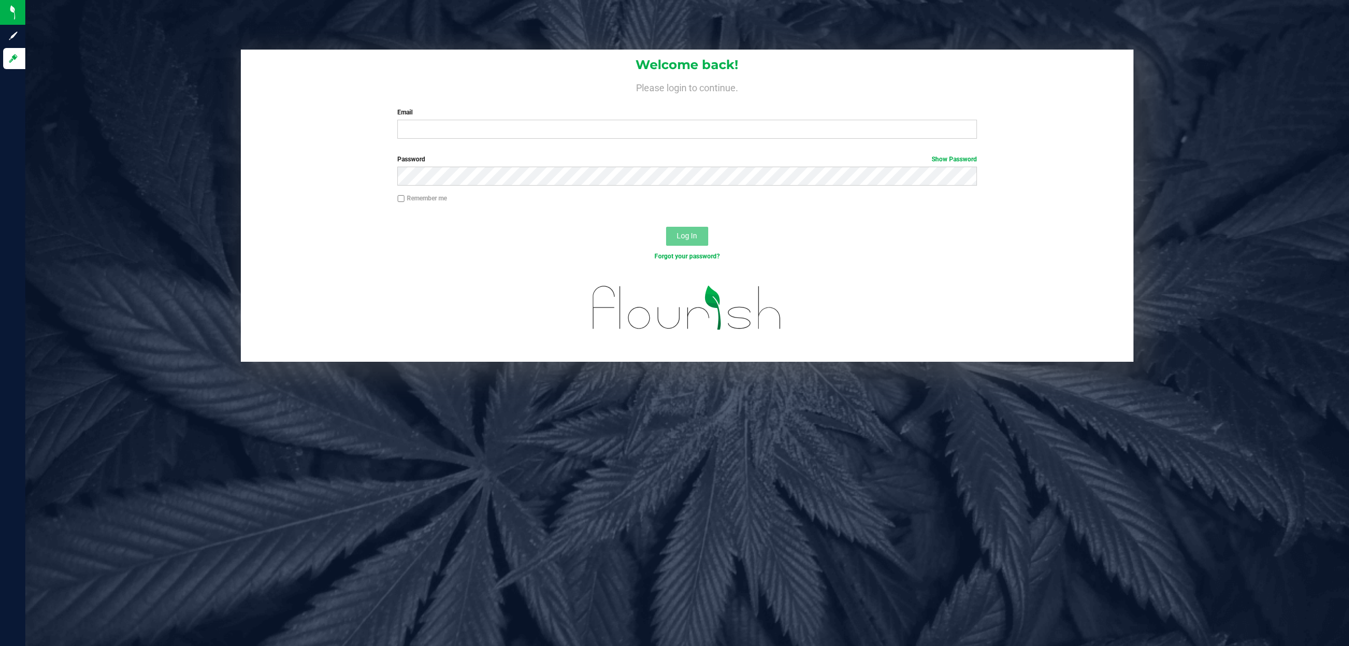
drag, startPoint x: 481, startPoint y: 467, endPoint x: 512, endPoint y: 428, distance: 49.8
click at [485, 467] on div "Welcome back! Please login to continue. Email Required Please format your email…" at bounding box center [687, 323] width 1324 height 646
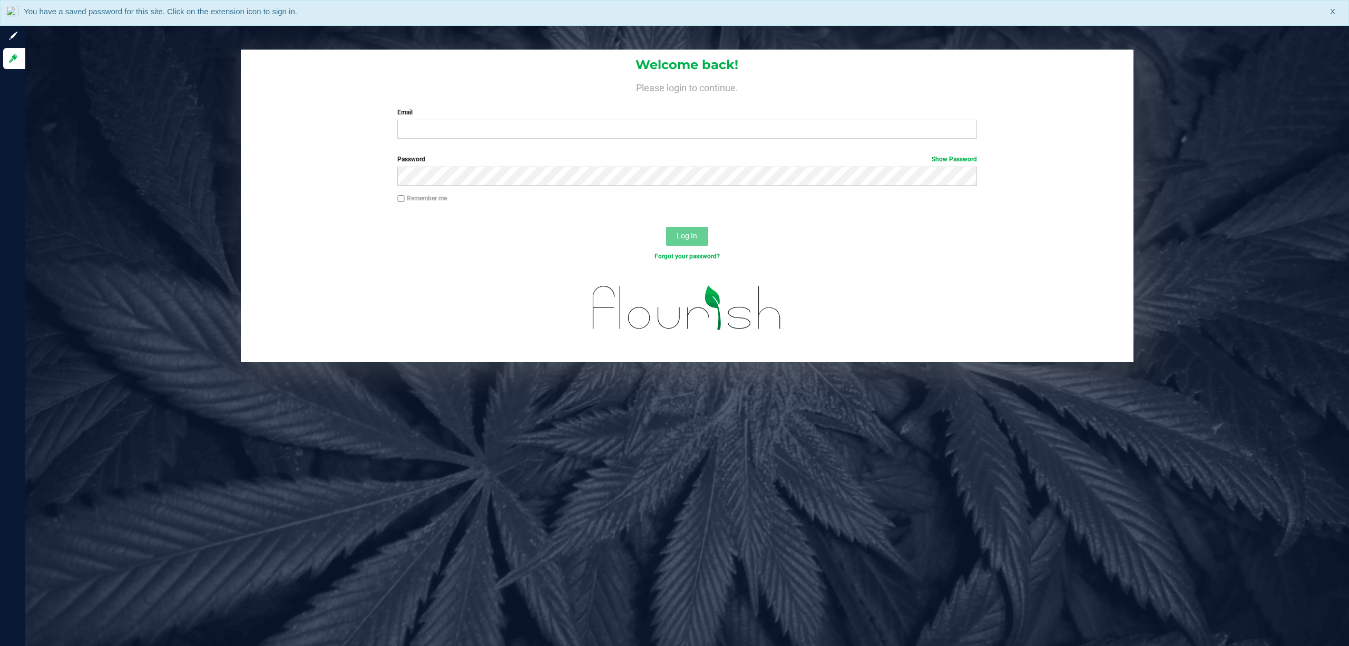
click at [403, 317] on div at bounding box center [687, 317] width 893 height 90
